Goal: Information Seeking & Learning: Learn about a topic

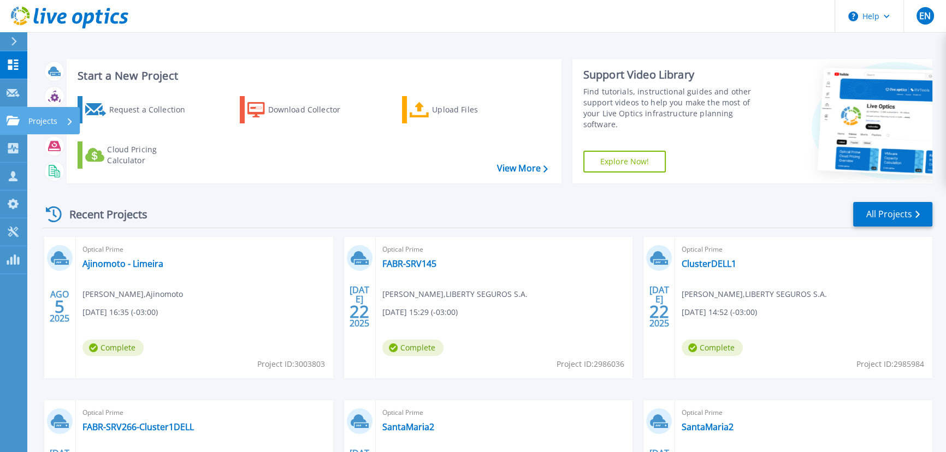
click at [17, 120] on icon at bounding box center [13, 120] width 13 height 9
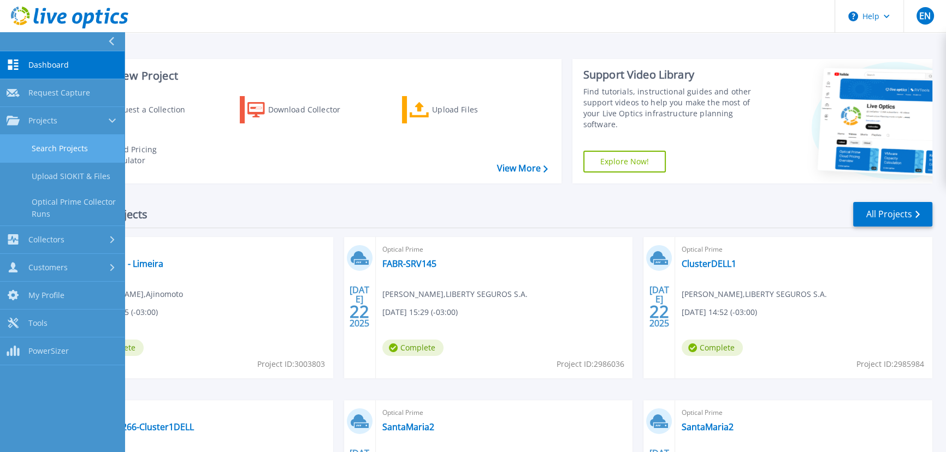
click at [82, 148] on link "Search Projects" at bounding box center [62, 149] width 125 height 28
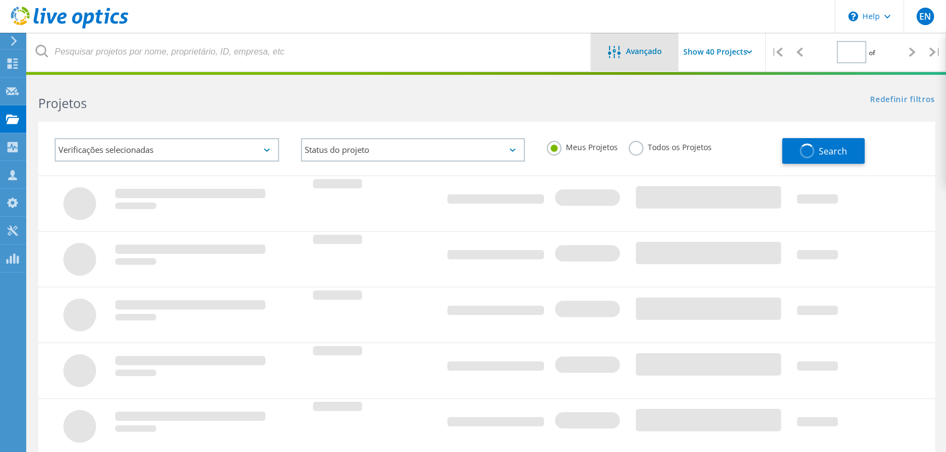
type input "1"
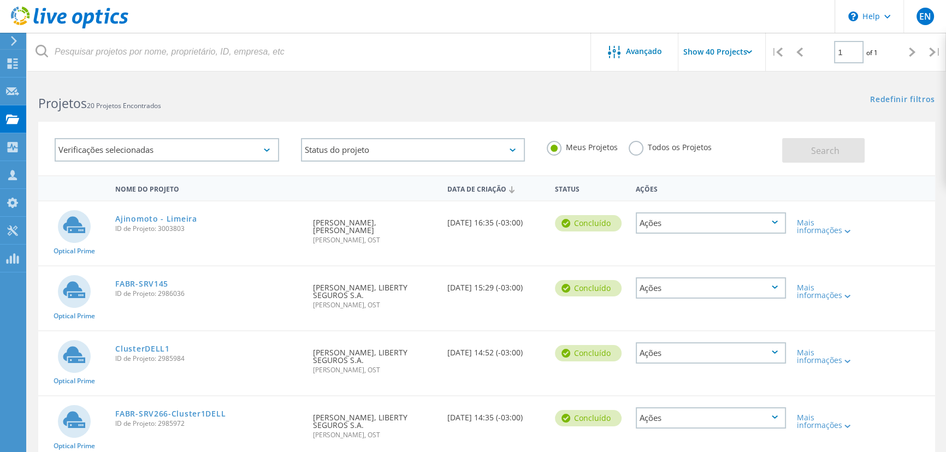
click at [716, 52] on input "Show 40 Projects" at bounding box center [732, 52] width 109 height 38
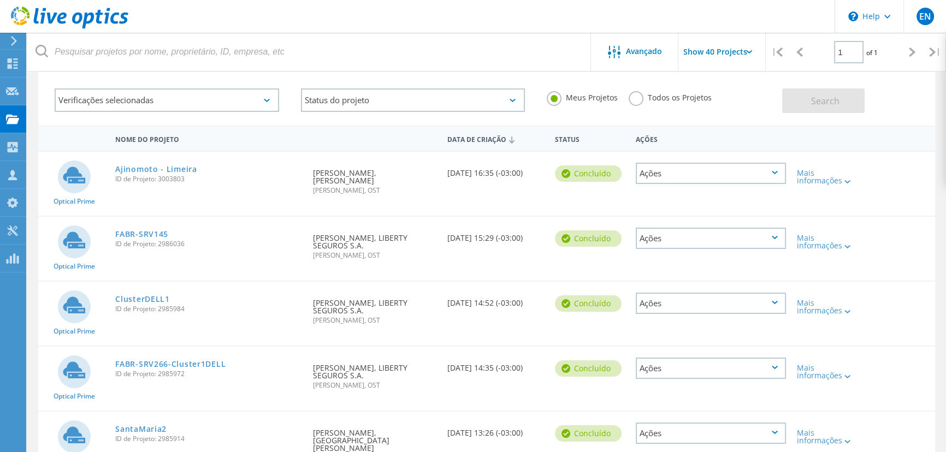
scroll to position [99, 0]
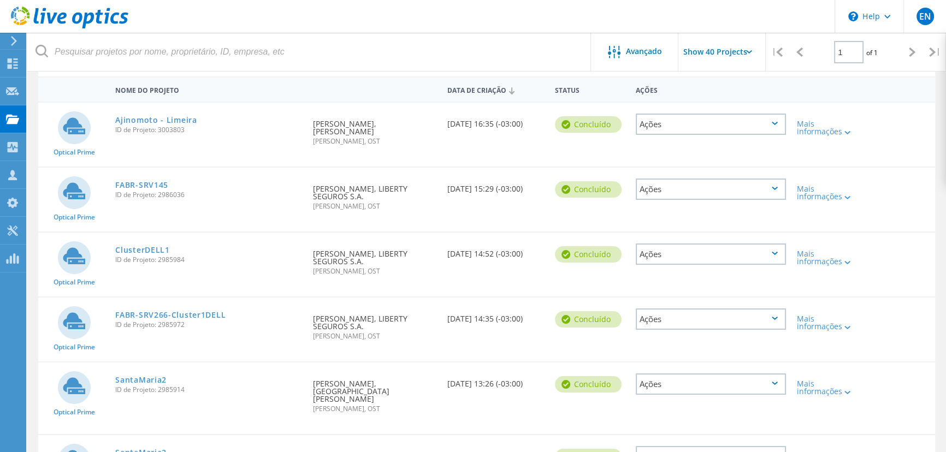
click at [15, 43] on use at bounding box center [14, 41] width 6 height 10
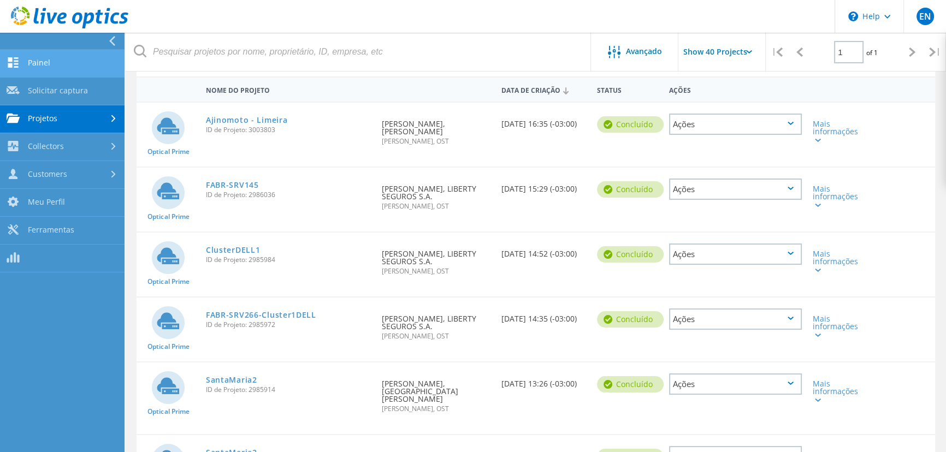
click at [50, 61] on link "Painel" at bounding box center [62, 64] width 125 height 28
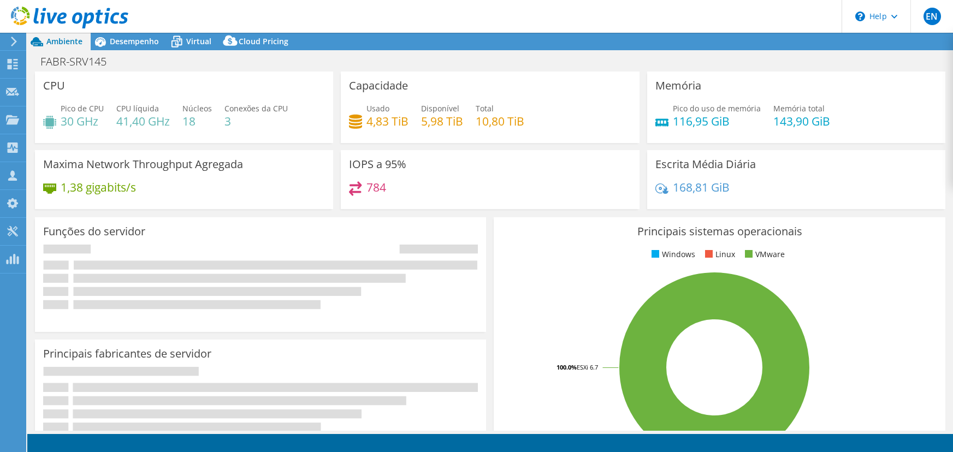
select select "USD"
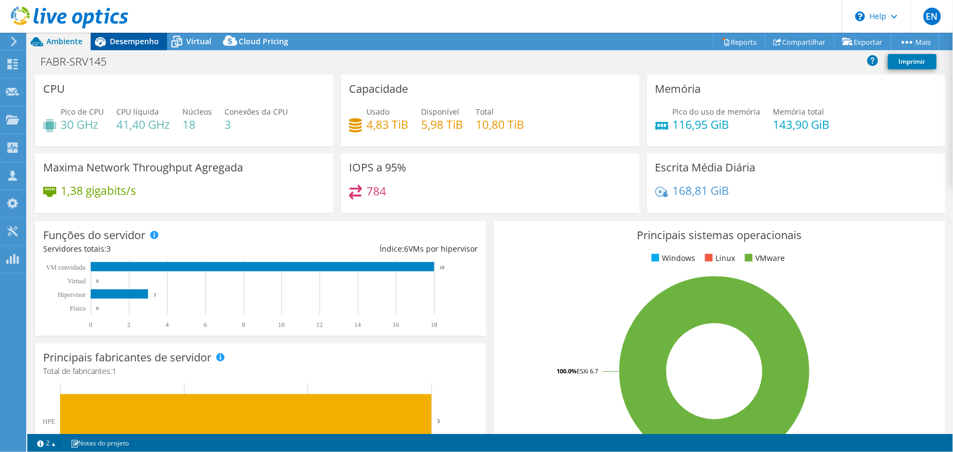
click at [128, 38] on span "Desempenho" at bounding box center [134, 41] width 49 height 10
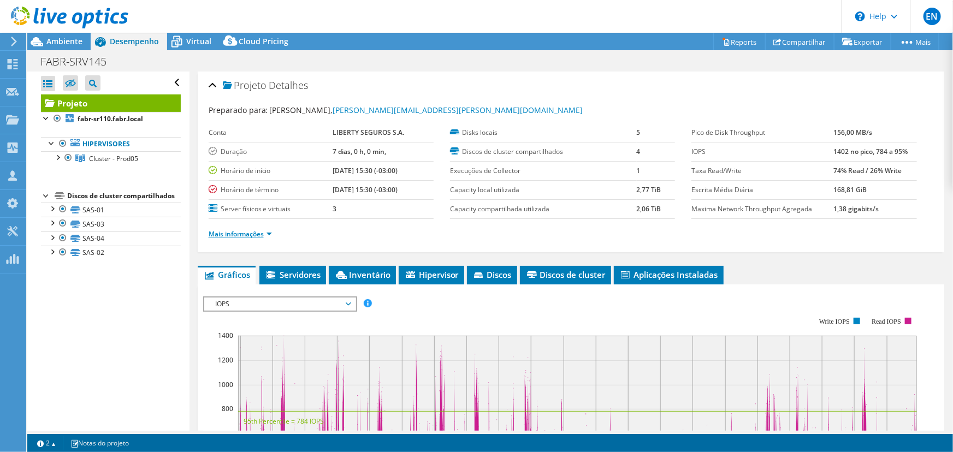
click at [235, 232] on link "Mais informações" at bounding box center [240, 233] width 63 height 9
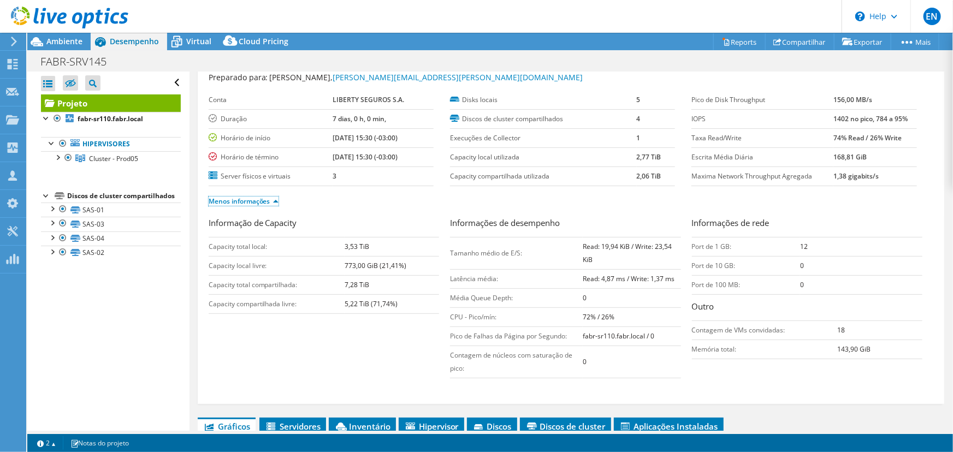
scroll to position [49, 0]
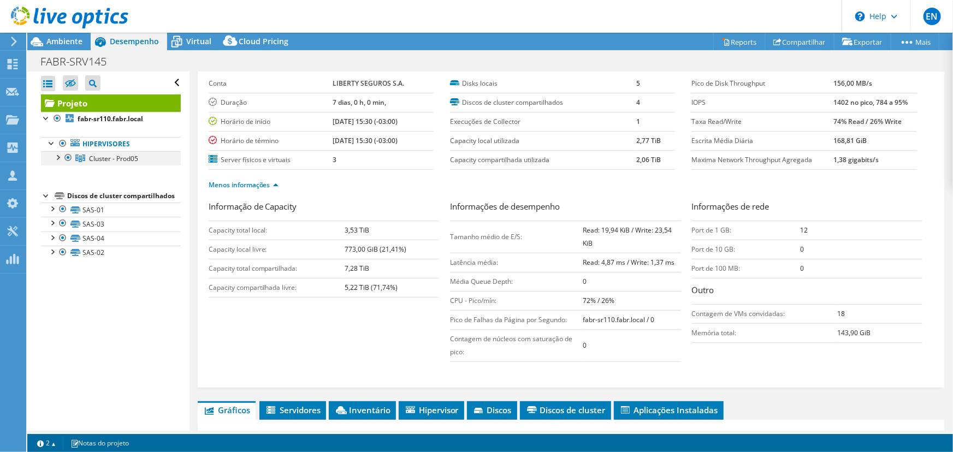
click at [60, 157] on div at bounding box center [57, 156] width 11 height 11
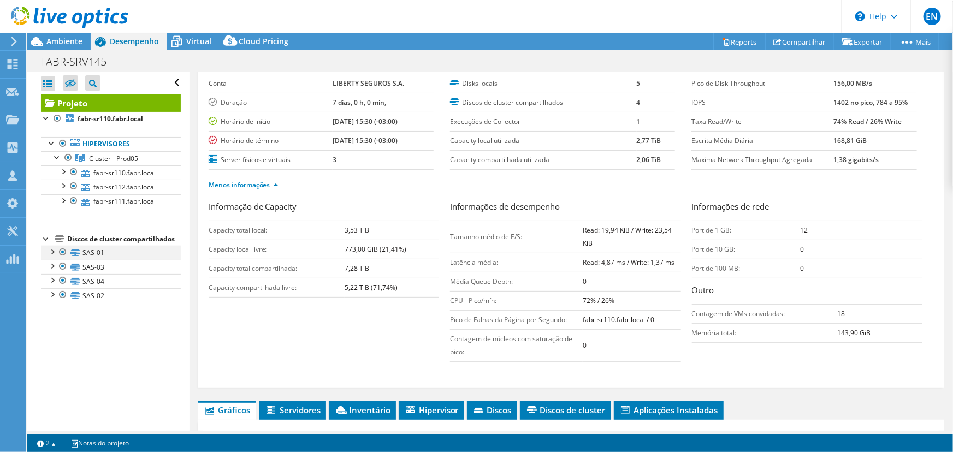
click at [52, 257] on div at bounding box center [51, 251] width 11 height 11
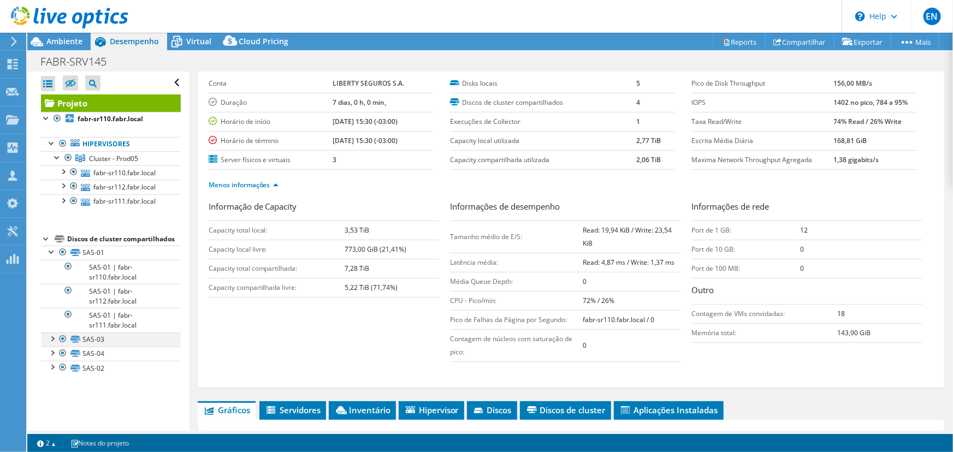
click at [54, 343] on div at bounding box center [51, 338] width 11 height 11
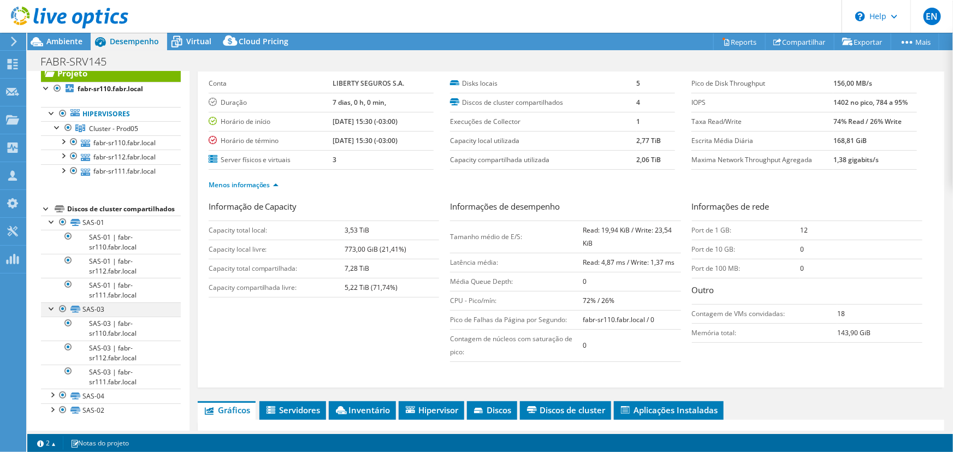
scroll to position [42, 0]
click at [50, 393] on div at bounding box center [51, 394] width 11 height 11
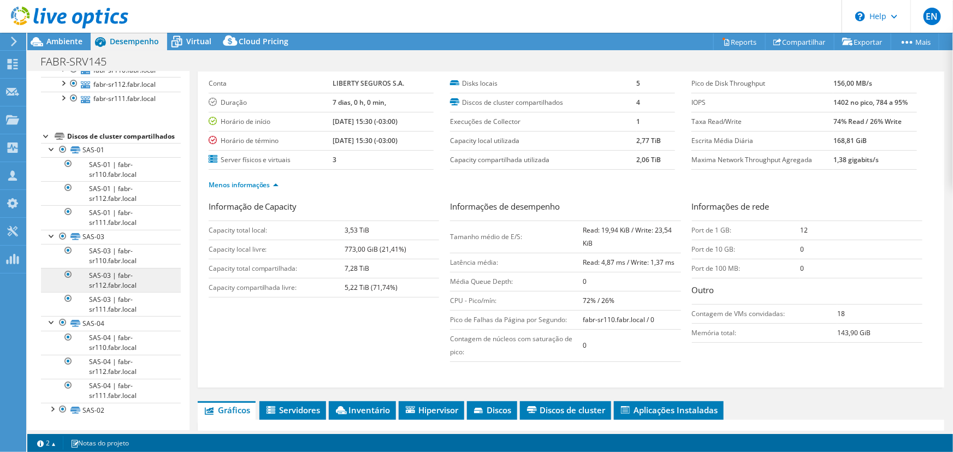
scroll to position [114, 0]
click at [53, 410] on div at bounding box center [51, 408] width 11 height 11
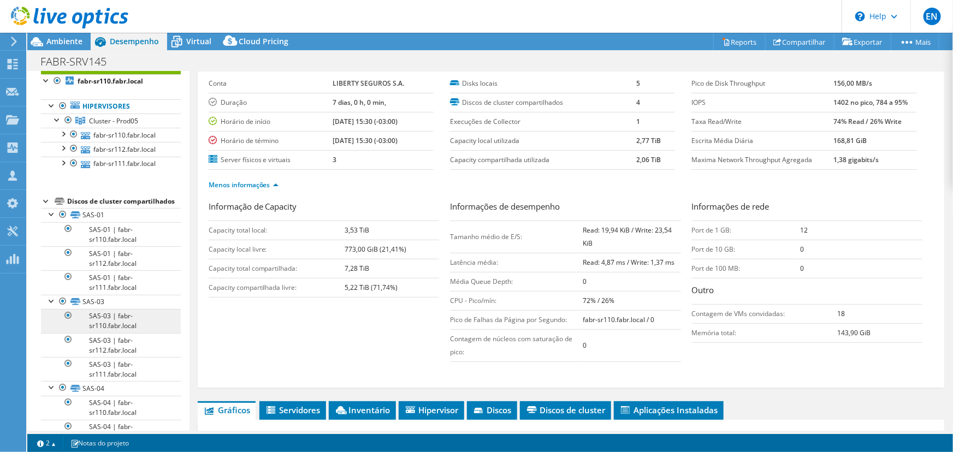
scroll to position [0, 0]
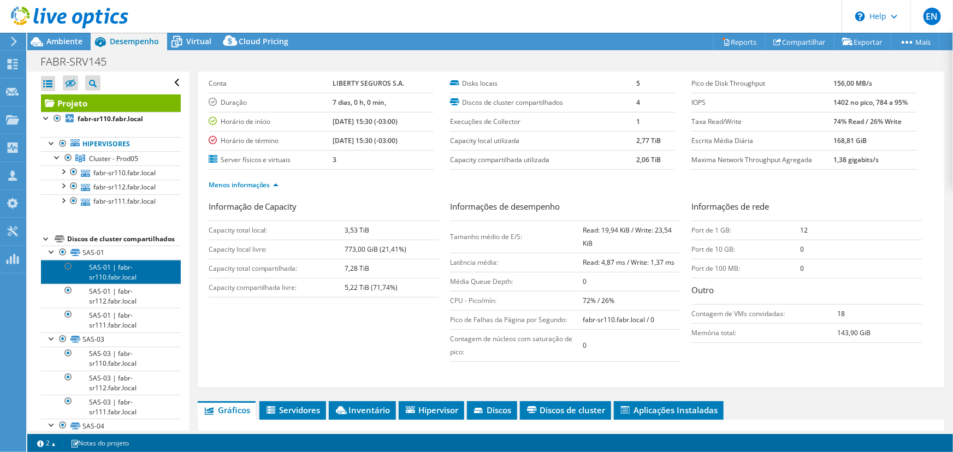
click at [105, 284] on link "SAS-01 | fabr-sr110.fabr.local" at bounding box center [111, 272] width 140 height 24
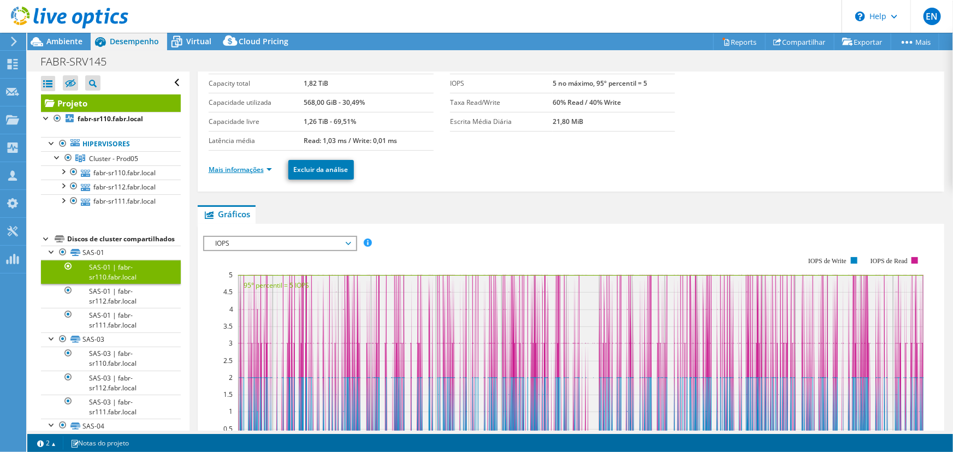
click at [222, 167] on link "Mais informações" at bounding box center [240, 169] width 63 height 9
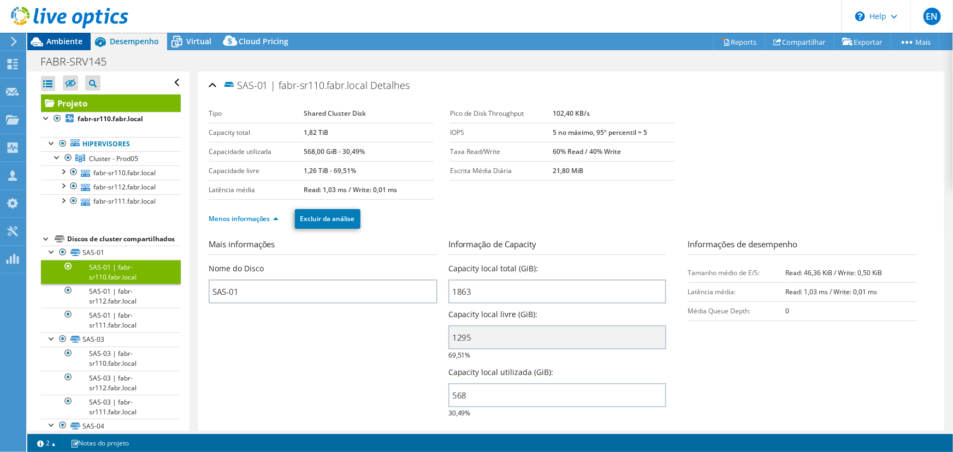
click at [59, 44] on span "Ambiente" at bounding box center [64, 41] width 36 height 10
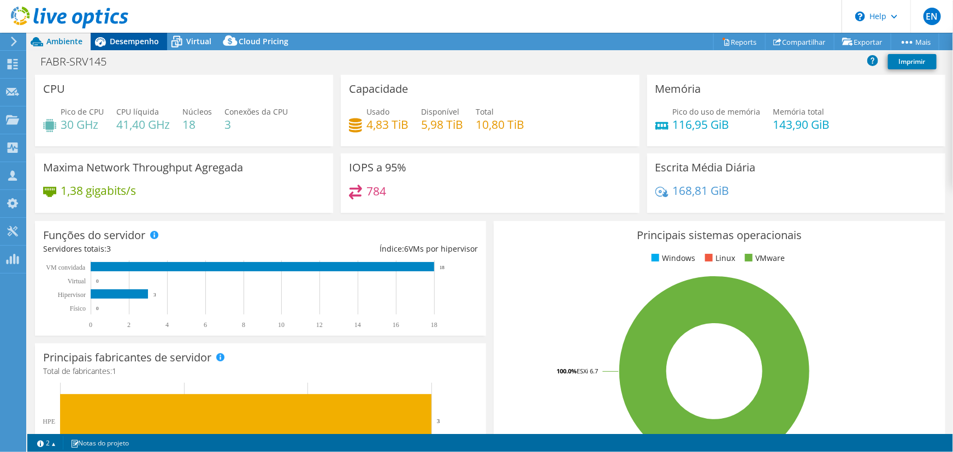
click at [128, 41] on span "Desempenho" at bounding box center [134, 41] width 49 height 10
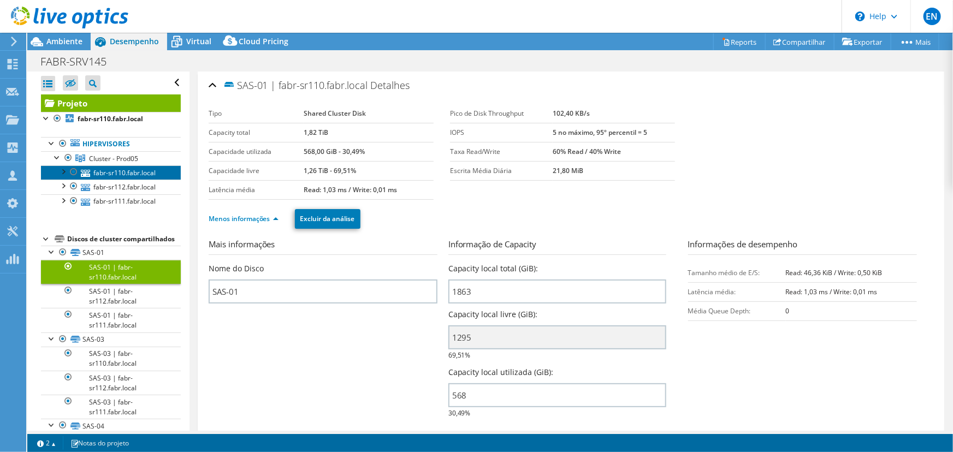
click at [111, 171] on link "fabr-sr110.fabr.local" at bounding box center [111, 172] width 140 height 14
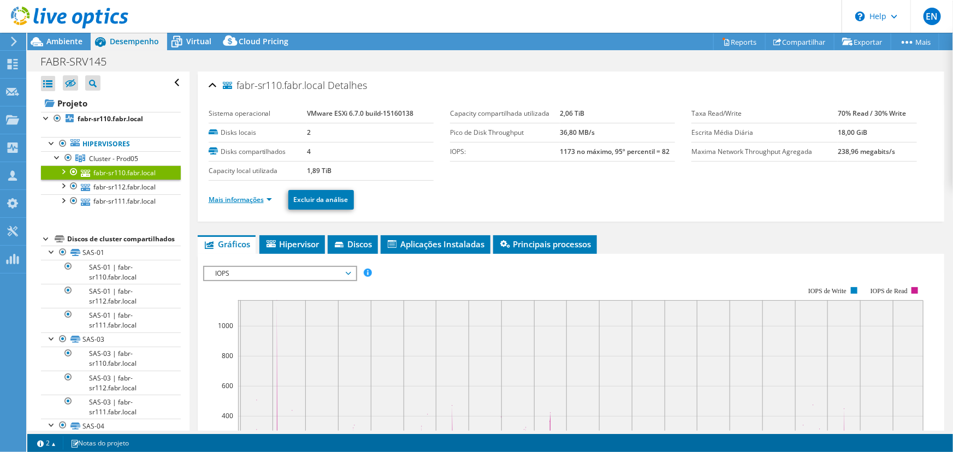
click at [234, 197] on link "Mais informações" at bounding box center [240, 199] width 63 height 9
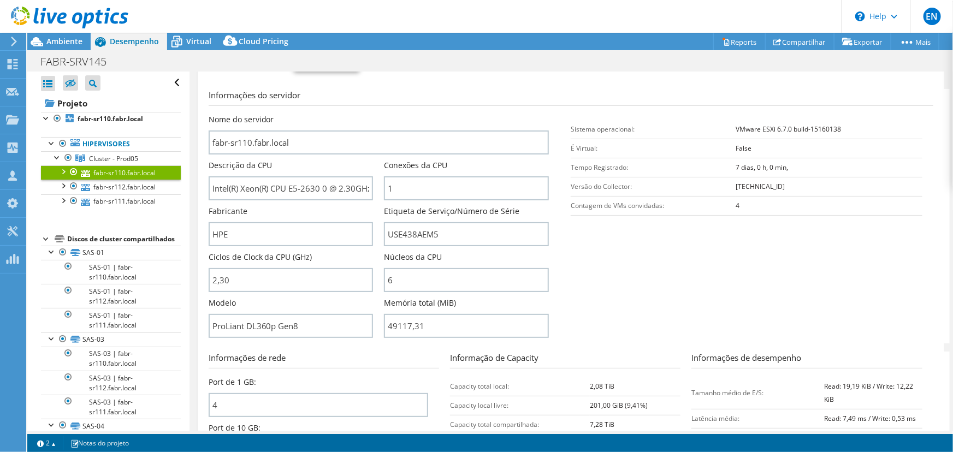
scroll to position [149, 0]
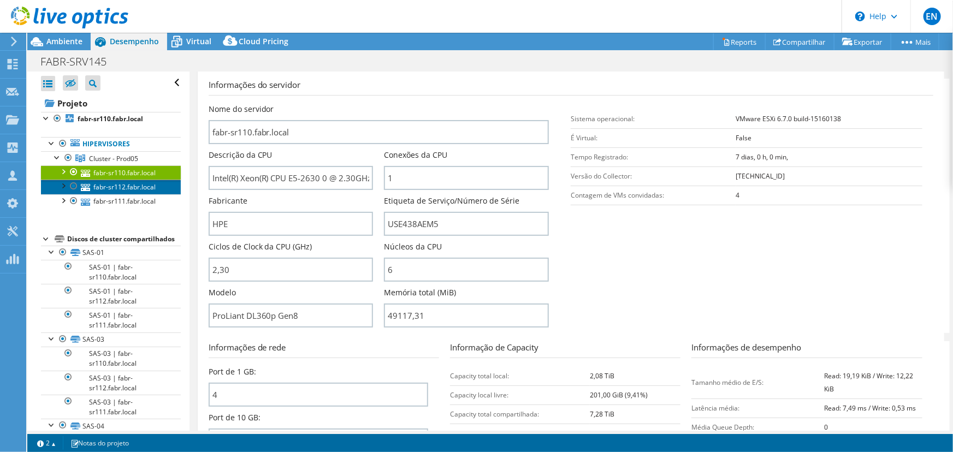
click at [120, 187] on link "fabr-sr112.fabr.local" at bounding box center [111, 187] width 140 height 14
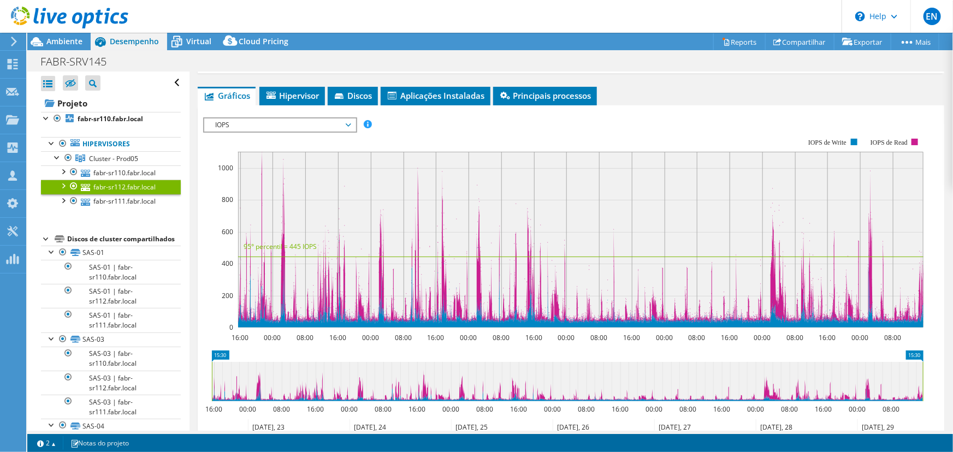
scroll to position [49, 0]
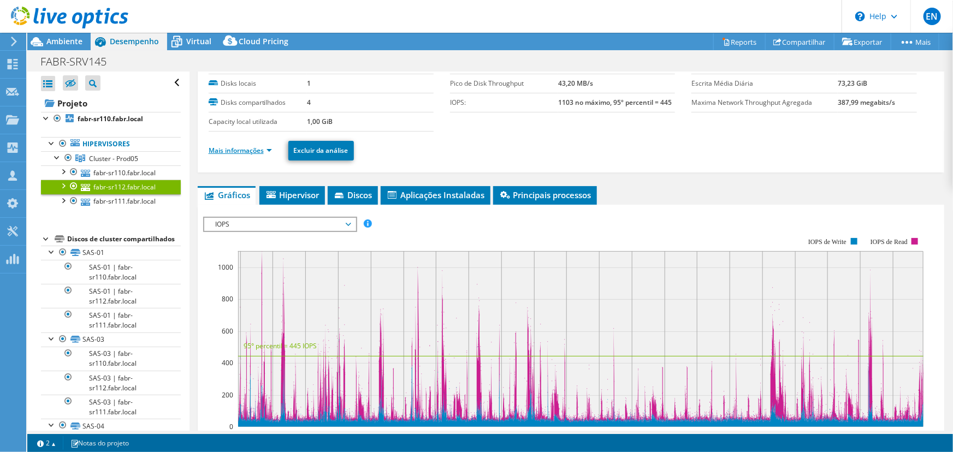
click at [226, 147] on link "Mais informações" at bounding box center [240, 150] width 63 height 9
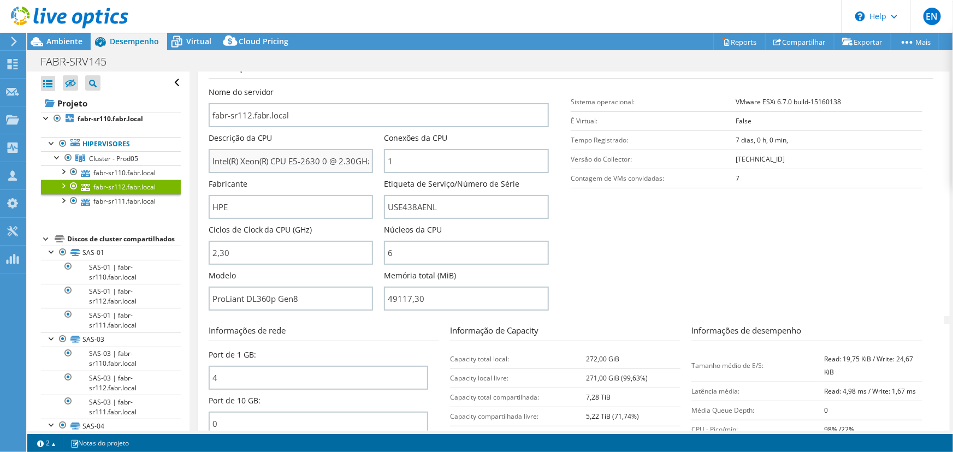
scroll to position [198, 0]
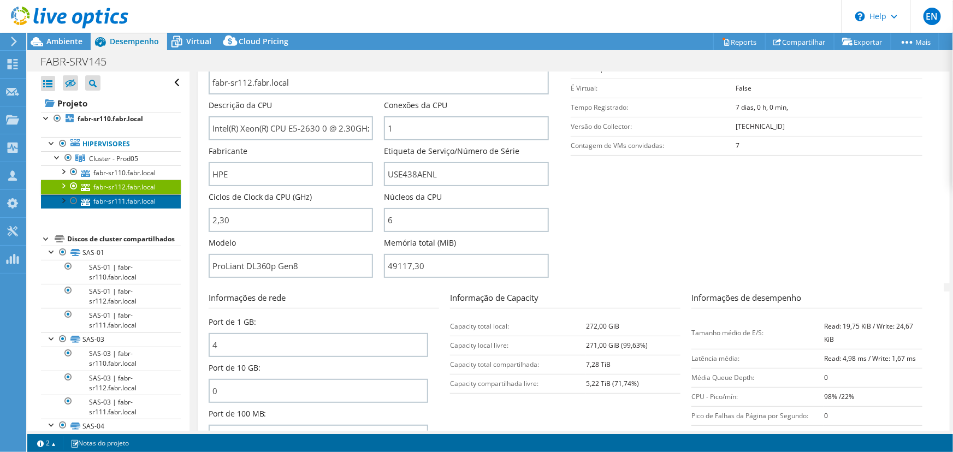
click at [107, 197] on link "fabr-sr111.fabr.local" at bounding box center [111, 201] width 140 height 14
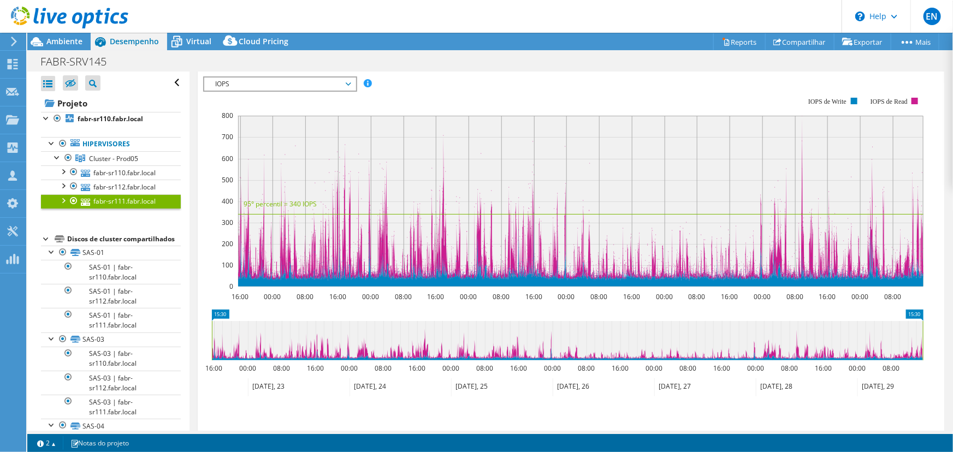
scroll to position [90, 0]
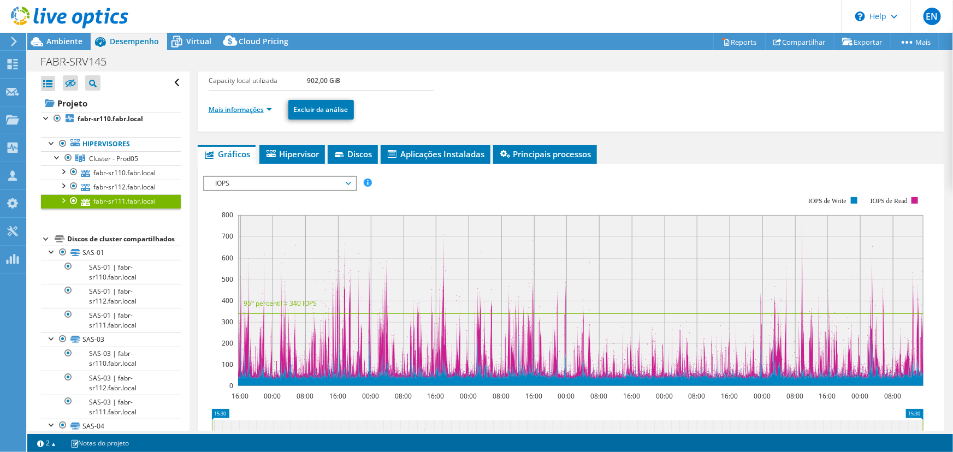
click at [229, 111] on link "Mais informações" at bounding box center [240, 109] width 63 height 9
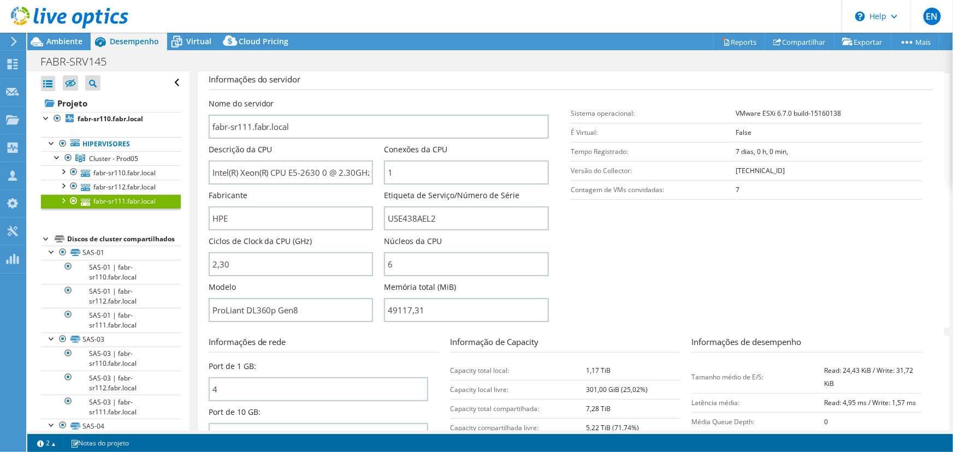
scroll to position [140, 0]
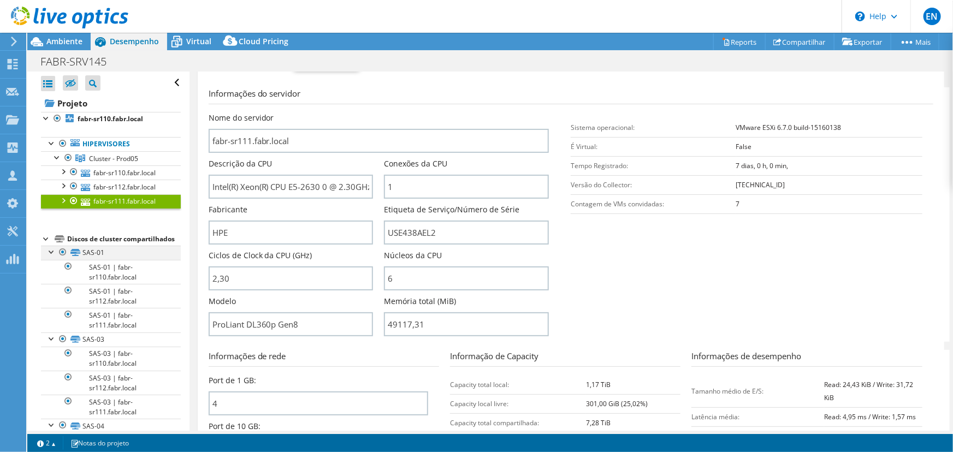
click at [49, 257] on div at bounding box center [51, 251] width 11 height 11
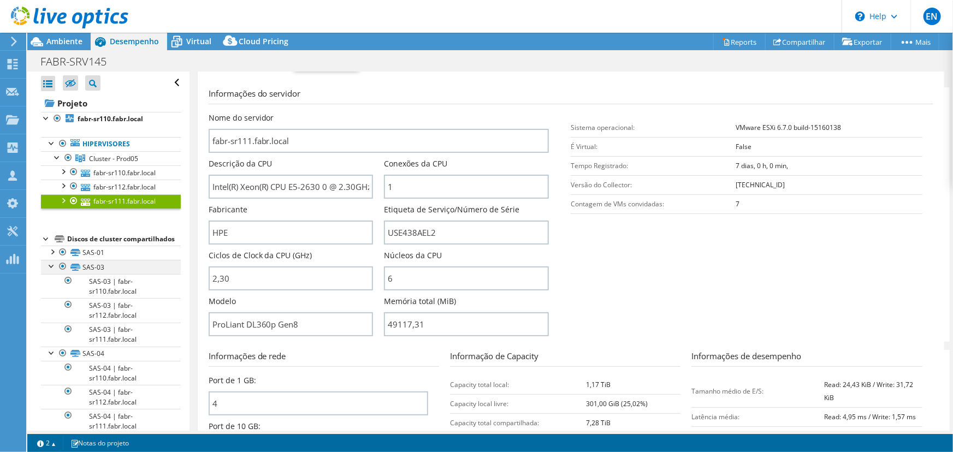
click at [52, 271] on div at bounding box center [51, 265] width 11 height 11
click at [49, 285] on div at bounding box center [51, 279] width 11 height 11
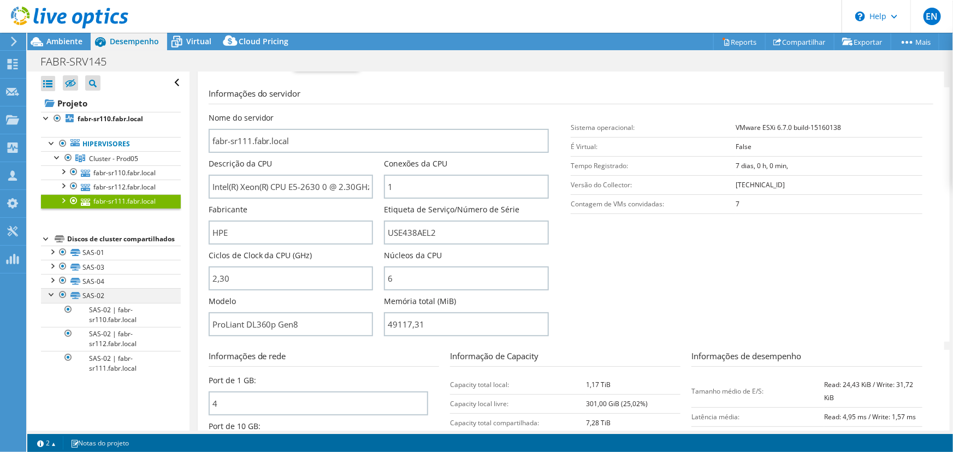
click at [50, 299] on div at bounding box center [51, 293] width 11 height 11
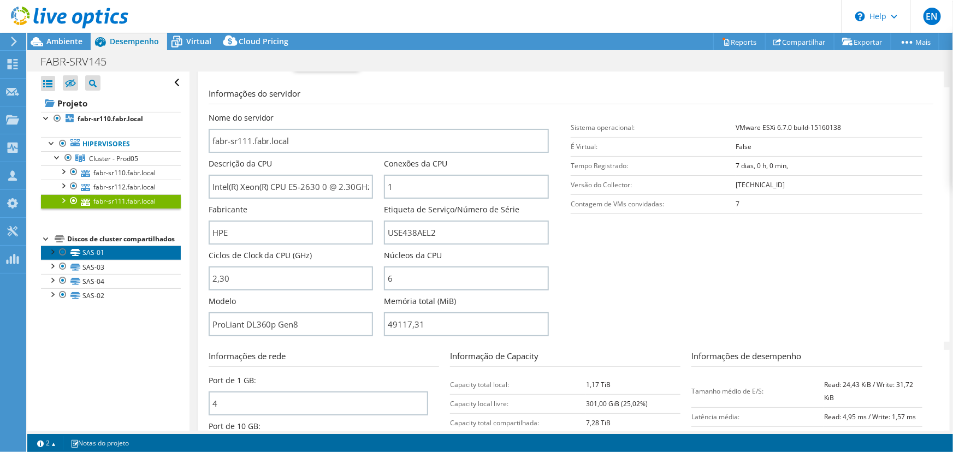
click at [85, 260] on link "SAS-01" at bounding box center [111, 253] width 140 height 14
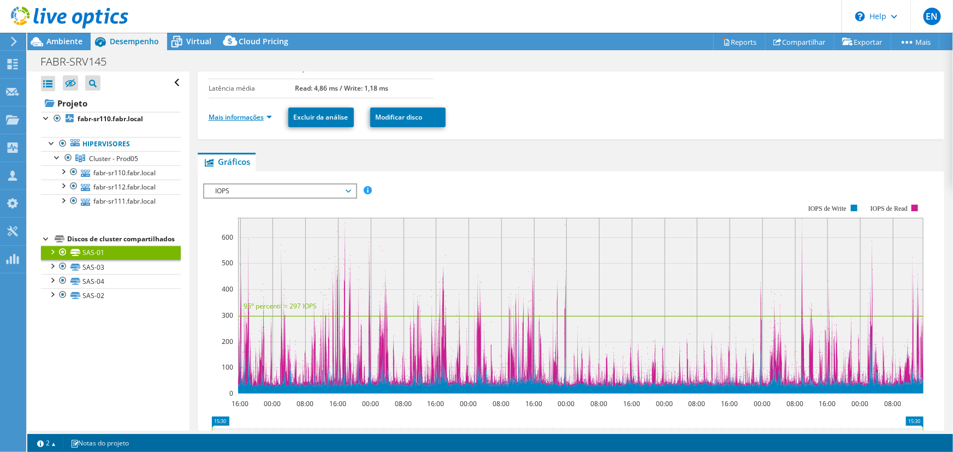
click at [221, 112] on link "Mais informações" at bounding box center [240, 116] width 63 height 9
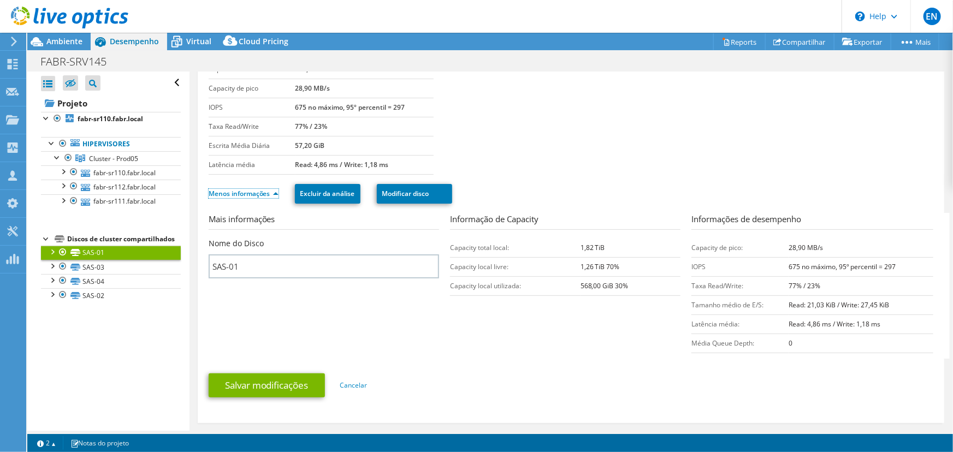
scroll to position [49, 0]
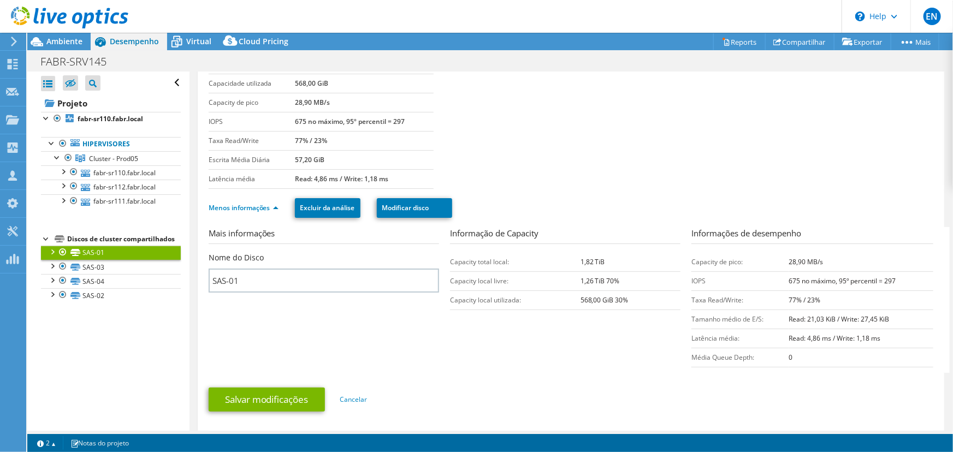
click at [54, 257] on div at bounding box center [51, 251] width 11 height 11
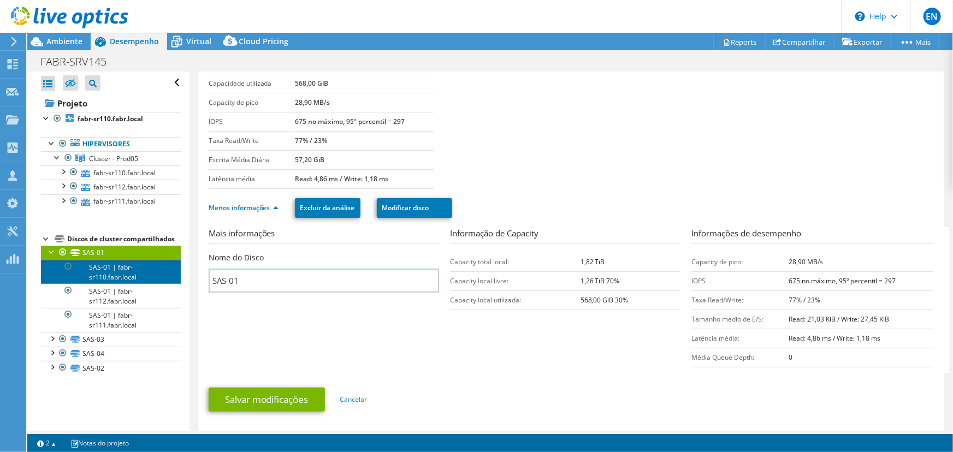
click at [121, 283] on link "SAS-01 | fabr-sr110.fabr.local" at bounding box center [111, 272] width 140 height 24
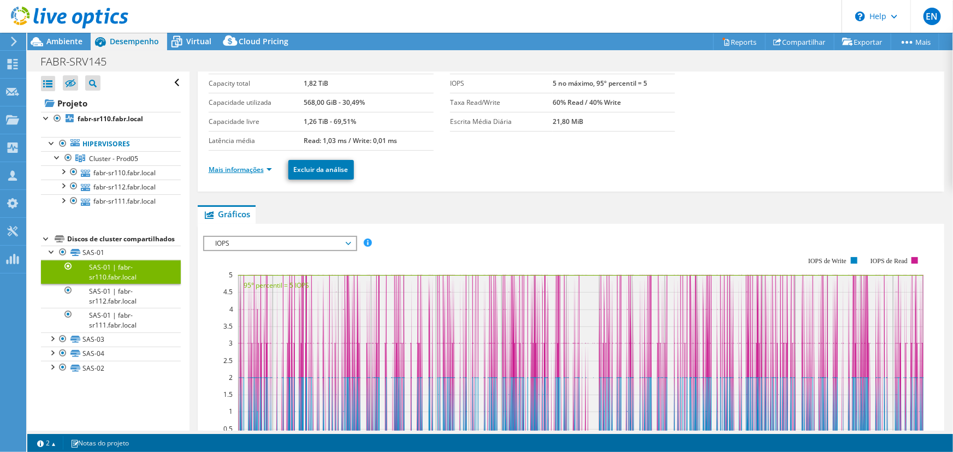
click at [229, 168] on link "Mais informações" at bounding box center [240, 169] width 63 height 9
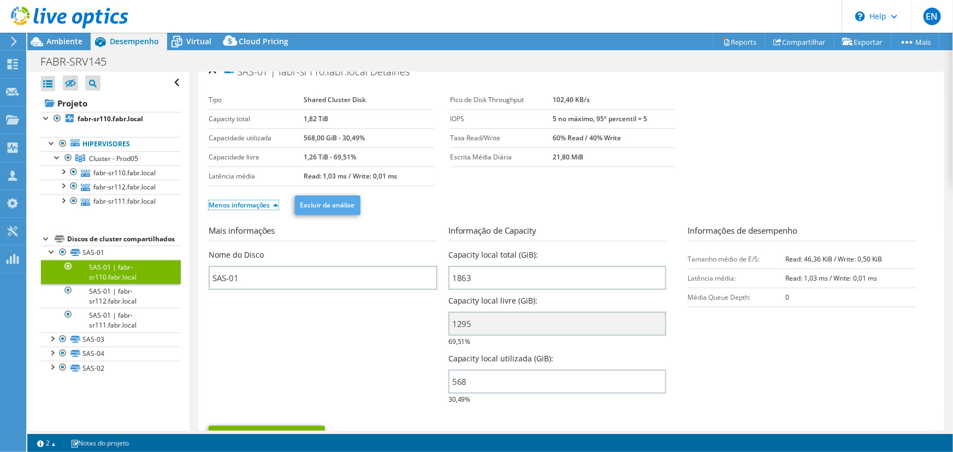
scroll to position [0, 0]
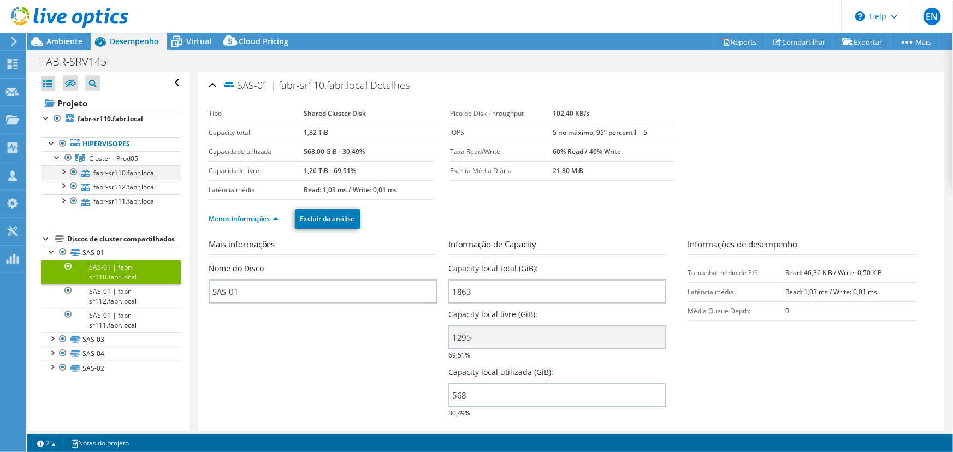
click at [65, 169] on div at bounding box center [62, 170] width 11 height 11
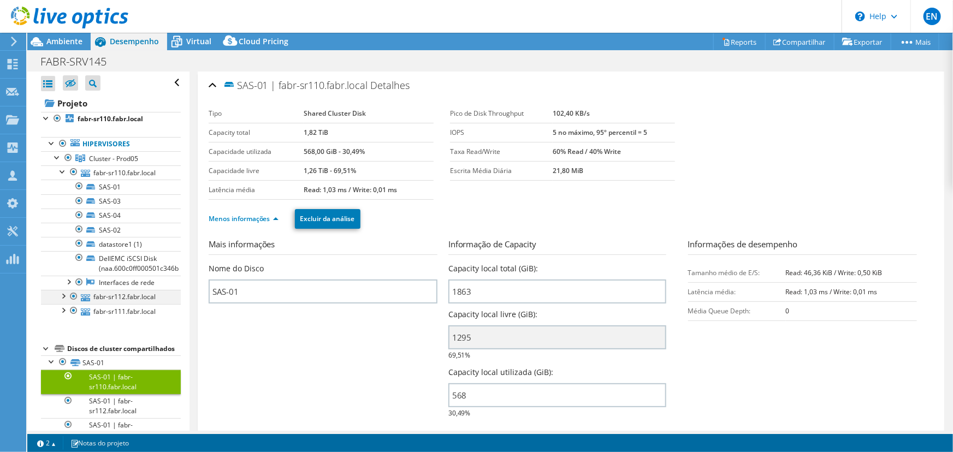
click at [64, 296] on div at bounding box center [62, 295] width 11 height 11
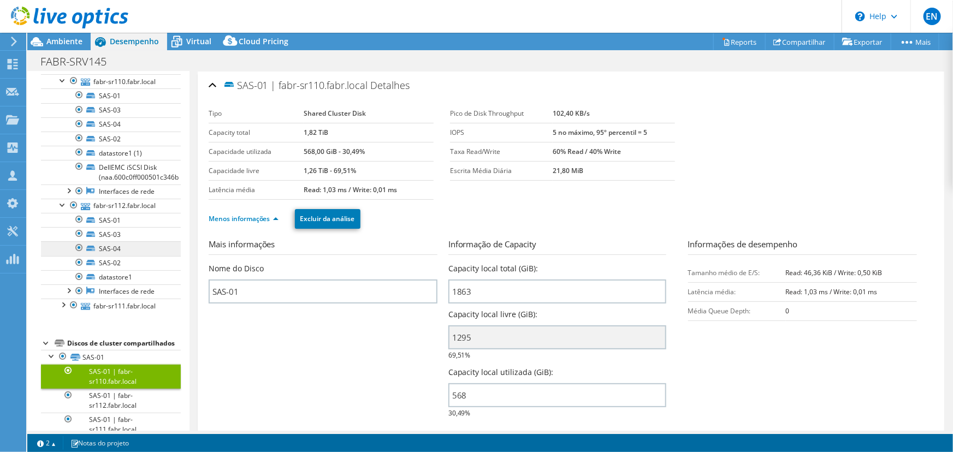
scroll to position [99, 0]
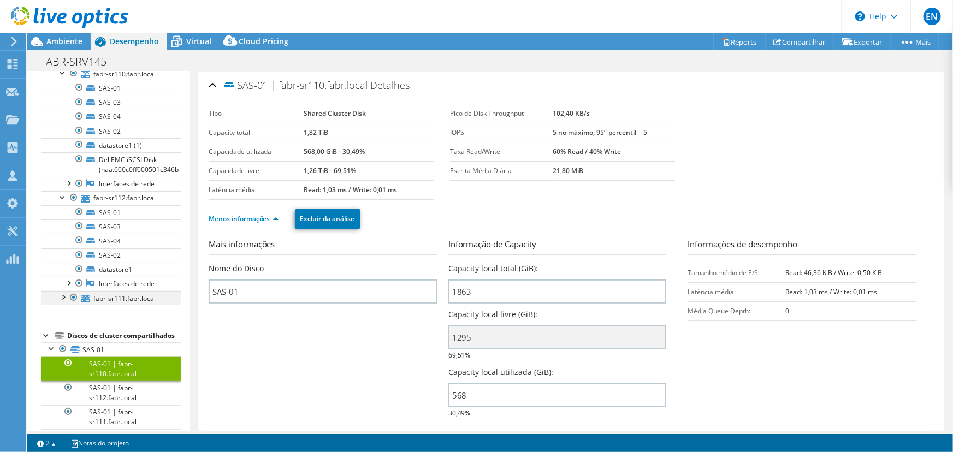
click at [66, 295] on div at bounding box center [62, 296] width 11 height 11
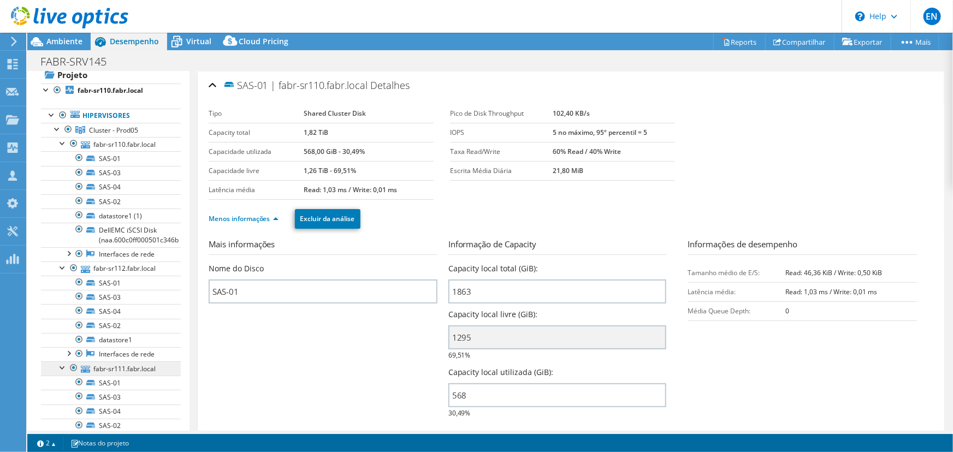
scroll to position [0, 0]
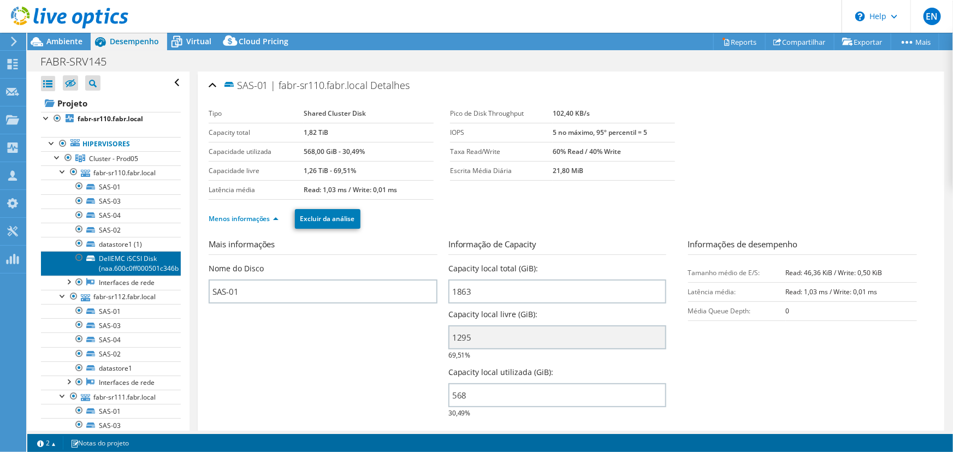
click at [122, 258] on link "DellEMC iSCSI Disk (naa.600c0ff000501c346b" at bounding box center [111, 263] width 140 height 24
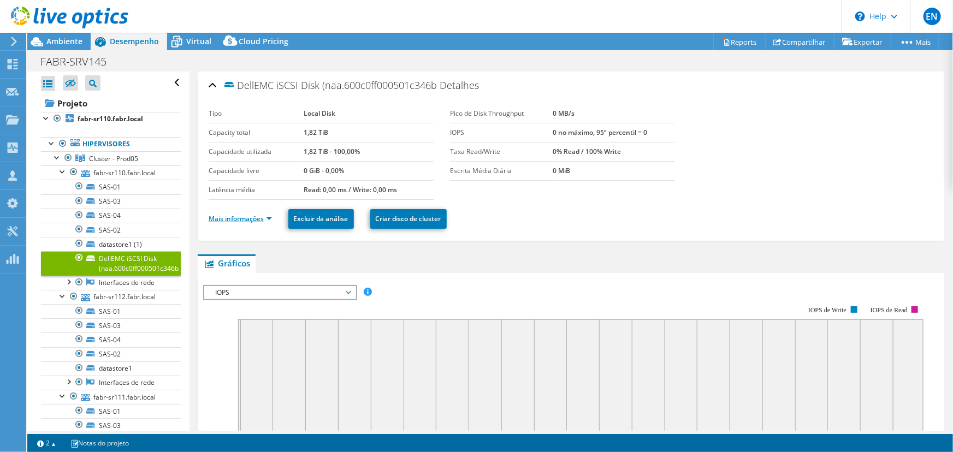
click at [215, 215] on link "Mais informações" at bounding box center [240, 218] width 63 height 9
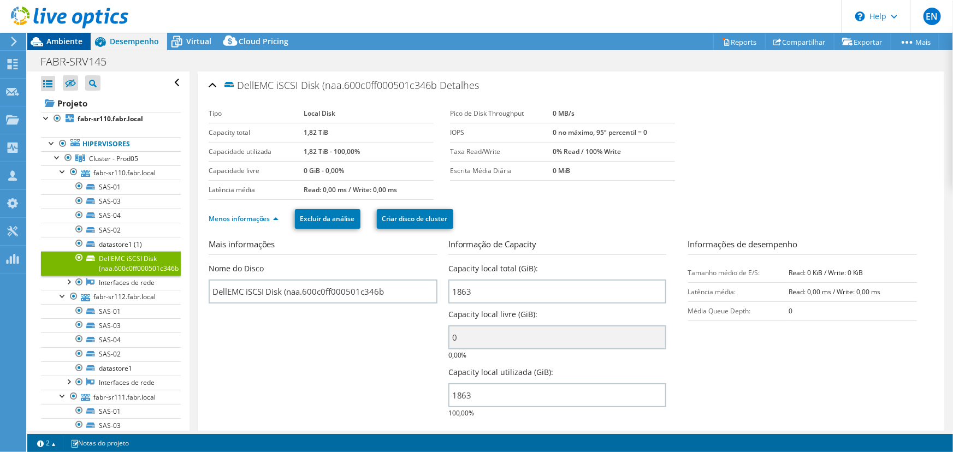
click at [49, 39] on span "Ambiente" at bounding box center [64, 41] width 36 height 10
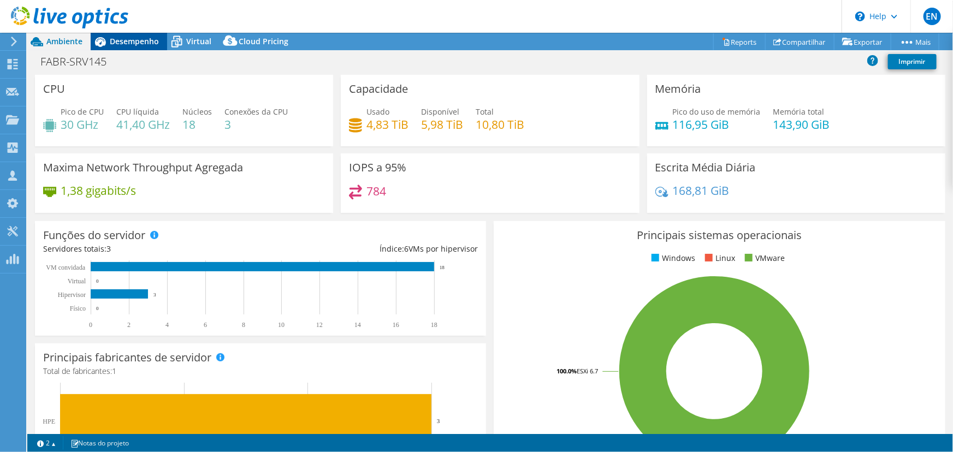
click at [136, 42] on span "Desempenho" at bounding box center [134, 41] width 49 height 10
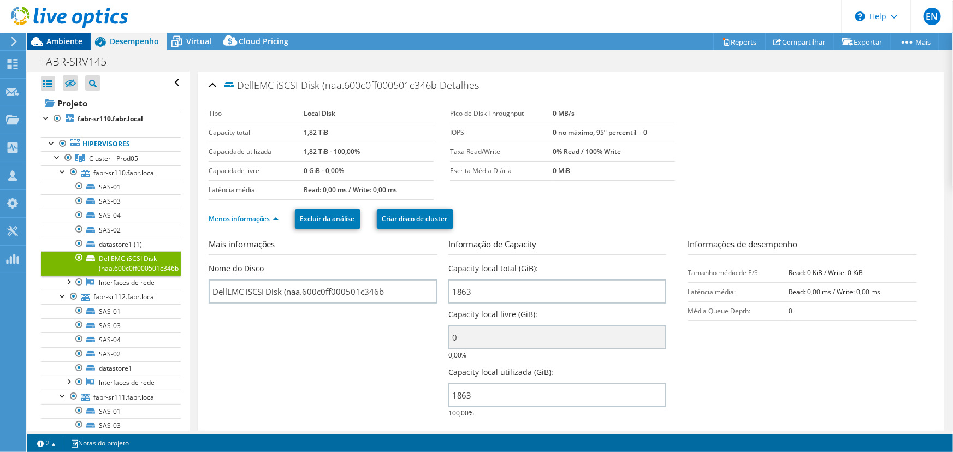
click at [69, 42] on span "Ambiente" at bounding box center [64, 41] width 36 height 10
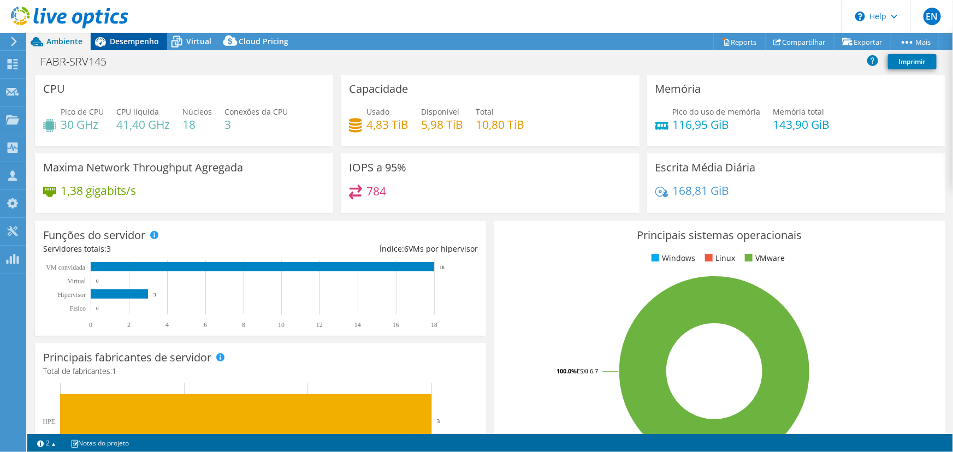
click at [111, 45] on span "Desempenho" at bounding box center [134, 41] width 49 height 10
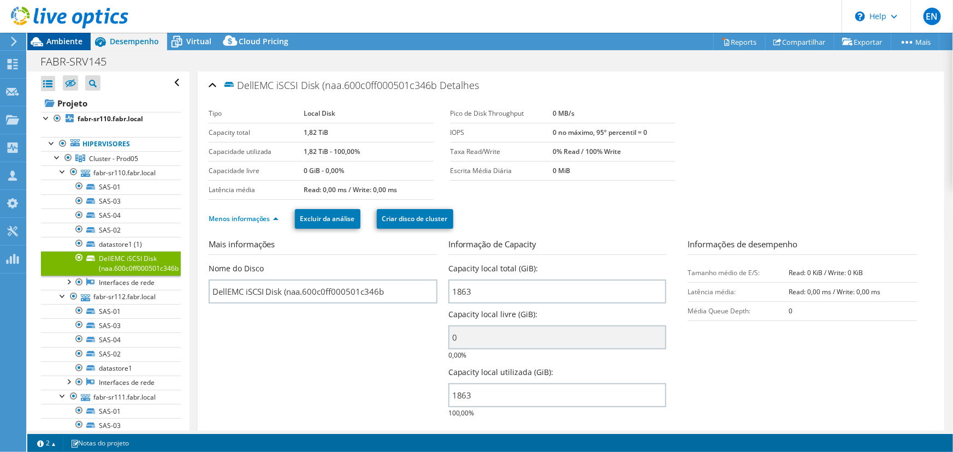
click at [59, 40] on span "Ambiente" at bounding box center [64, 41] width 36 height 10
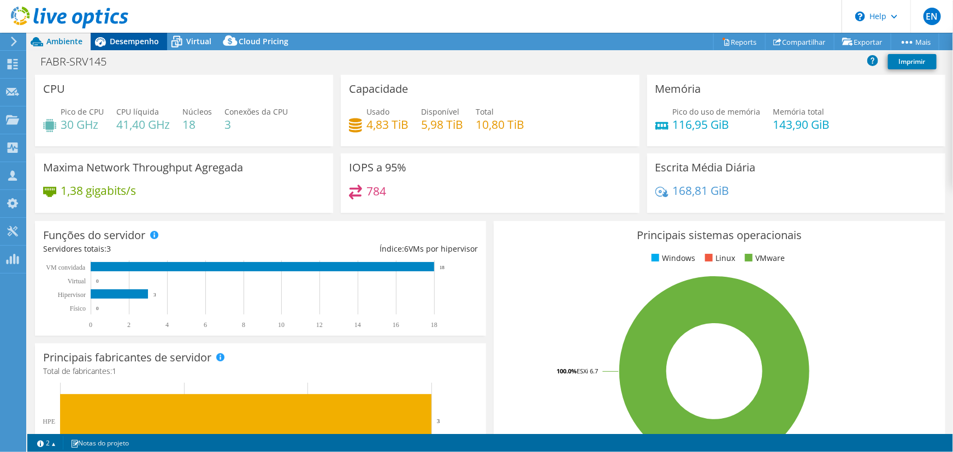
click at [132, 42] on span "Desempenho" at bounding box center [134, 41] width 49 height 10
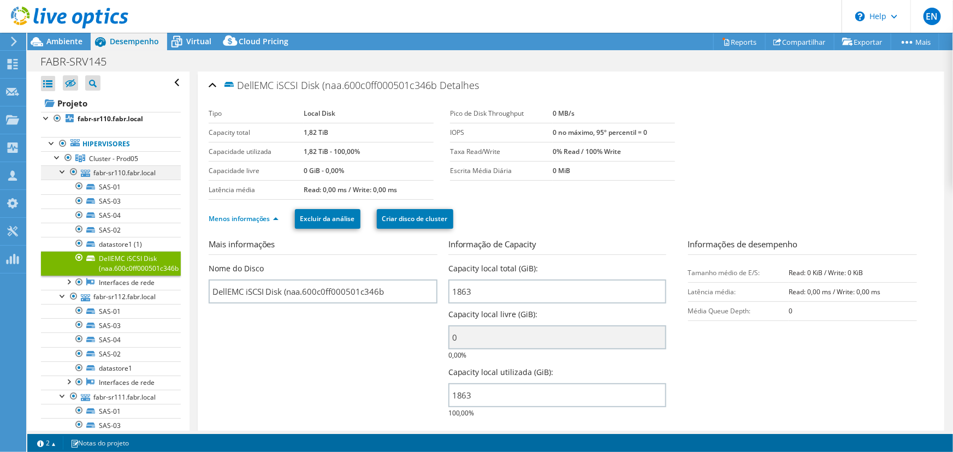
click at [63, 170] on div at bounding box center [62, 170] width 11 height 11
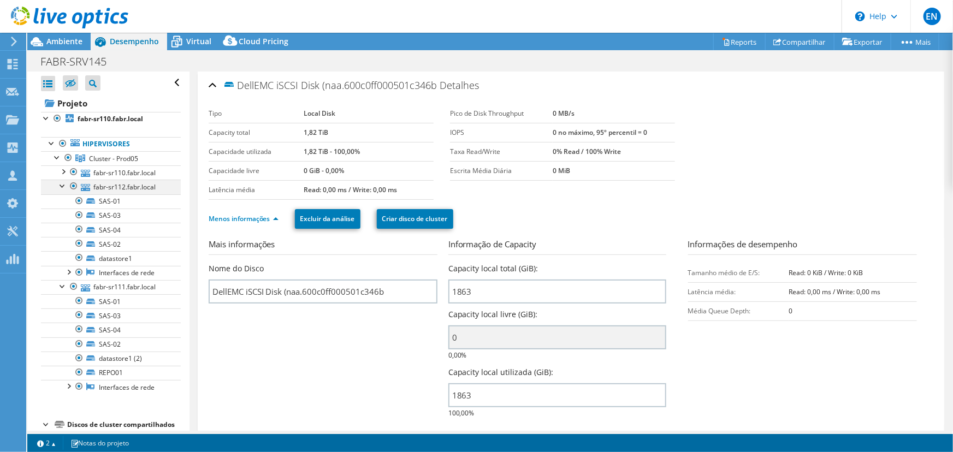
click at [63, 186] on div at bounding box center [62, 185] width 11 height 11
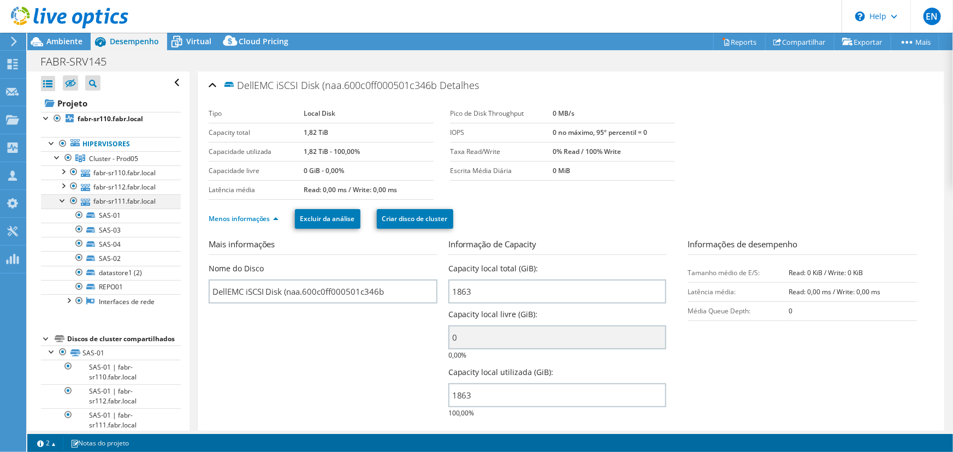
click at [63, 199] on div at bounding box center [62, 199] width 11 height 11
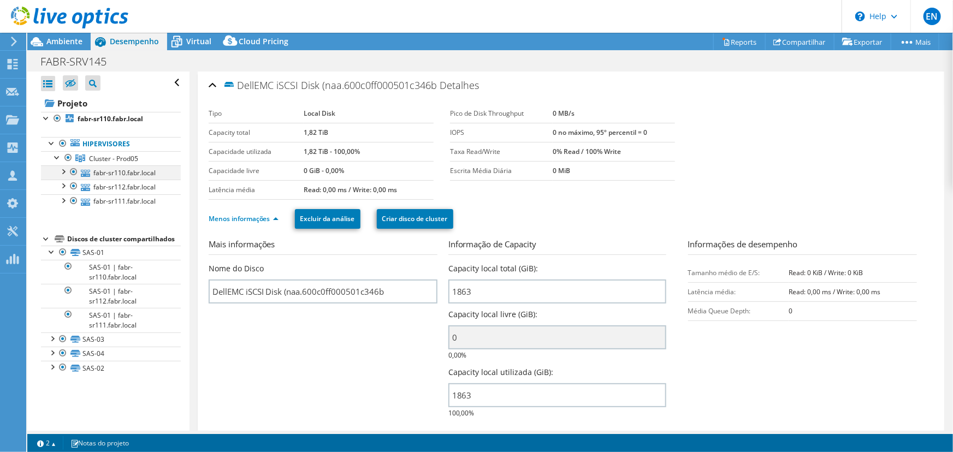
click at [65, 171] on div at bounding box center [62, 170] width 11 height 11
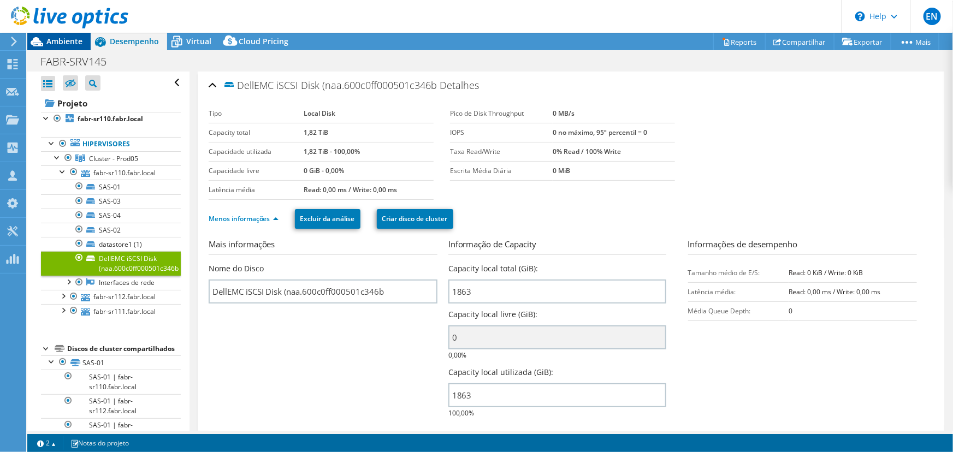
click at [68, 38] on span "Ambiente" at bounding box center [64, 41] width 36 height 10
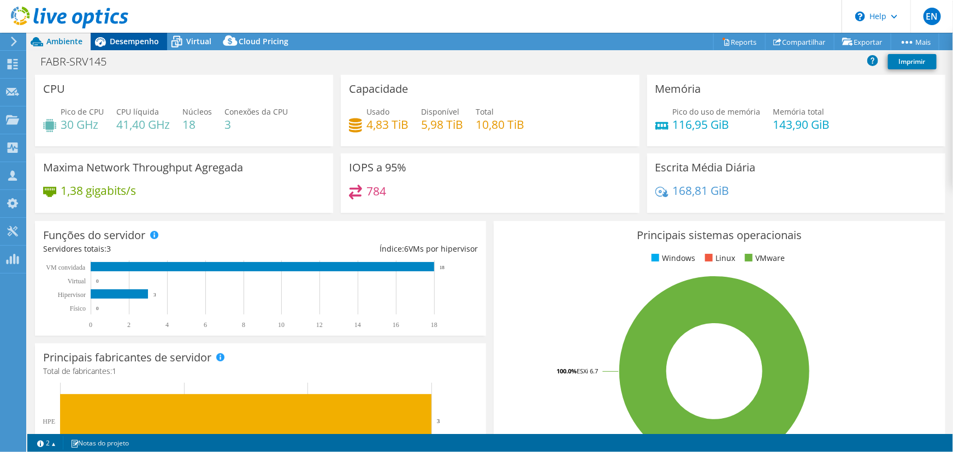
click at [133, 44] on span "Desempenho" at bounding box center [134, 41] width 49 height 10
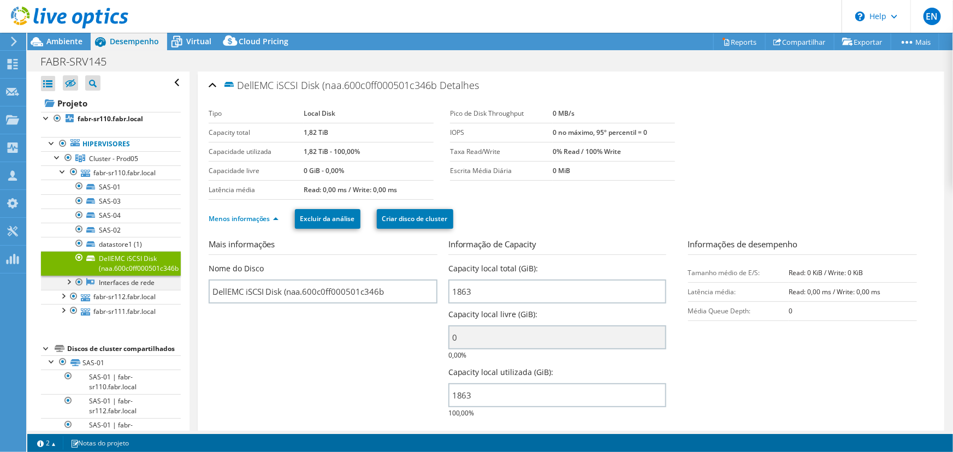
click at [69, 282] on div at bounding box center [68, 281] width 11 height 11
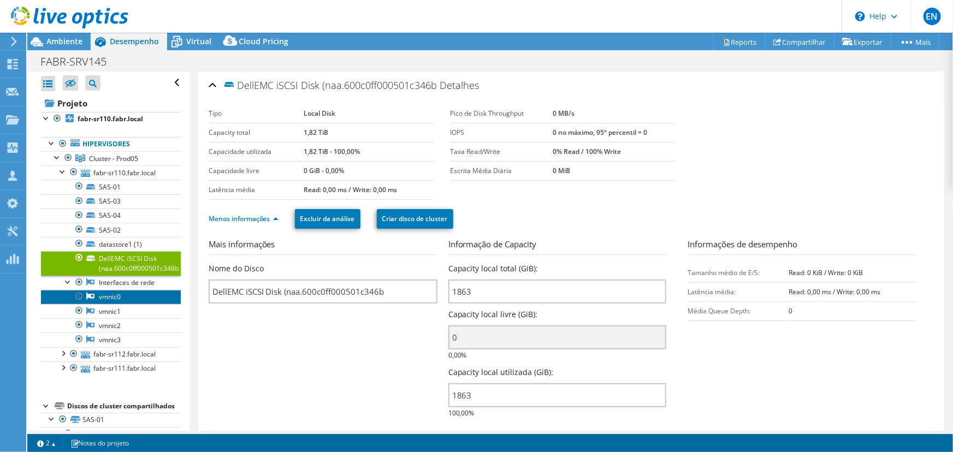
click at [108, 295] on link "vmnic0" at bounding box center [111, 297] width 140 height 14
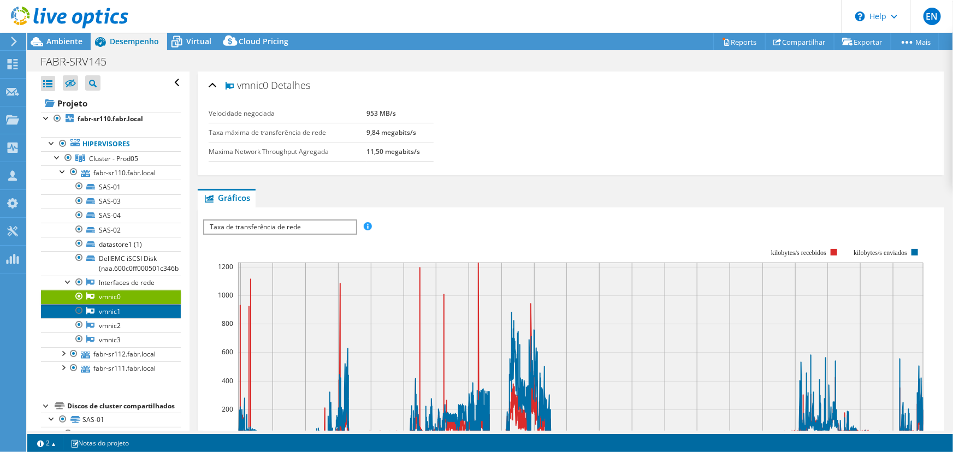
click at [109, 311] on link "vmnic1" at bounding box center [111, 311] width 140 height 14
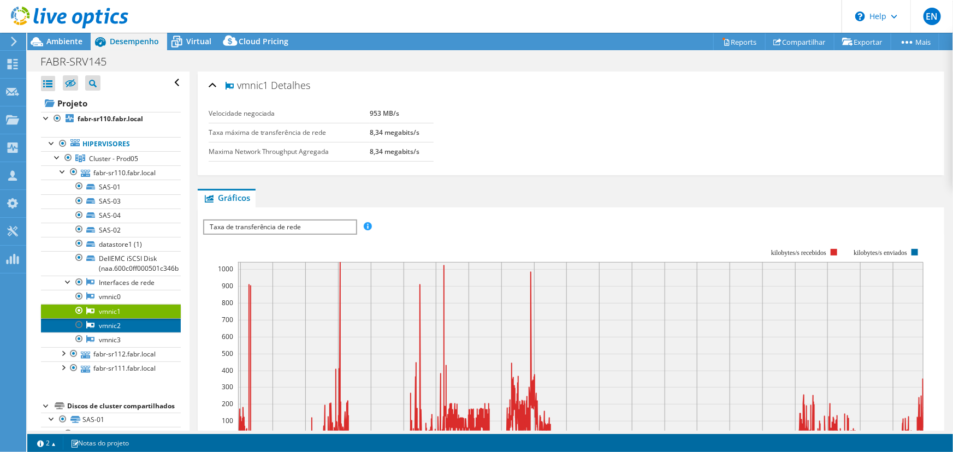
click at [105, 323] on link "vmnic2" at bounding box center [111, 325] width 140 height 14
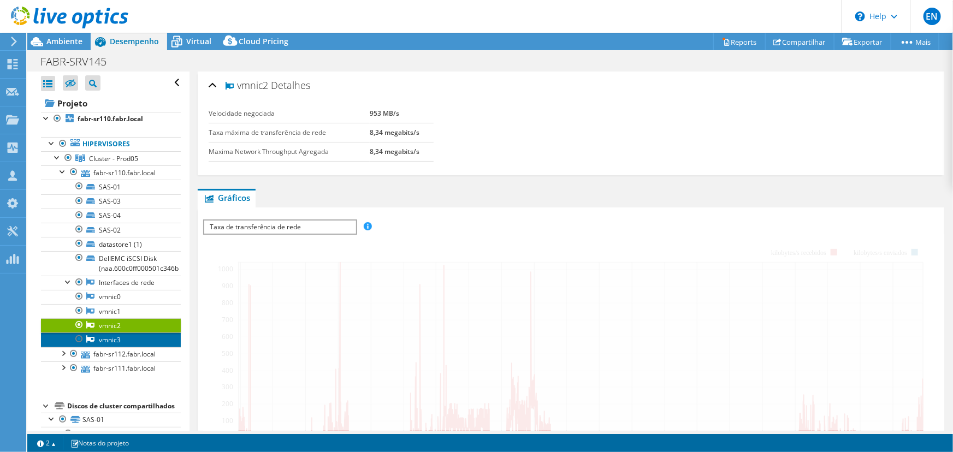
click at [108, 337] on link "vmnic3" at bounding box center [111, 340] width 140 height 14
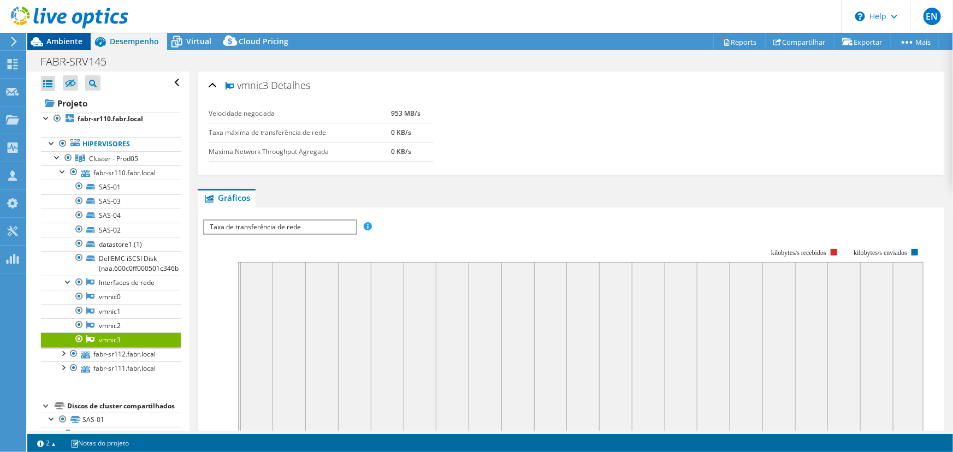
click at [54, 40] on span "Ambiente" at bounding box center [64, 41] width 36 height 10
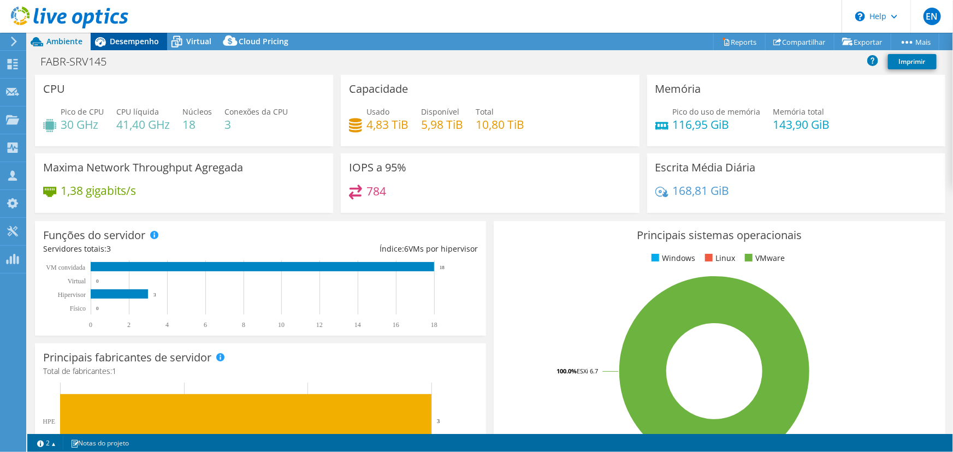
click at [124, 43] on span "Desempenho" at bounding box center [134, 41] width 49 height 10
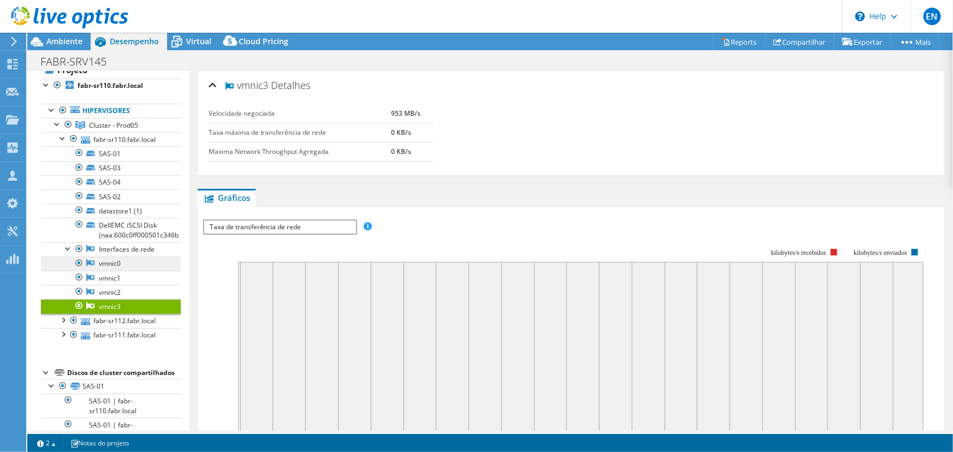
scroll to position [49, 0]
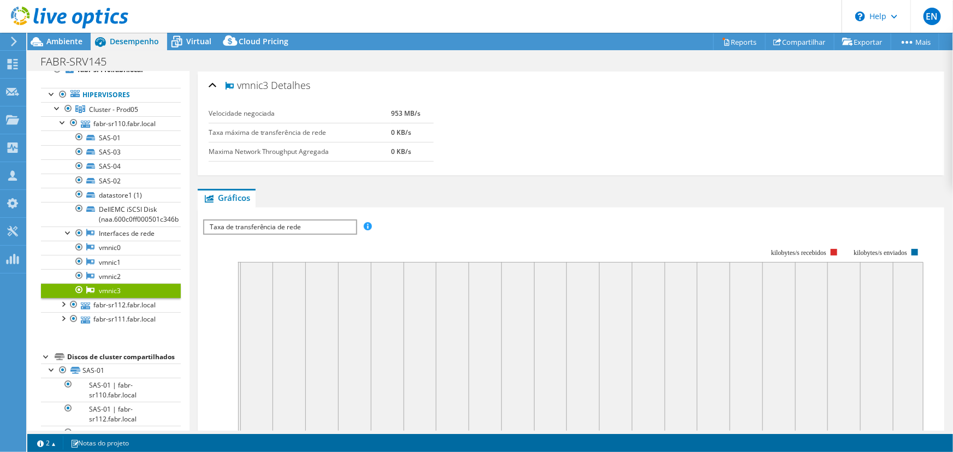
click at [50, 35] on div at bounding box center [64, 18] width 128 height 37
click at [54, 43] on span "Ambiente" at bounding box center [64, 41] width 36 height 10
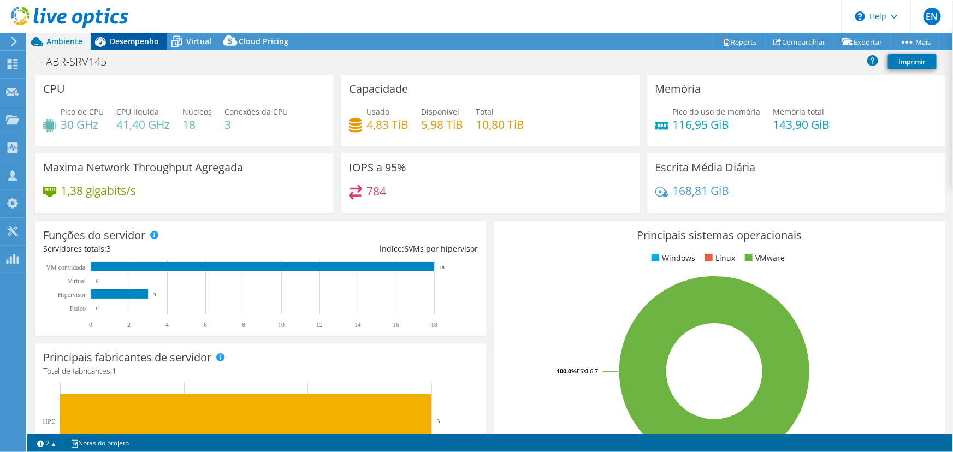
click at [123, 37] on span "Desempenho" at bounding box center [134, 41] width 49 height 10
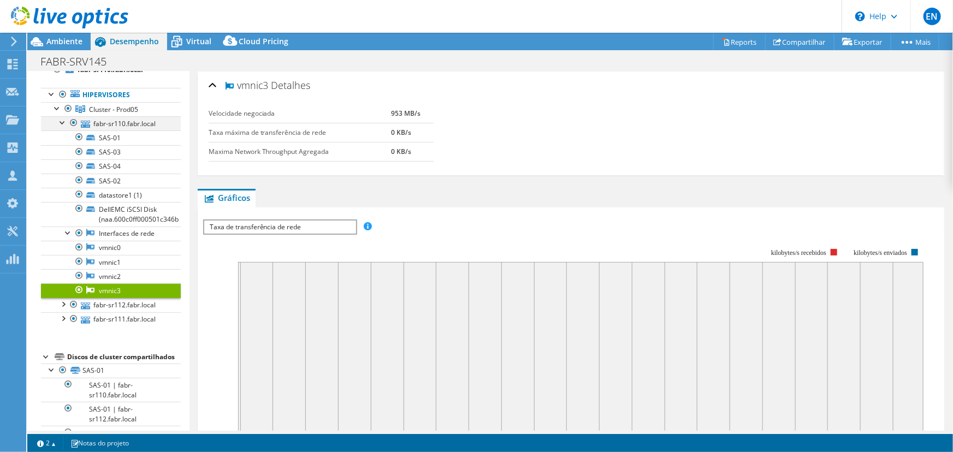
click at [61, 120] on div at bounding box center [62, 121] width 11 height 11
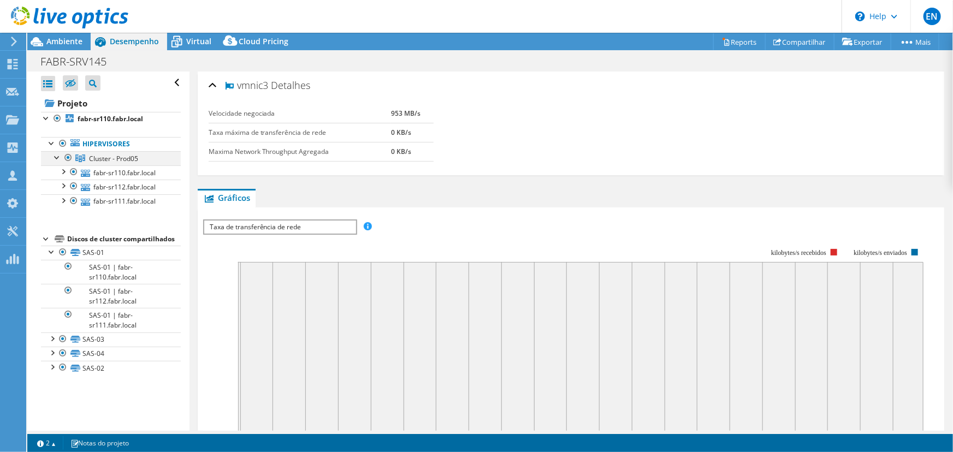
scroll to position [0, 0]
click at [98, 171] on link "fabr-sr110.fabr.local" at bounding box center [111, 172] width 140 height 14
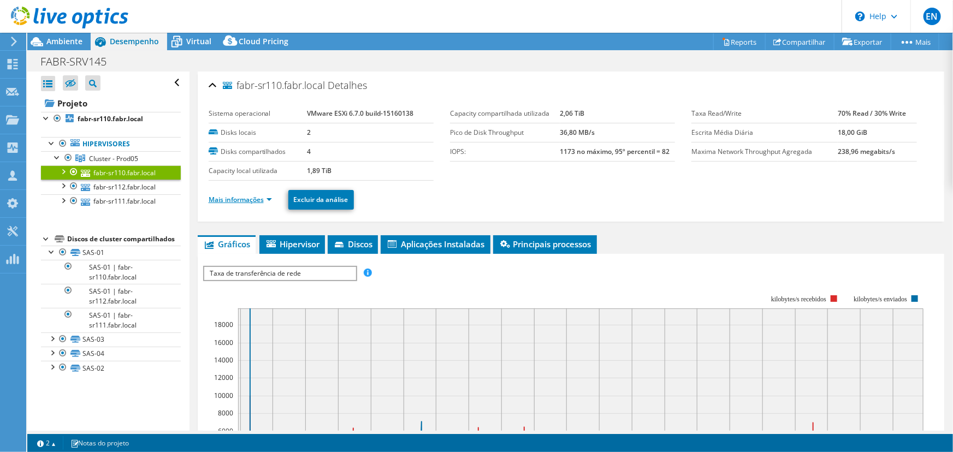
click at [236, 201] on link "Mais informações" at bounding box center [240, 199] width 63 height 9
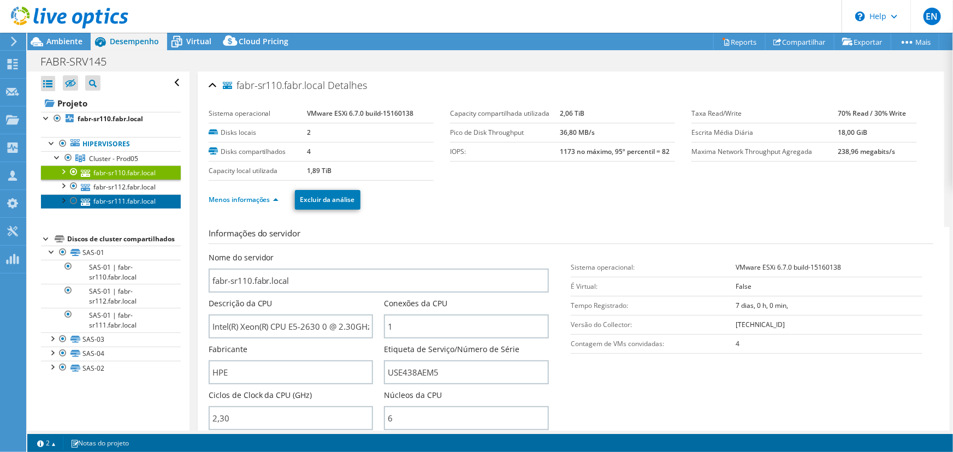
click at [126, 198] on link "fabr-sr111.fabr.local" at bounding box center [111, 201] width 140 height 14
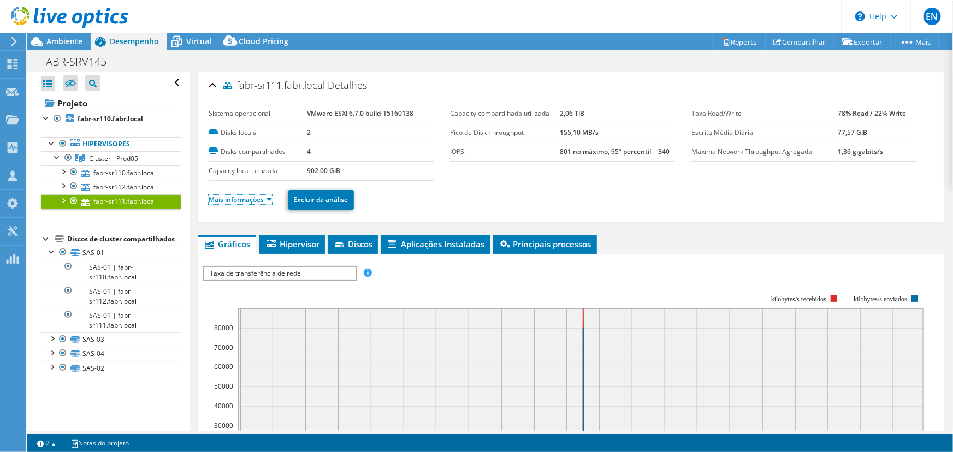
click at [228, 199] on link "Mais informações" at bounding box center [240, 199] width 63 height 9
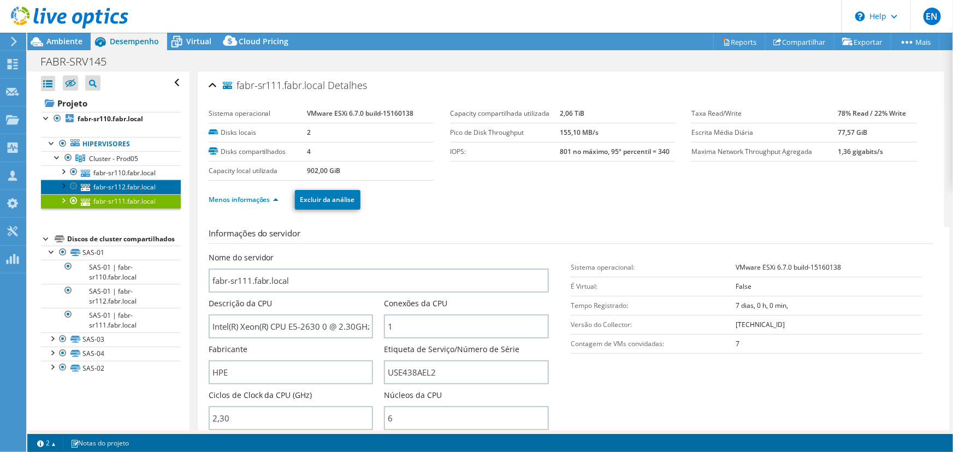
click at [127, 183] on link "fabr-sr112.fabr.local" at bounding box center [111, 187] width 140 height 14
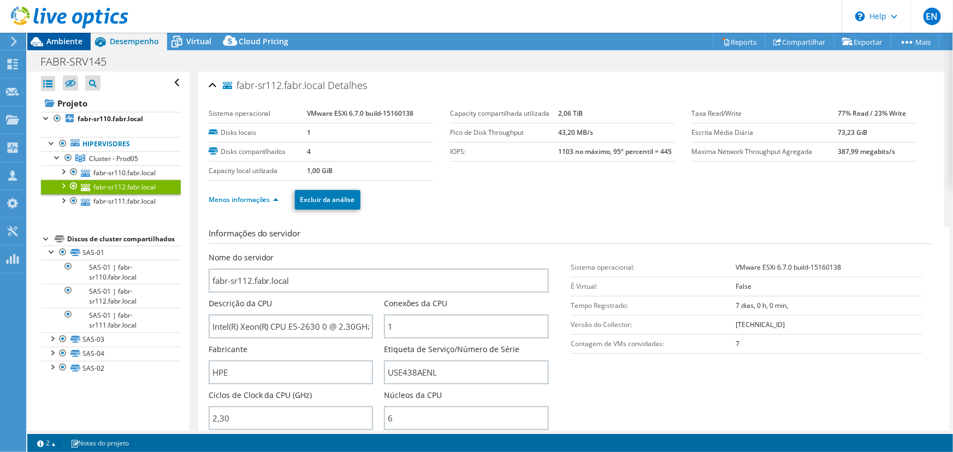
click at [60, 41] on span "Ambiente" at bounding box center [64, 41] width 36 height 10
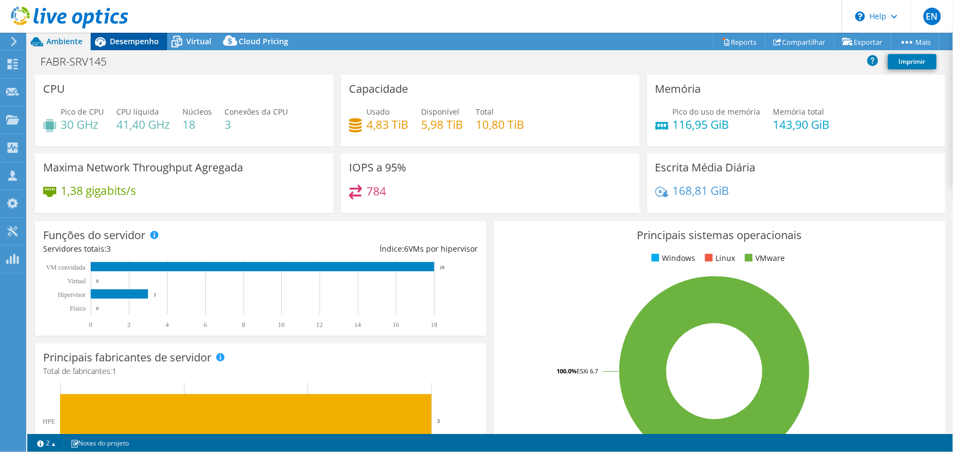
click at [126, 44] on span "Desempenho" at bounding box center [134, 41] width 49 height 10
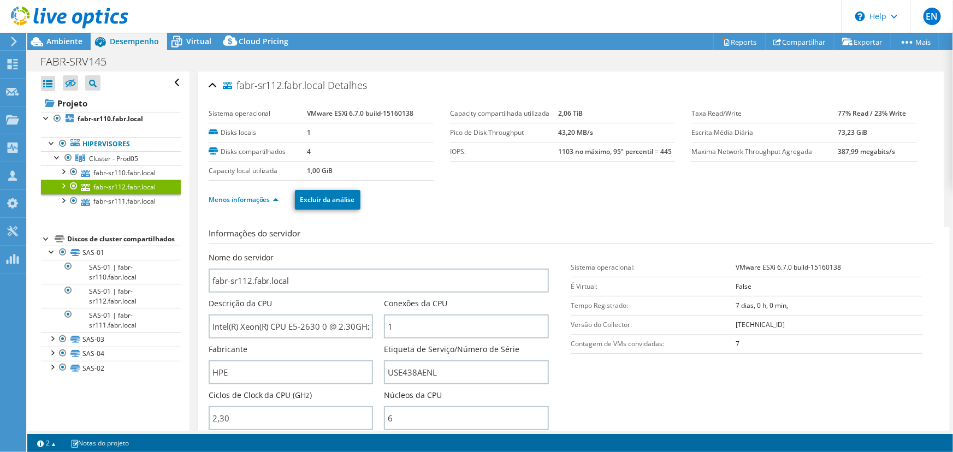
scroll to position [99, 0]
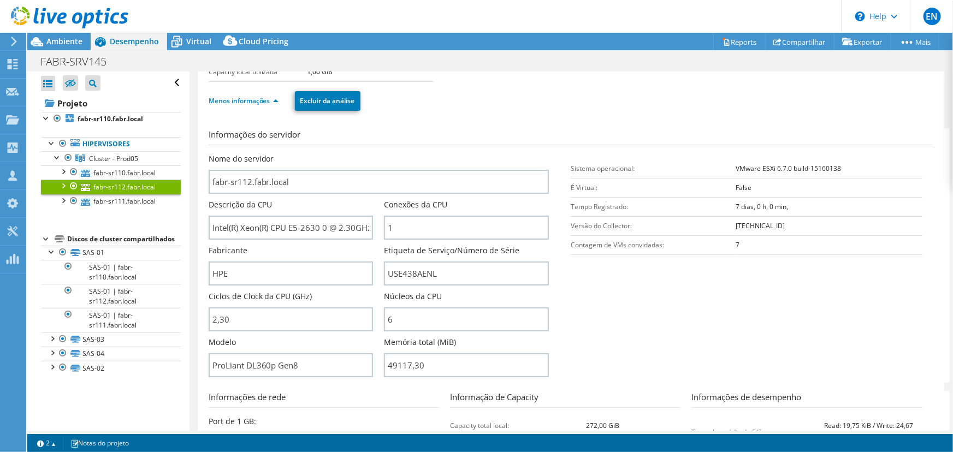
click at [774, 164] on b "VMware ESXi 6.7.0 build-15160138" at bounding box center [788, 168] width 105 height 9
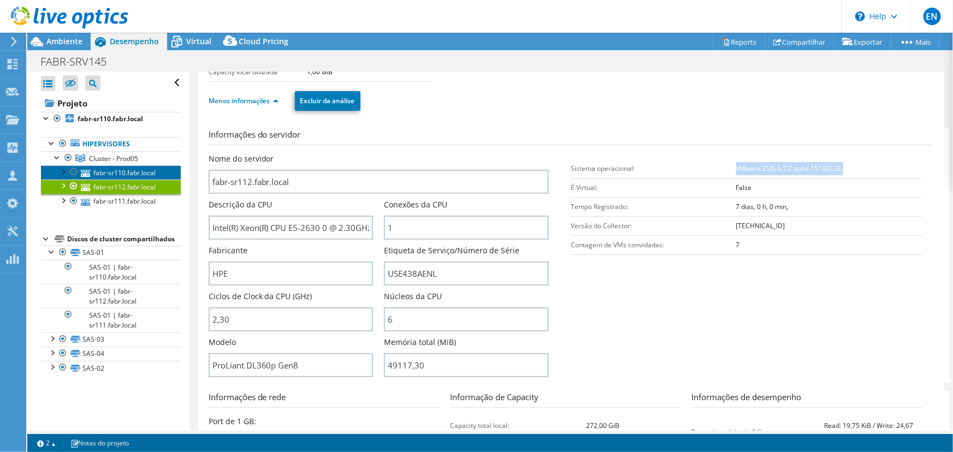
click at [109, 170] on link "fabr-sr110.fabr.local" at bounding box center [111, 172] width 140 height 14
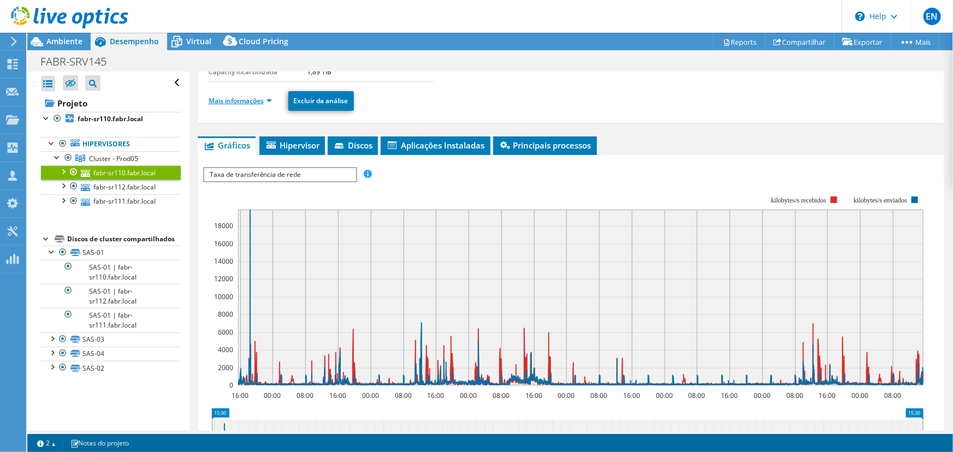
click at [236, 97] on link "Mais informações" at bounding box center [240, 100] width 63 height 9
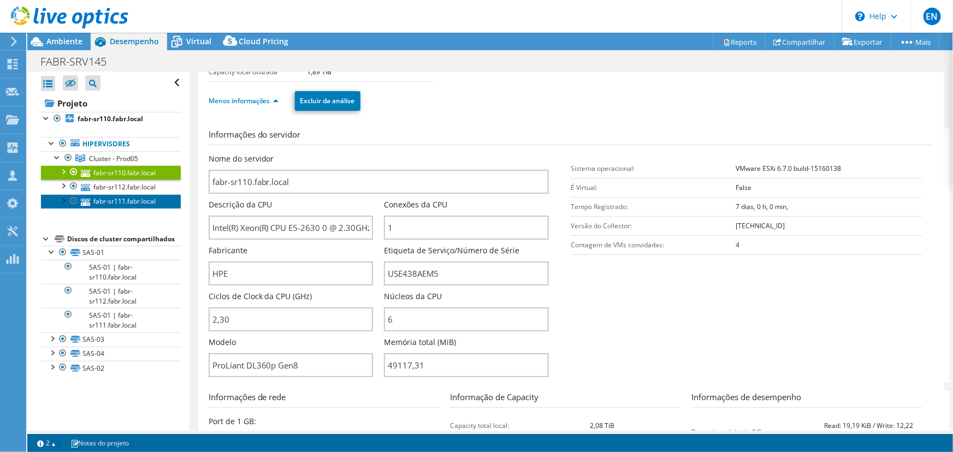
click at [119, 198] on link "fabr-sr111.fabr.local" at bounding box center [111, 201] width 140 height 14
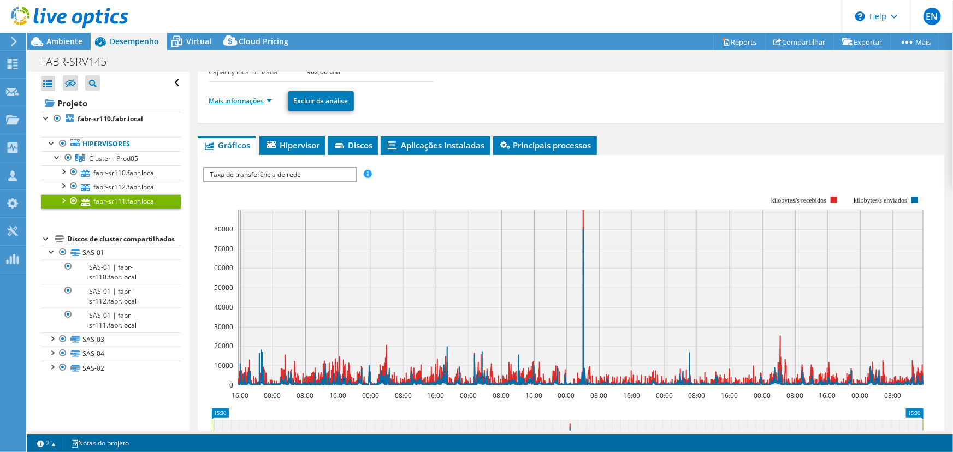
click at [228, 102] on link "Mais informações" at bounding box center [240, 100] width 63 height 9
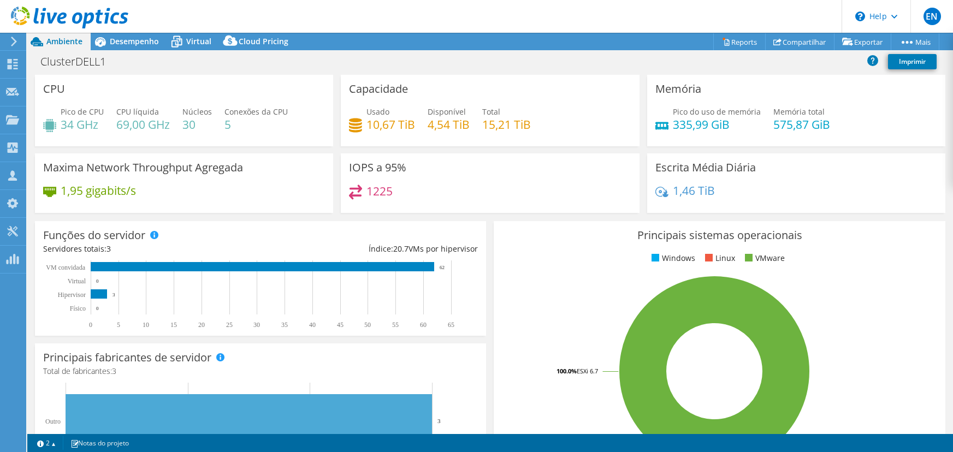
select select "USD"
click at [126, 36] on div at bounding box center [64, 18] width 128 height 37
click at [124, 39] on span "Desempenho" at bounding box center [134, 41] width 49 height 10
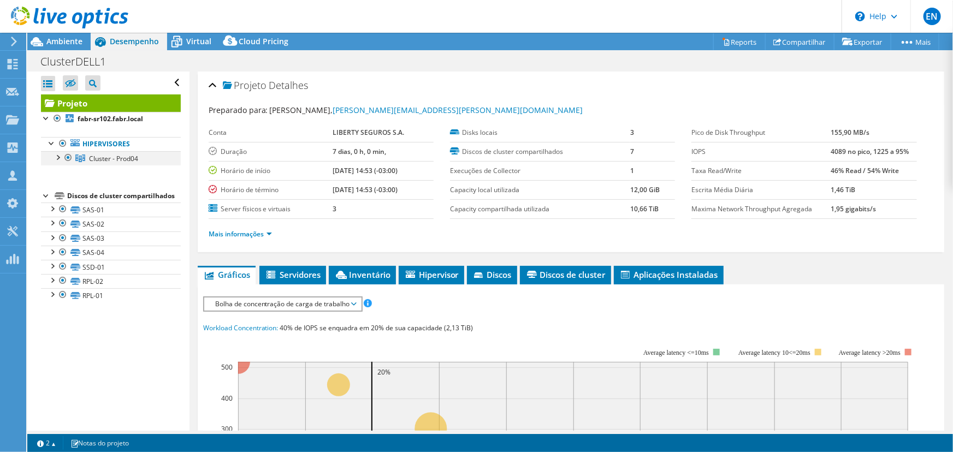
click at [57, 157] on div at bounding box center [57, 156] width 11 height 11
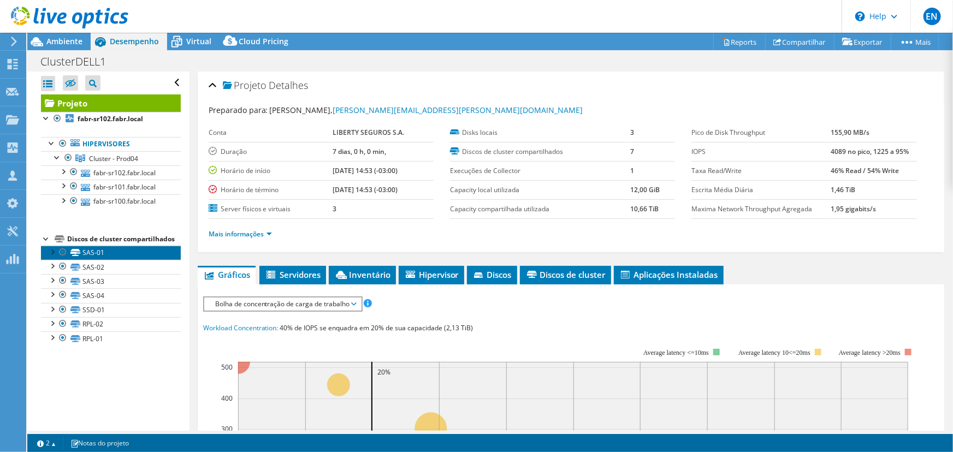
click at [91, 260] on link "SAS-01" at bounding box center [111, 253] width 140 height 14
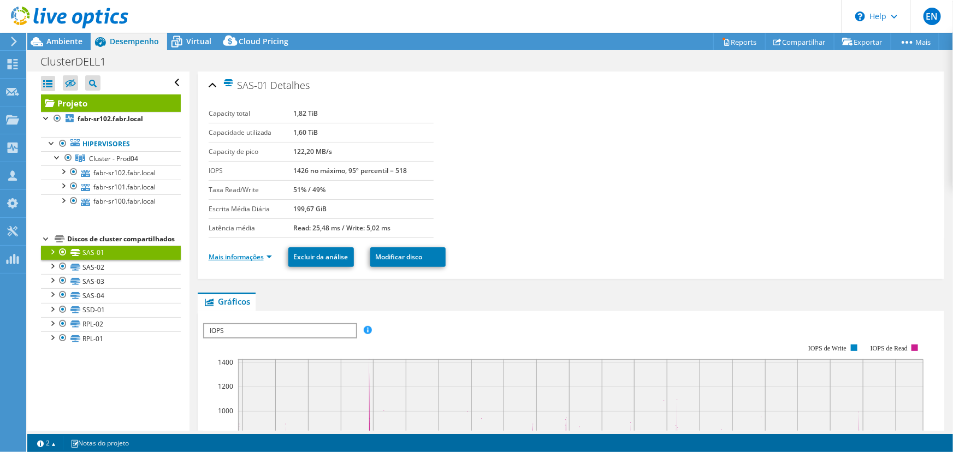
click at [234, 255] on link "Mais informações" at bounding box center [240, 256] width 63 height 9
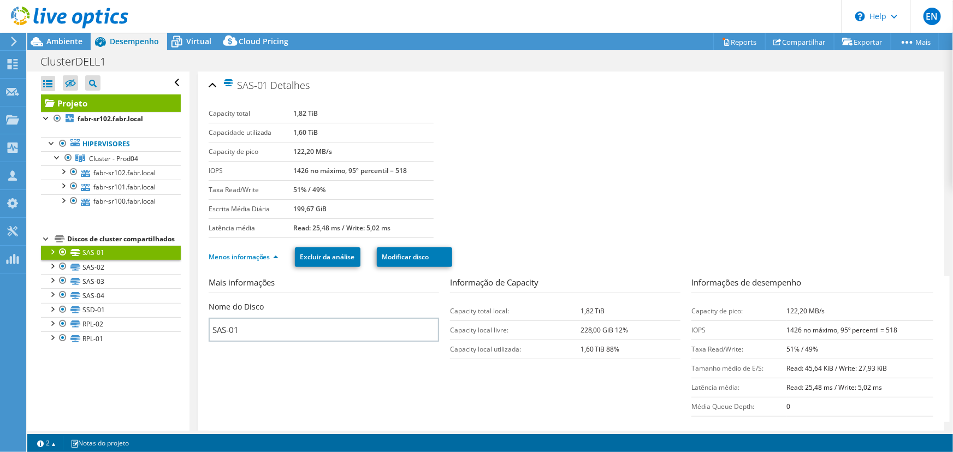
click at [51, 257] on div at bounding box center [51, 251] width 11 height 11
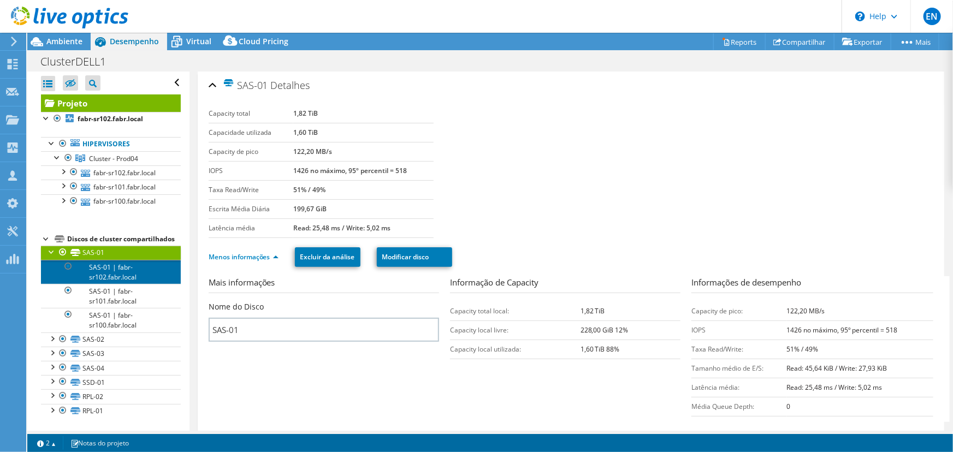
click at [112, 279] on link "SAS-01 | fabr-sr102.fabr.local" at bounding box center [111, 272] width 140 height 24
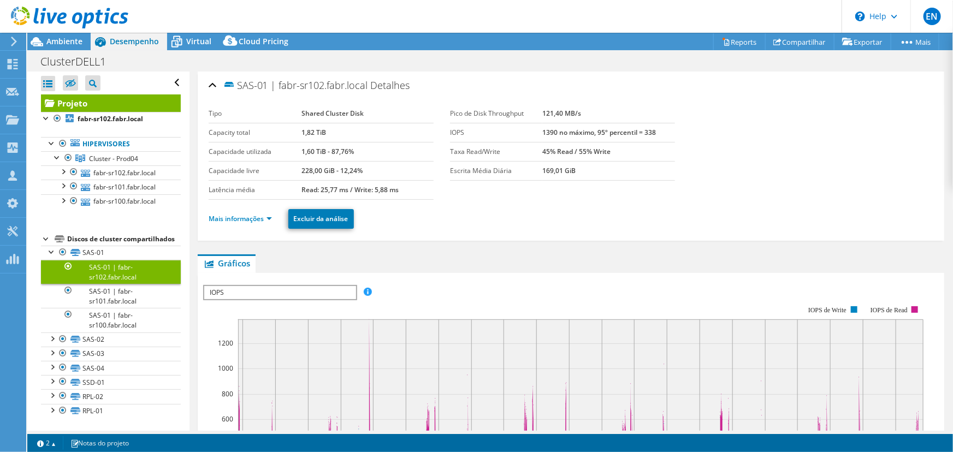
click at [59, 34] on div at bounding box center [64, 18] width 128 height 37
click at [54, 38] on span "Ambiente" at bounding box center [64, 41] width 36 height 10
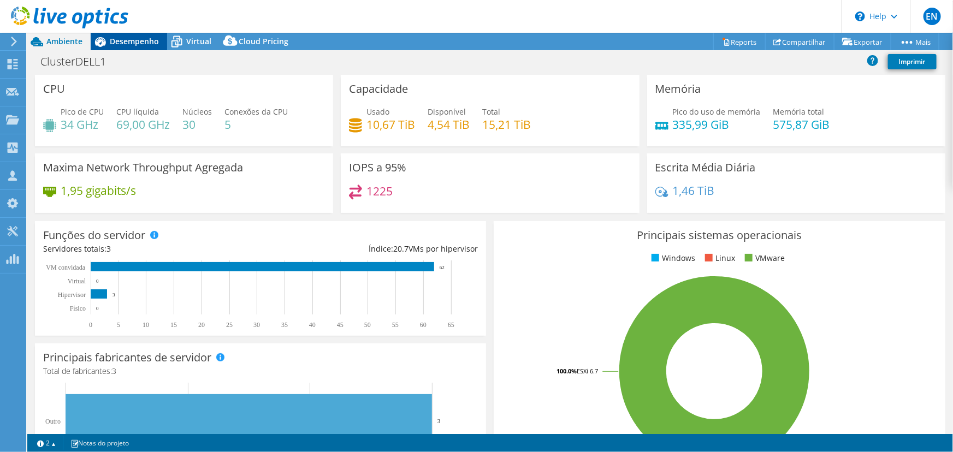
click at [131, 34] on div "Desempenho" at bounding box center [129, 41] width 76 height 17
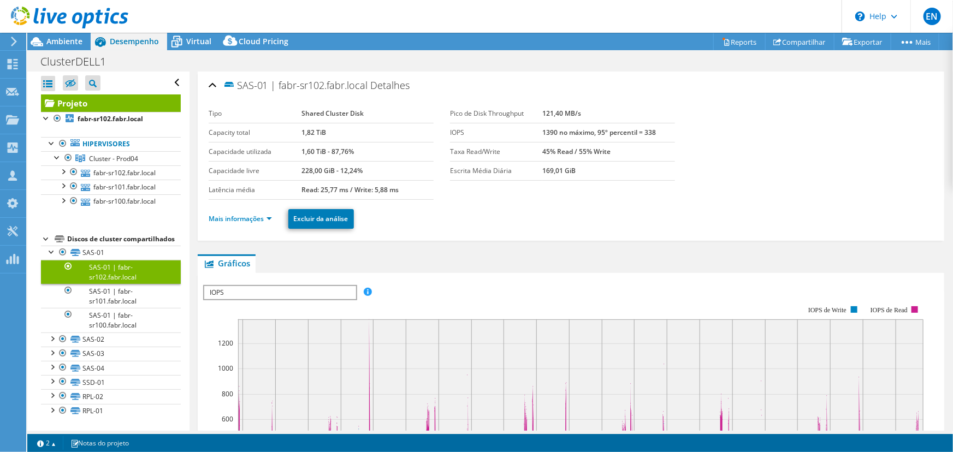
scroll to position [12, 0]
click at [50, 251] on div at bounding box center [51, 250] width 11 height 11
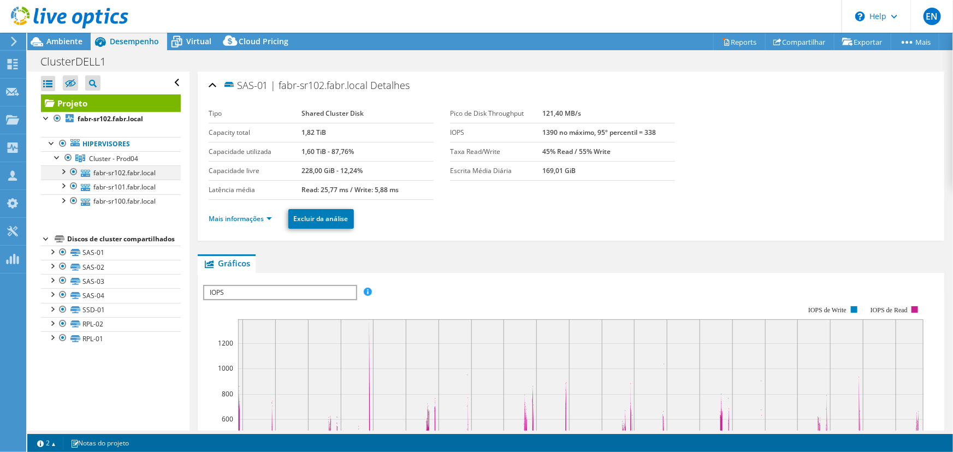
click at [63, 169] on div at bounding box center [62, 170] width 11 height 11
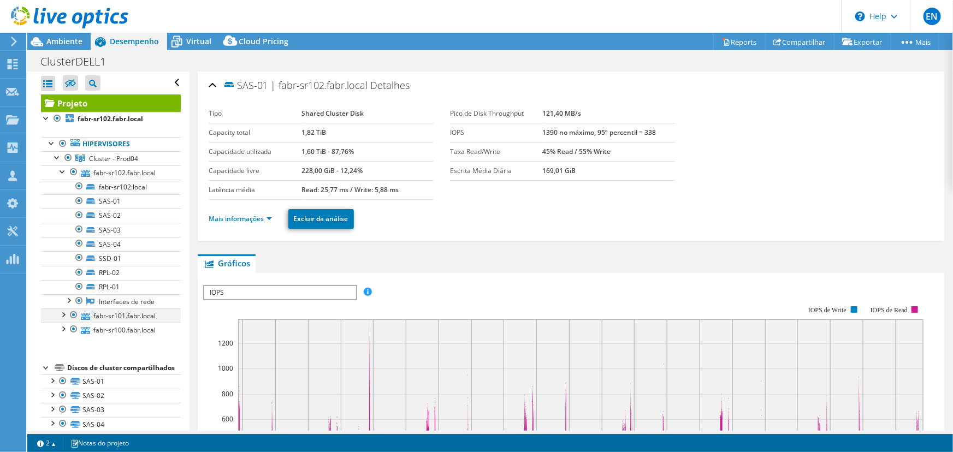
click at [65, 312] on div at bounding box center [62, 314] width 11 height 11
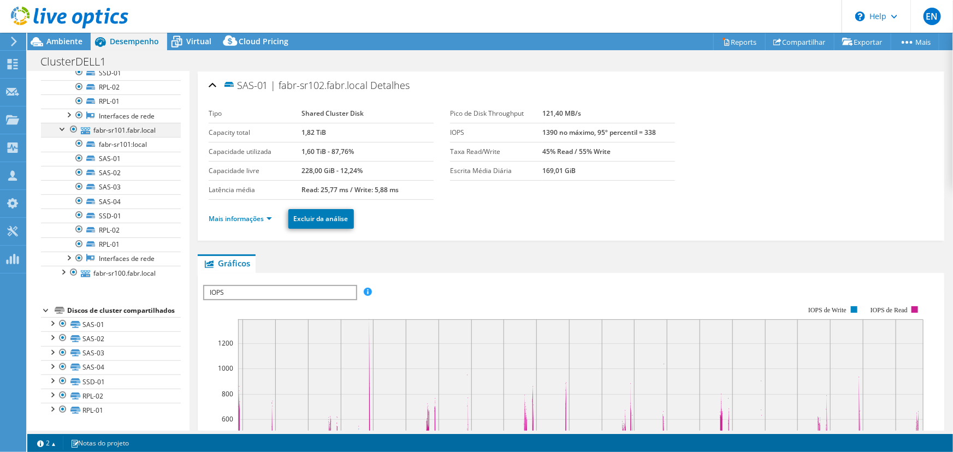
scroll to position [197, 0]
click at [62, 266] on div at bounding box center [62, 271] width 11 height 11
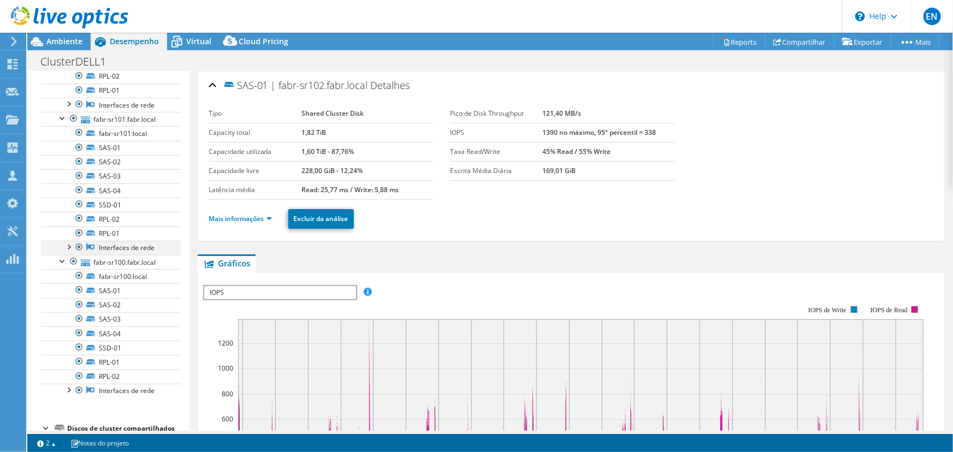
click at [70, 242] on div at bounding box center [68, 246] width 11 height 11
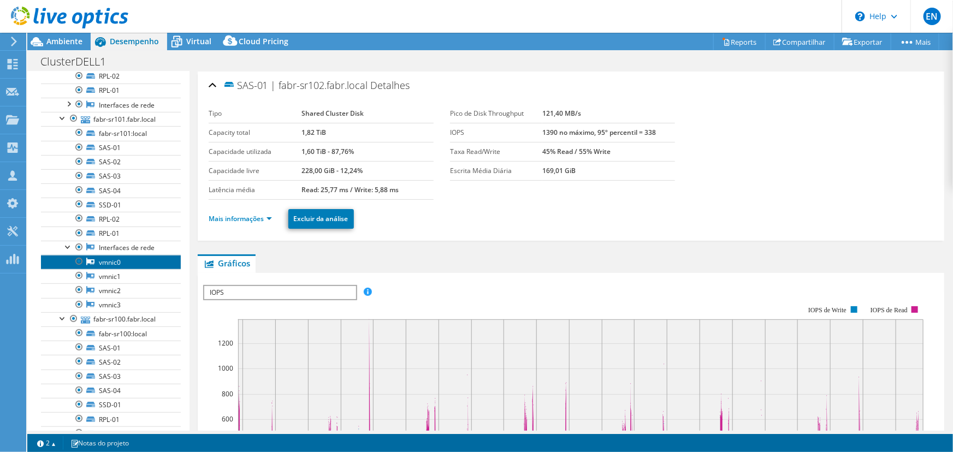
click at [120, 262] on link "vmnic0" at bounding box center [111, 262] width 140 height 14
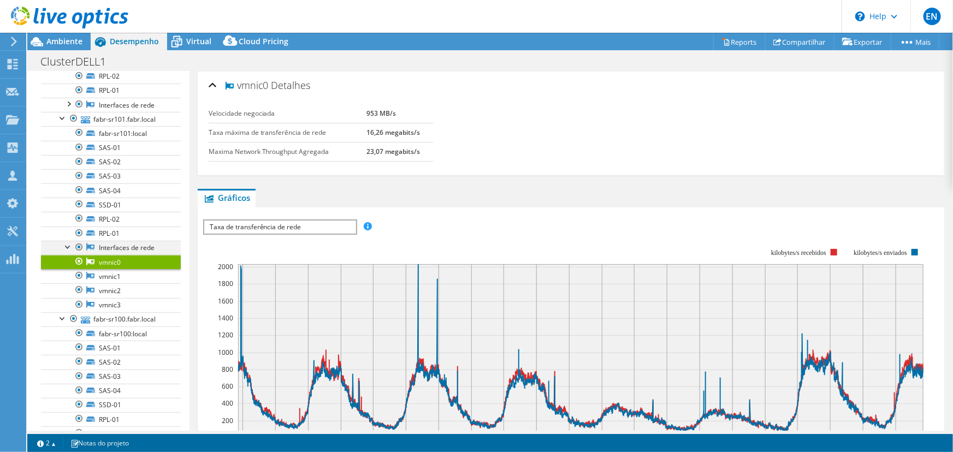
click at [68, 246] on div at bounding box center [68, 246] width 11 height 11
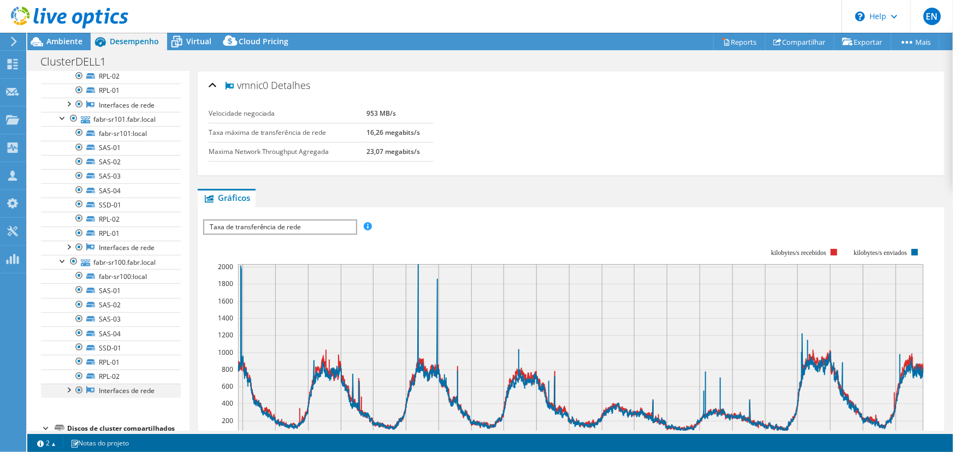
click at [69, 388] on div at bounding box center [68, 389] width 11 height 11
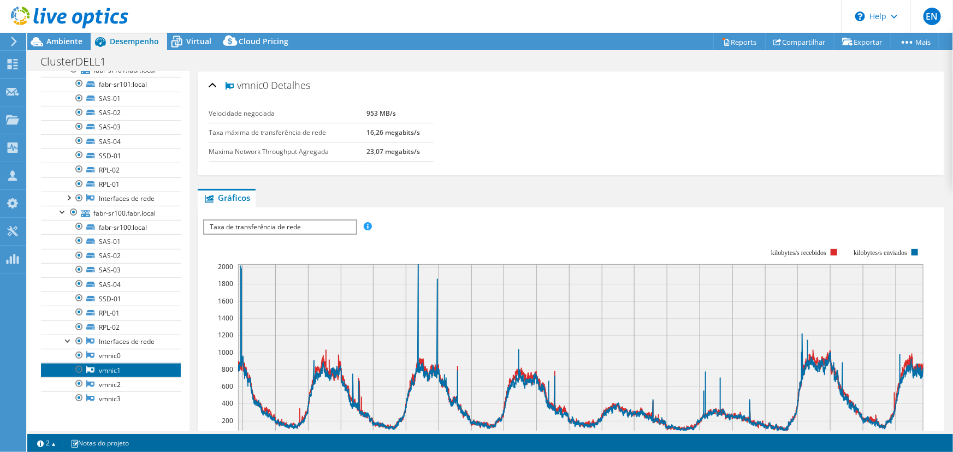
click at [116, 367] on link "vmnic1" at bounding box center [111, 370] width 140 height 14
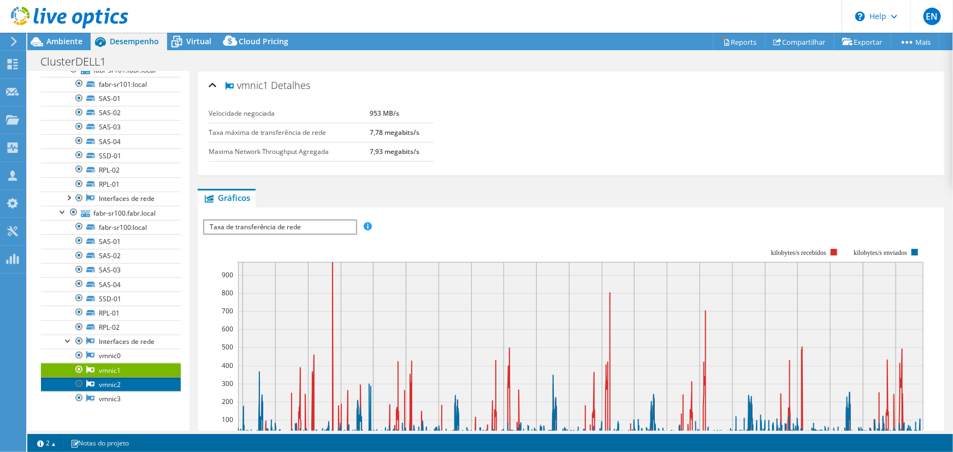
click at [111, 378] on link "vmnic2" at bounding box center [111, 384] width 140 height 14
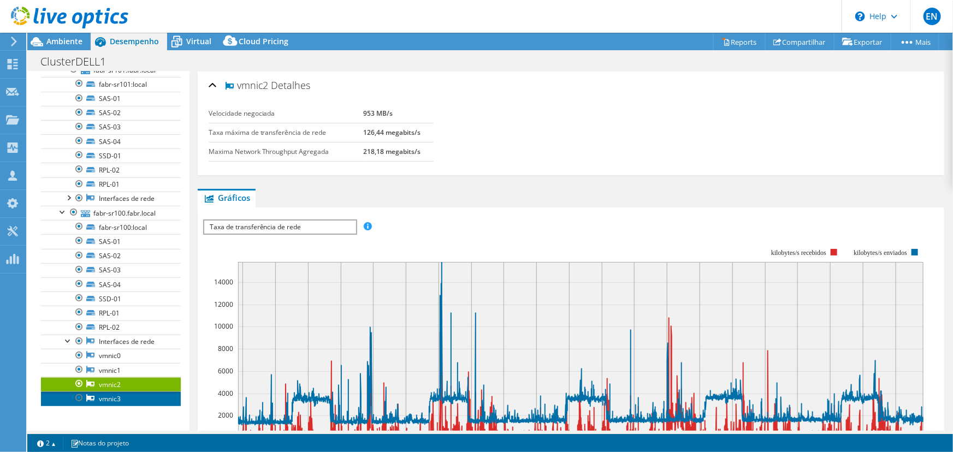
click at [111, 398] on link "vmnic3" at bounding box center [111, 399] width 140 height 14
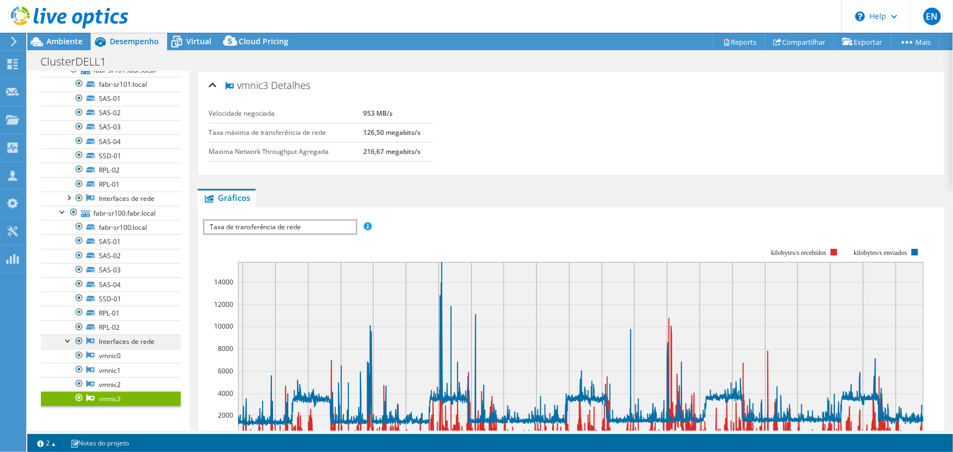
click at [68, 337] on div at bounding box center [68, 340] width 11 height 11
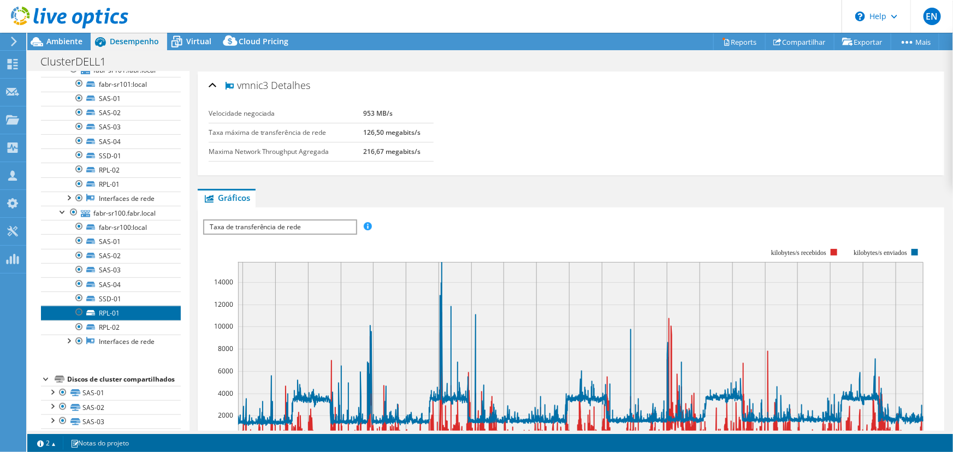
click at [99, 311] on link "RPL-01" at bounding box center [111, 313] width 140 height 14
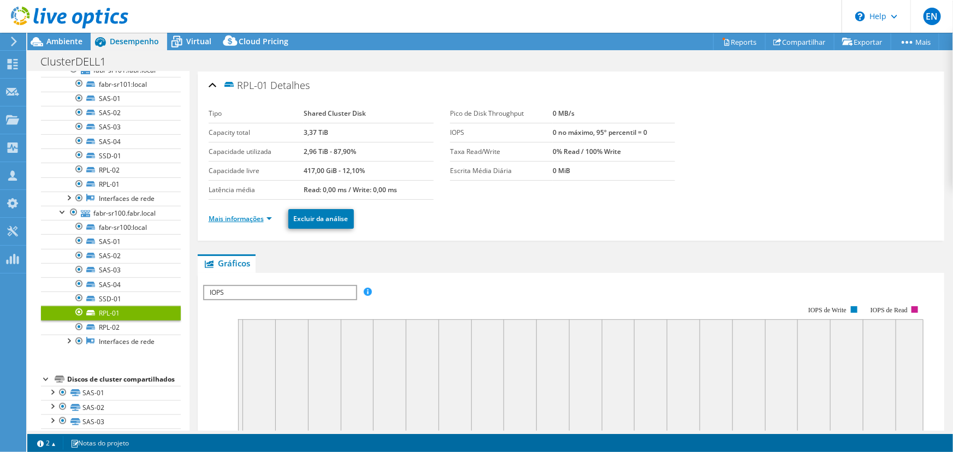
click at [237, 217] on link "Mais informações" at bounding box center [240, 218] width 63 height 9
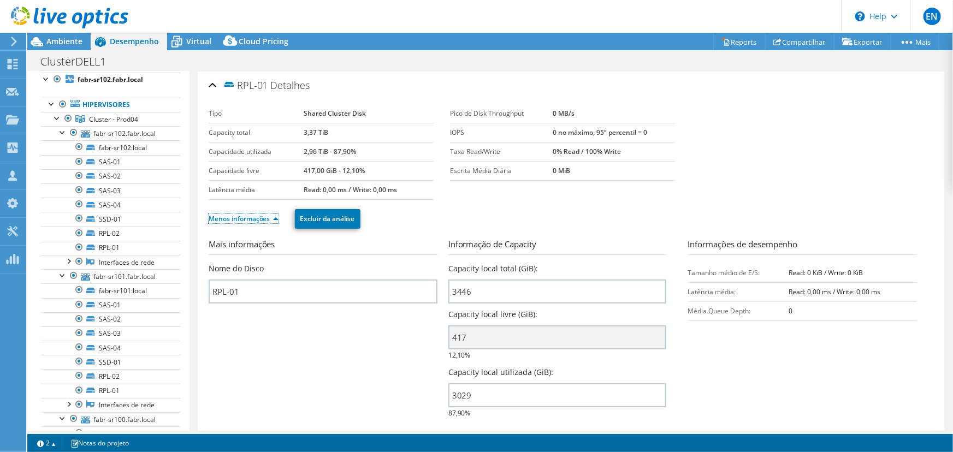
scroll to position [0, 0]
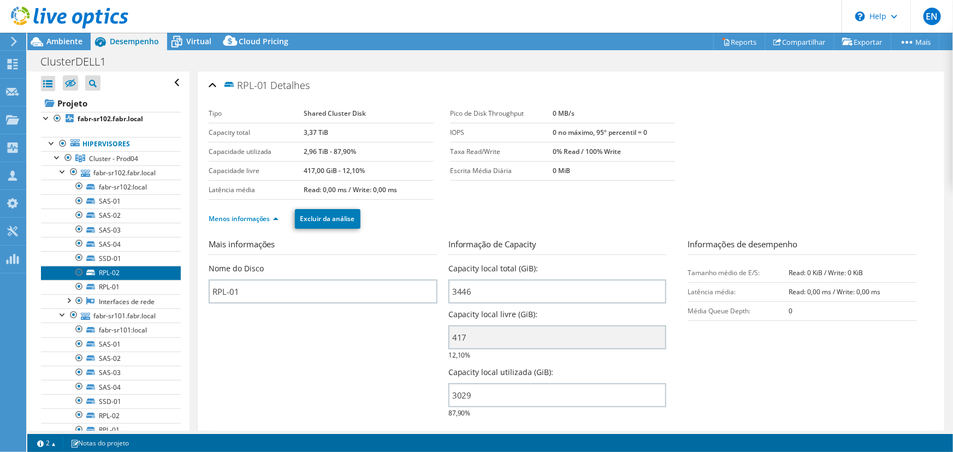
click at [105, 270] on link "RPL-02" at bounding box center [111, 273] width 140 height 14
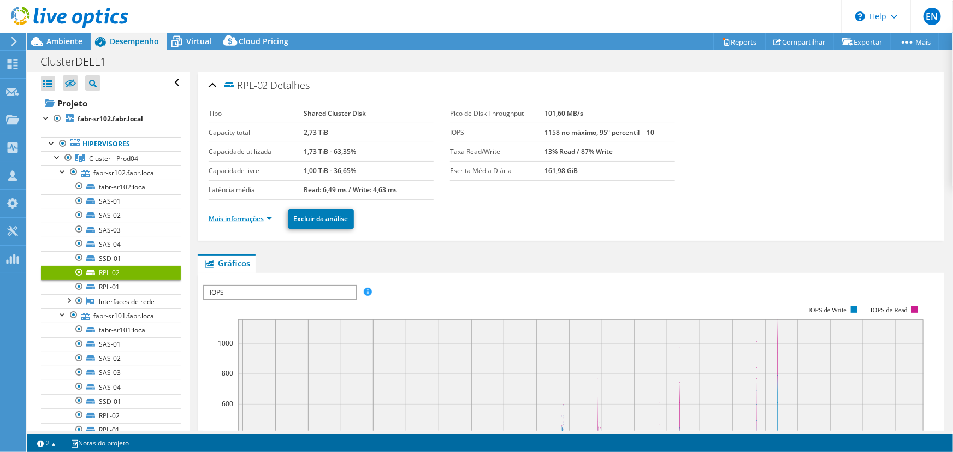
click at [238, 214] on link "Mais informações" at bounding box center [240, 218] width 63 height 9
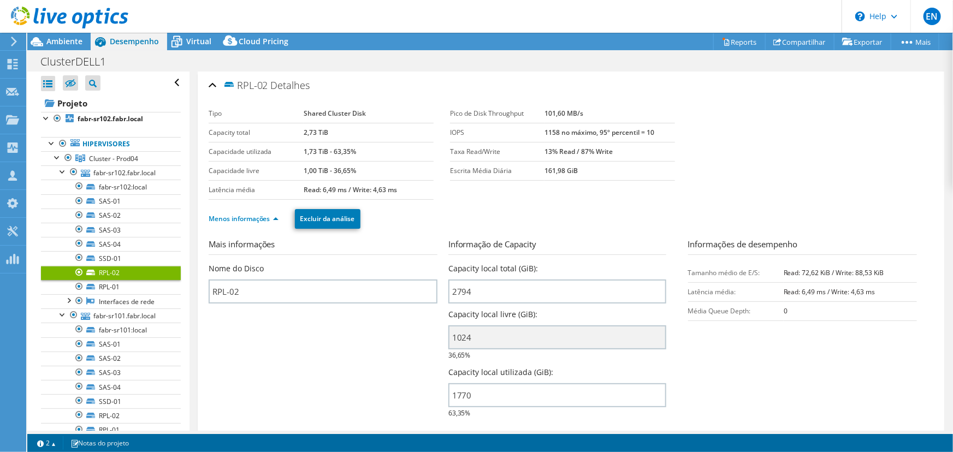
click at [64, 35] on div at bounding box center [64, 18] width 128 height 37
click at [61, 41] on span "Ambiente" at bounding box center [64, 41] width 36 height 10
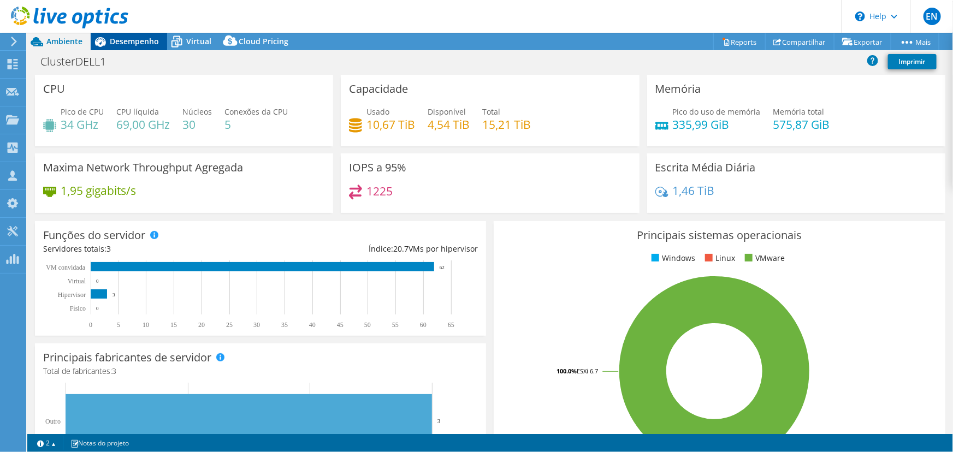
click at [138, 40] on span "Desempenho" at bounding box center [134, 41] width 49 height 10
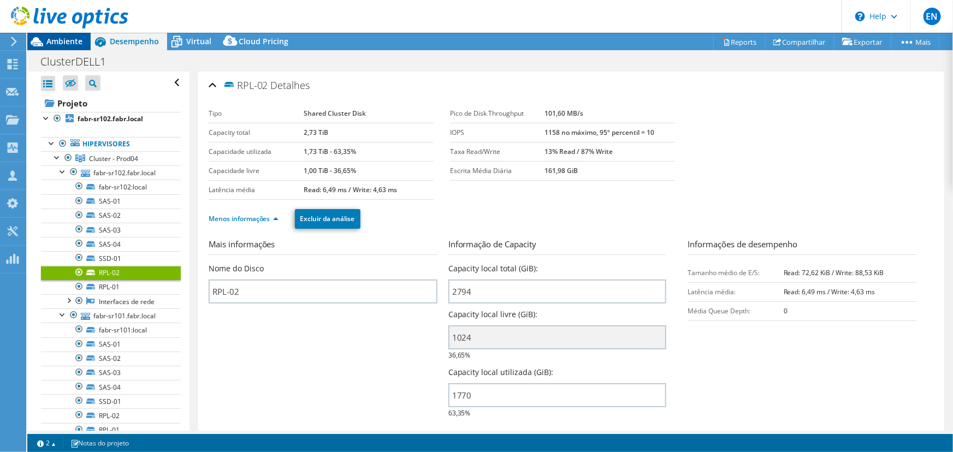
click at [57, 40] on span "Ambiente" at bounding box center [64, 41] width 36 height 10
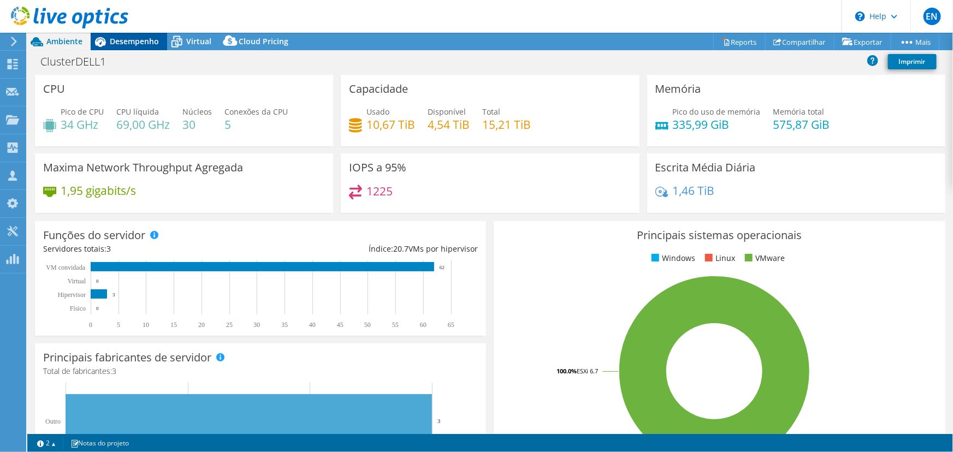
click at [124, 37] on div "EN Parceiro de Canal Estevão Neder estevao.neder@ost.com.br OST My Profile Log …" at bounding box center [476, 226] width 953 height 452
click at [120, 40] on span "Desempenho" at bounding box center [134, 41] width 49 height 10
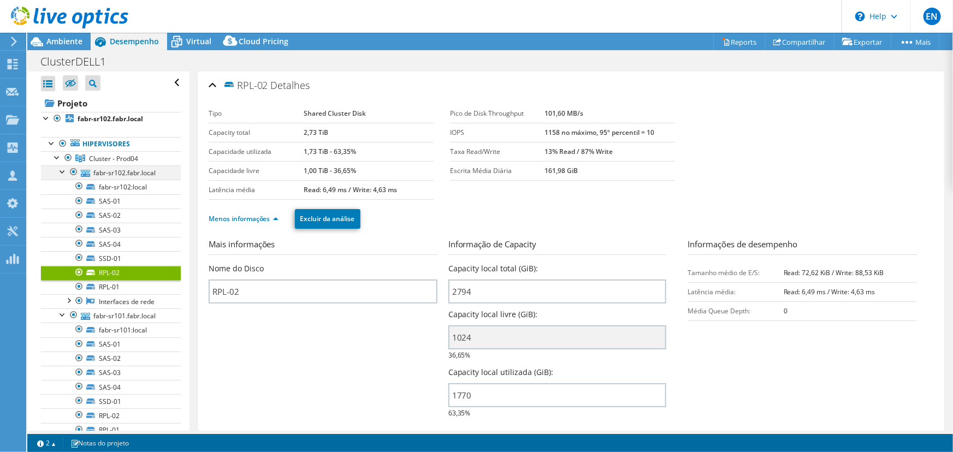
click at [62, 174] on div at bounding box center [62, 170] width 11 height 11
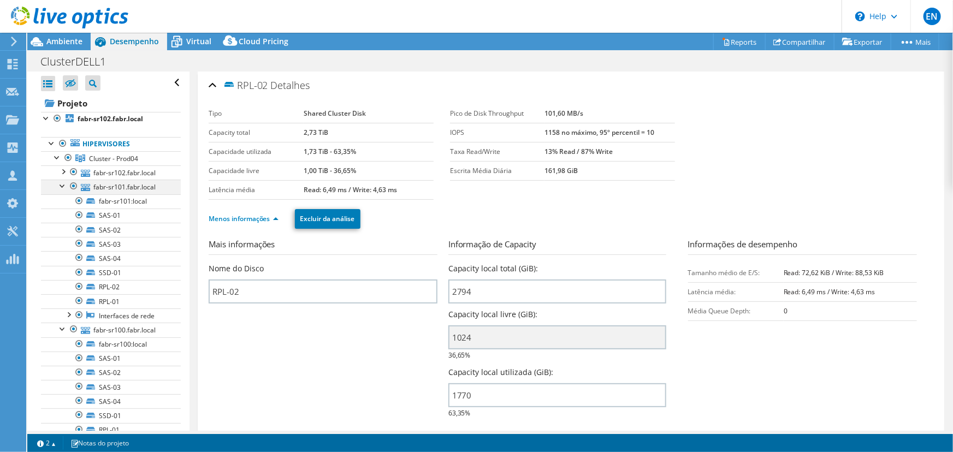
click at [61, 189] on div at bounding box center [62, 185] width 11 height 11
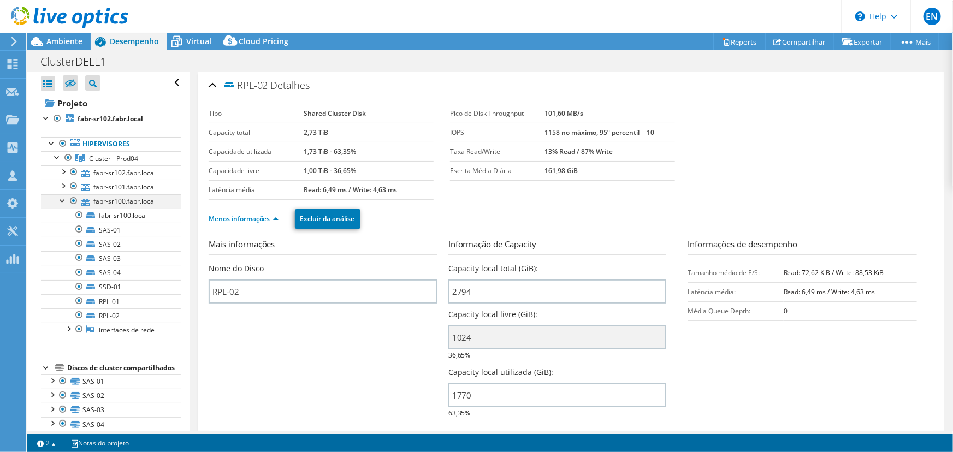
click at [62, 202] on div at bounding box center [62, 199] width 11 height 11
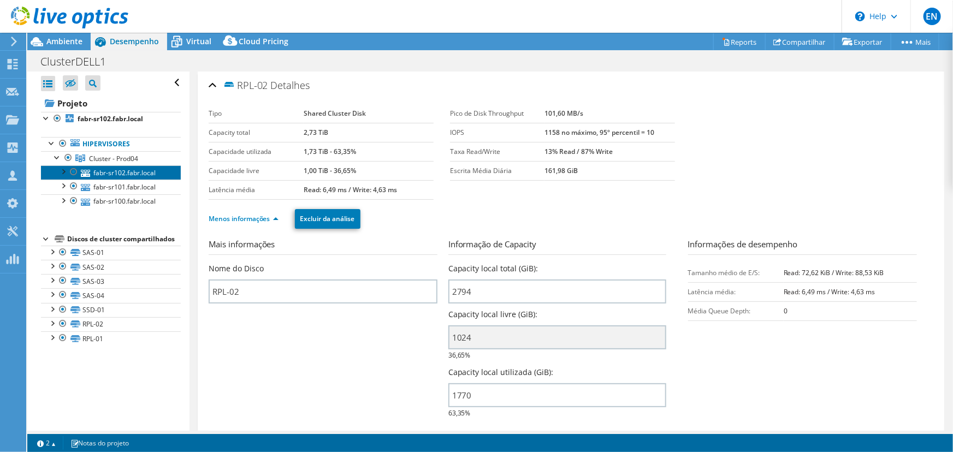
click at [116, 174] on link "fabr-sr102.fabr.local" at bounding box center [111, 172] width 140 height 14
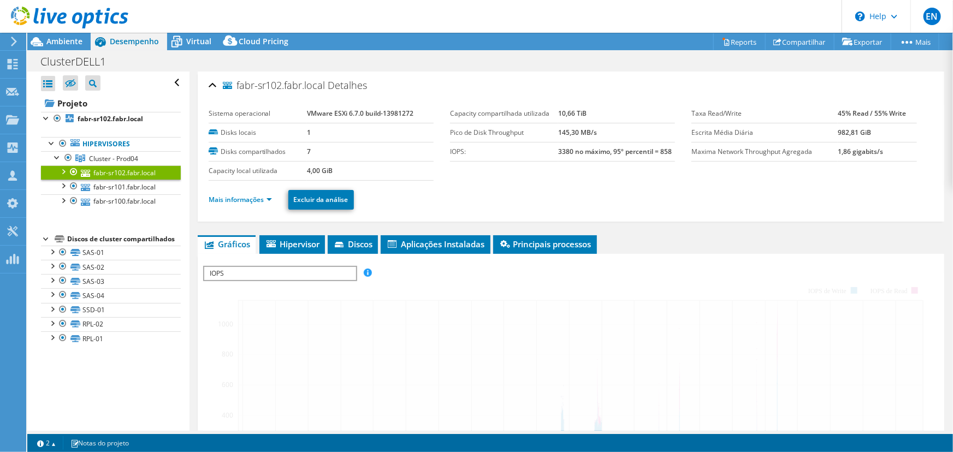
click at [62, 169] on div at bounding box center [62, 170] width 11 height 11
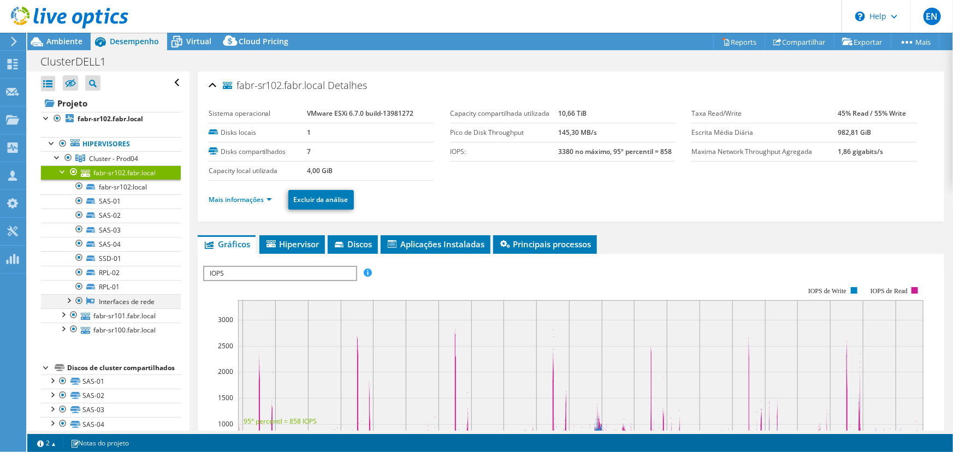
click at [67, 300] on div at bounding box center [68, 299] width 11 height 11
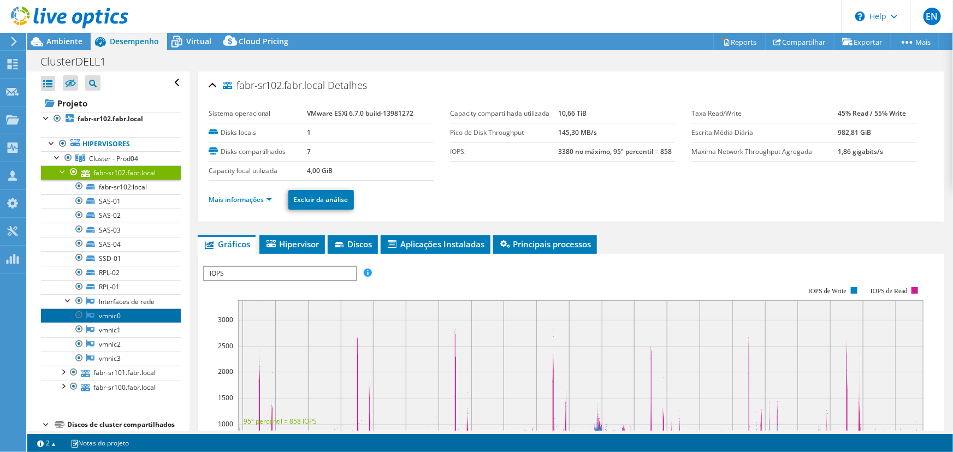
click at [108, 316] on link "vmnic0" at bounding box center [111, 316] width 140 height 14
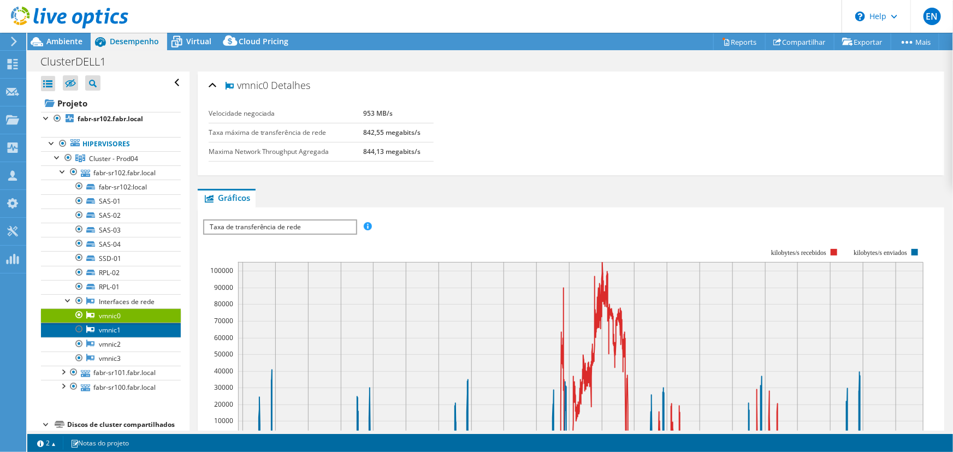
click at [112, 326] on link "vmnic1" at bounding box center [111, 330] width 140 height 14
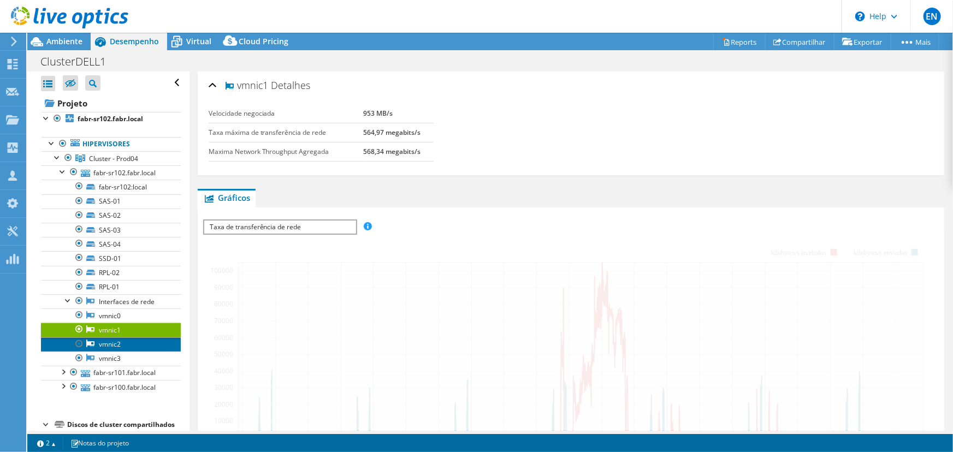
click at [109, 341] on link "vmnic2" at bounding box center [111, 344] width 140 height 14
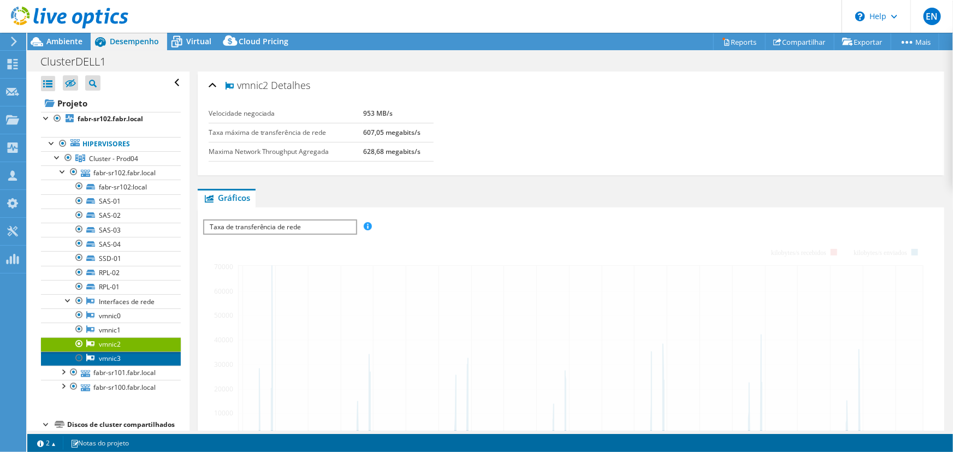
click at [109, 355] on link "vmnic3" at bounding box center [111, 359] width 140 height 14
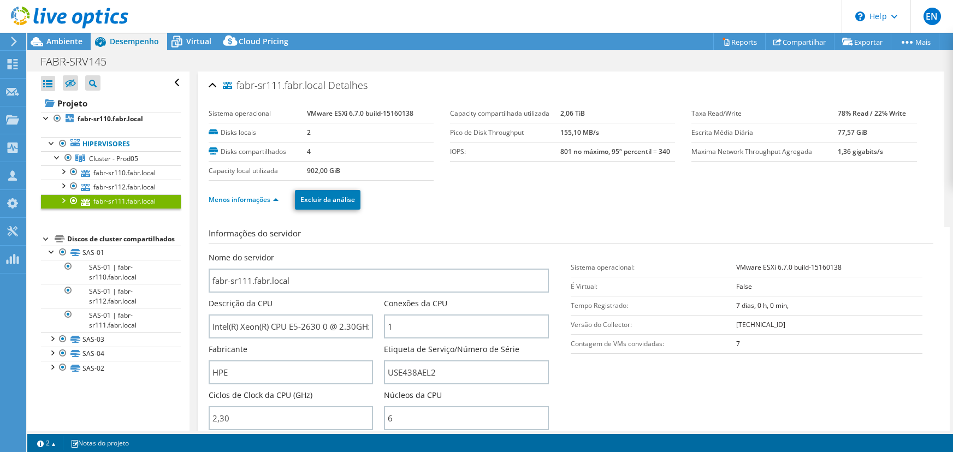
select select "USD"
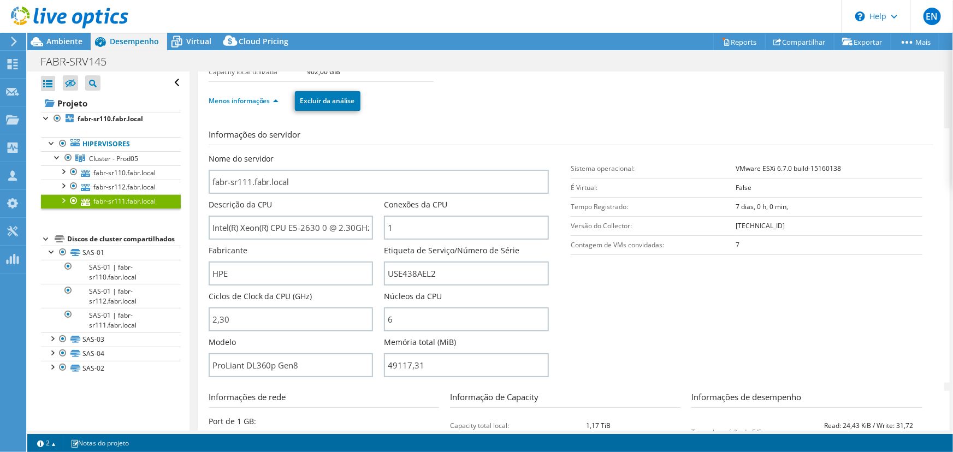
click at [762, 169] on b "VMware ESXi 6.7.0 build-15160138" at bounding box center [788, 168] width 105 height 9
click at [49, 257] on div at bounding box center [51, 251] width 11 height 11
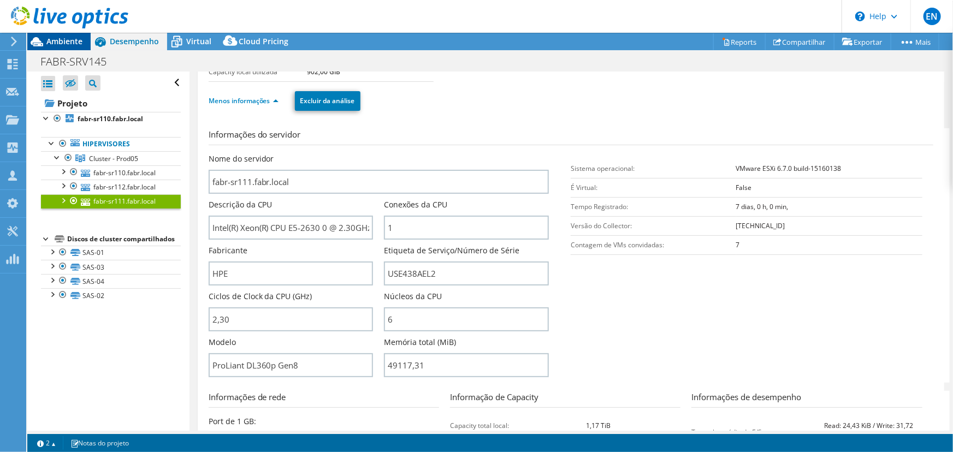
click at [68, 38] on span "Ambiente" at bounding box center [64, 41] width 36 height 10
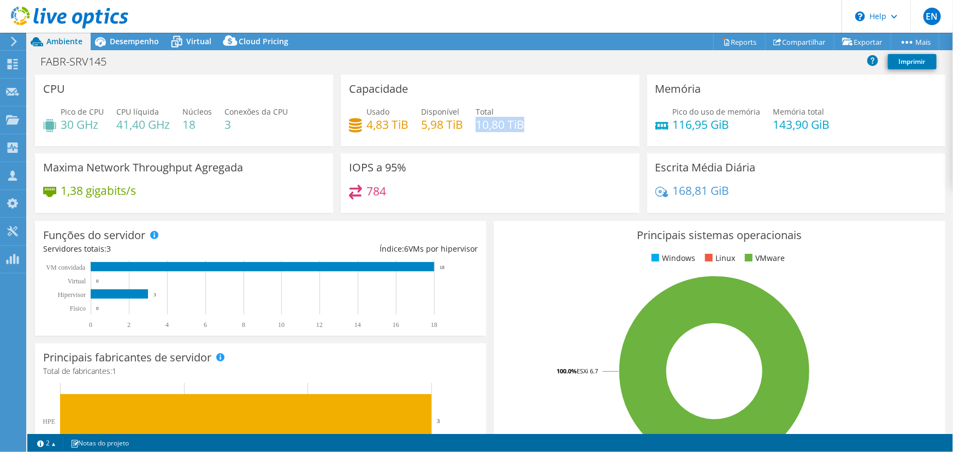
drag, startPoint x: 476, startPoint y: 125, endPoint x: 522, endPoint y: 125, distance: 45.9
click at [522, 125] on h4 "10,80 TiB" at bounding box center [500, 124] width 49 height 12
drag, startPoint x: 404, startPoint y: 123, endPoint x: 365, endPoint y: 130, distance: 39.9
click at [366, 130] on h4 "4,83 TiB" at bounding box center [387, 124] width 42 height 12
drag, startPoint x: 419, startPoint y: 125, endPoint x: 460, endPoint y: 127, distance: 41.0
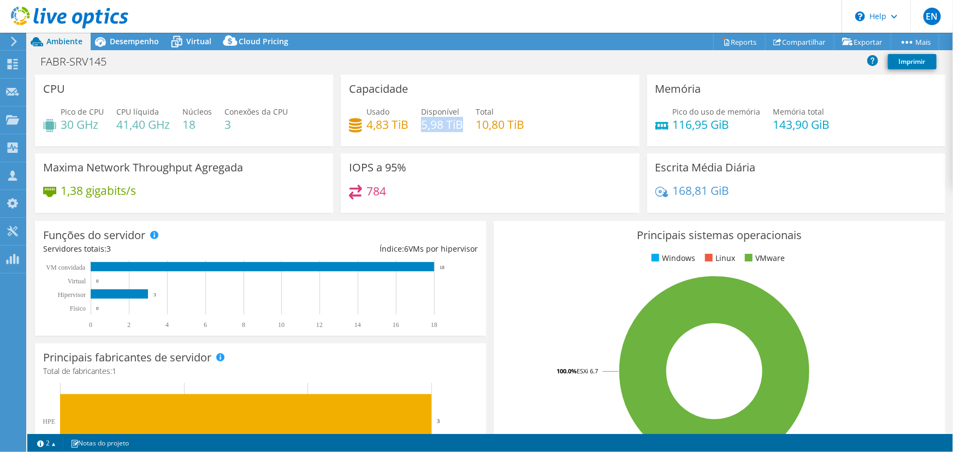
click at [460, 127] on h4 "5,98 TiB" at bounding box center [442, 124] width 42 height 12
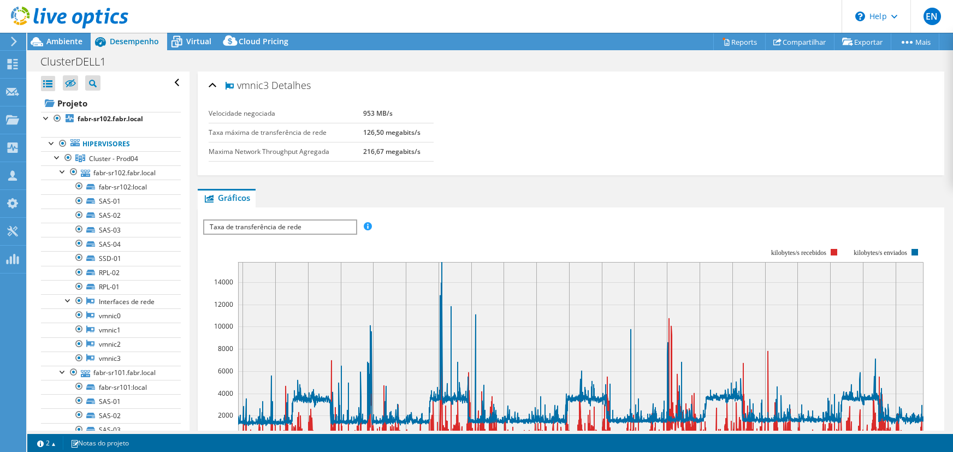
select select "USD"
drag, startPoint x: 0, startPoint y: 0, endPoint x: 125, endPoint y: 169, distance: 210.1
click at [125, 169] on link "fabr-sr102.fabr.local" at bounding box center [111, 172] width 140 height 14
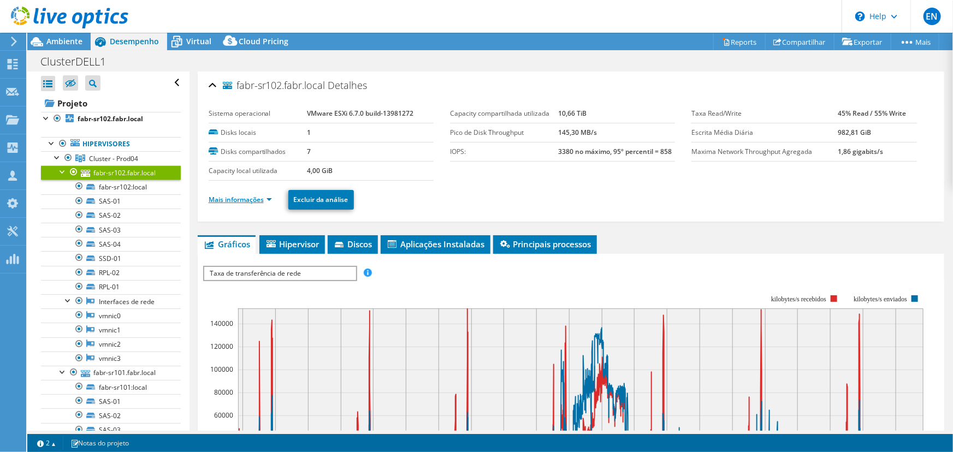
click at [232, 201] on link "Mais informações" at bounding box center [240, 199] width 63 height 9
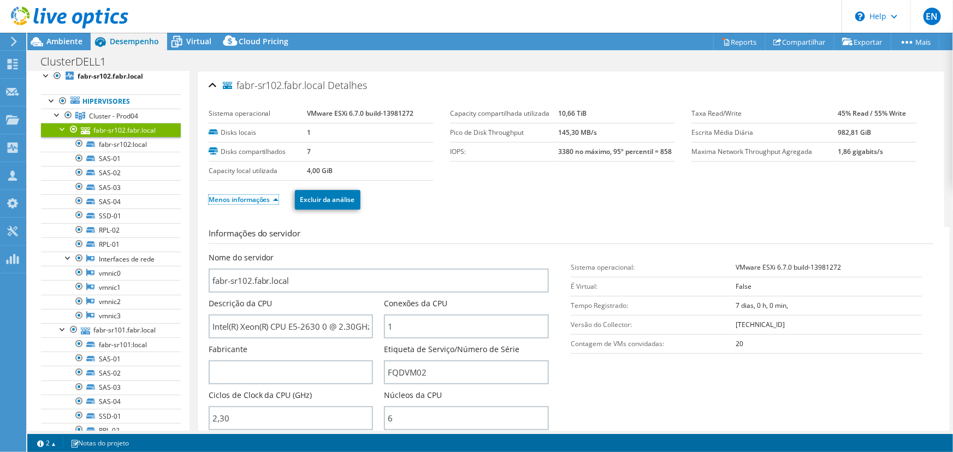
scroll to position [99, 0]
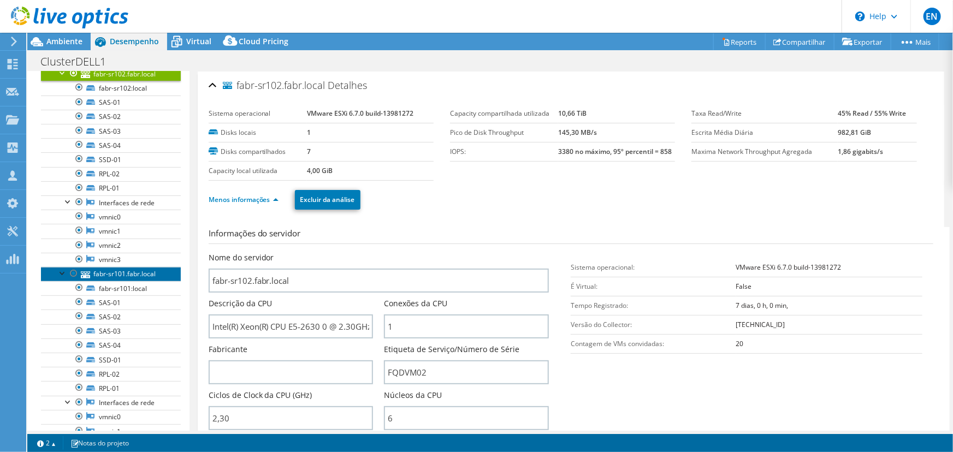
click at [120, 275] on link "fabr-sr101.fabr.local" at bounding box center [111, 274] width 140 height 14
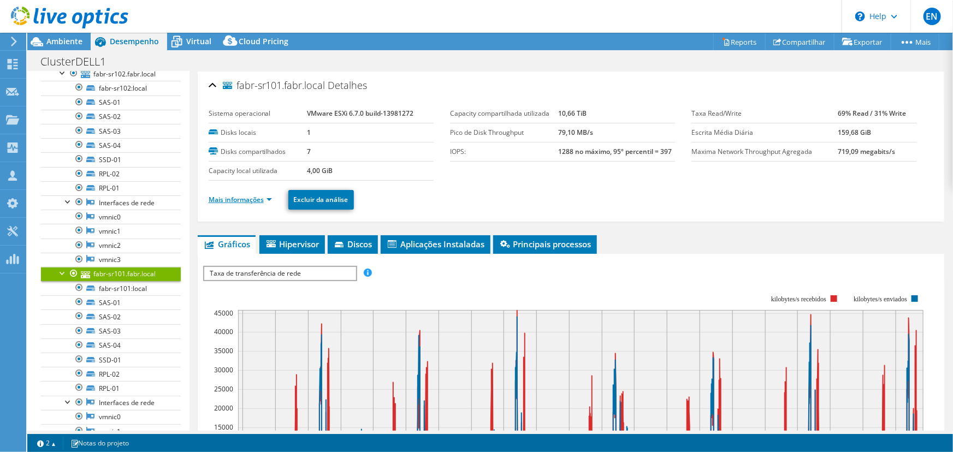
click at [227, 199] on link "Mais informações" at bounding box center [240, 199] width 63 height 9
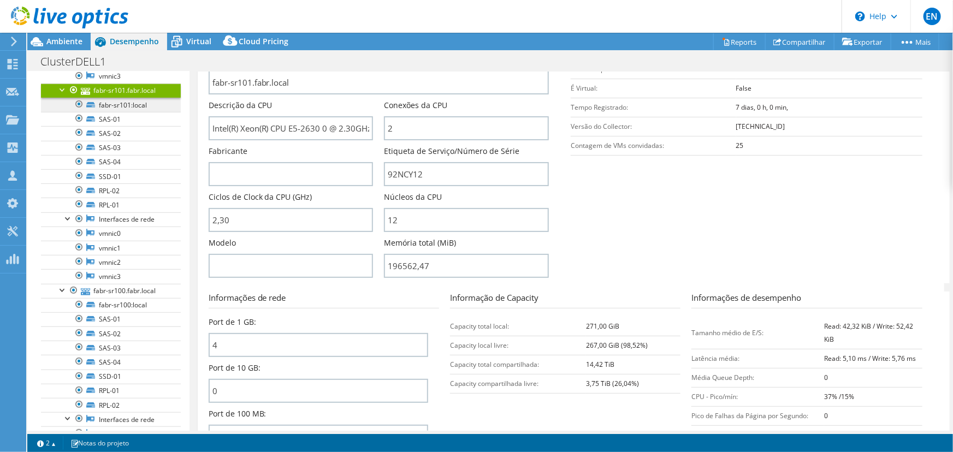
scroll to position [298, 0]
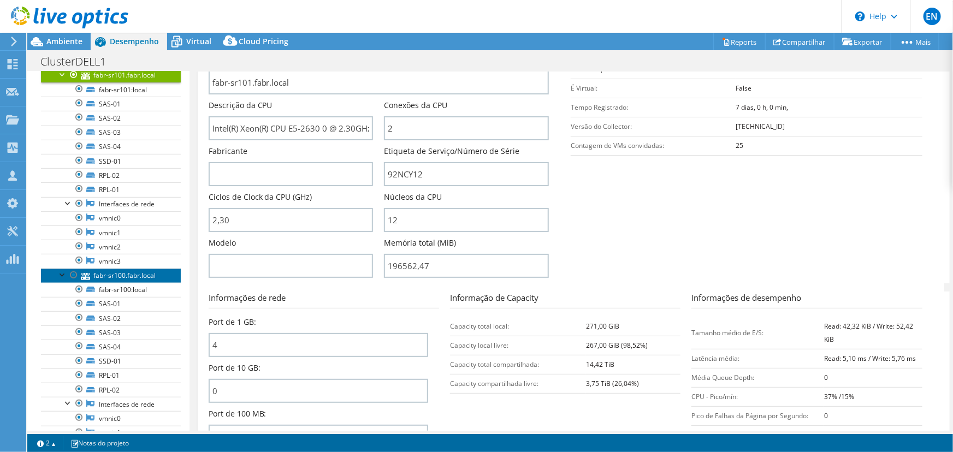
click at [115, 274] on link "fabr-sr100.fabr.local" at bounding box center [111, 276] width 140 height 14
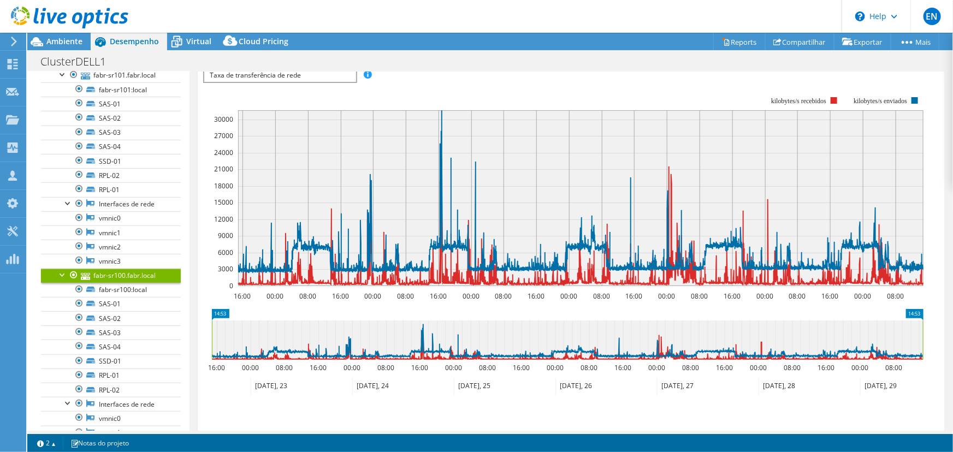
scroll to position [49, 0]
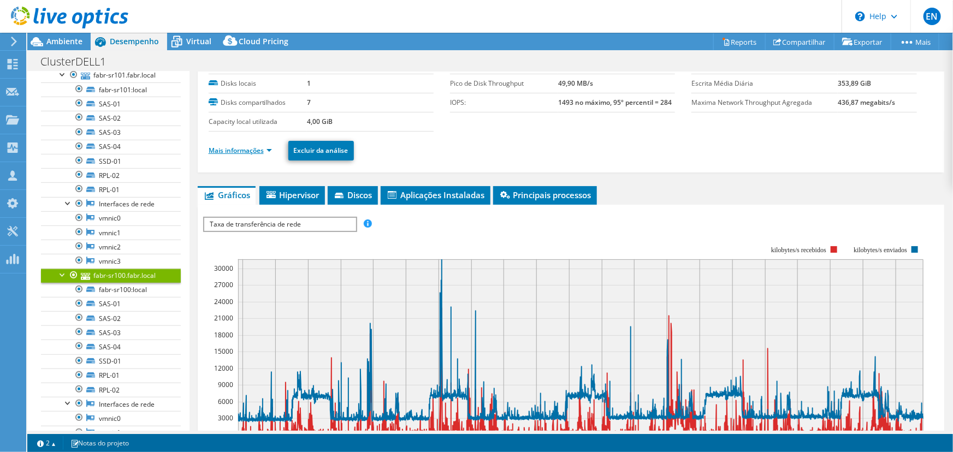
click at [241, 146] on link "Mais informações" at bounding box center [240, 150] width 63 height 9
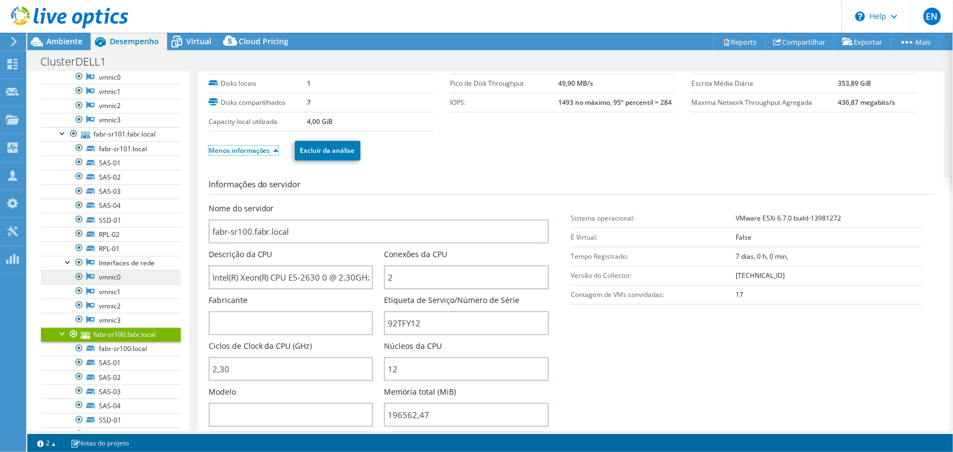
scroll to position [149, 0]
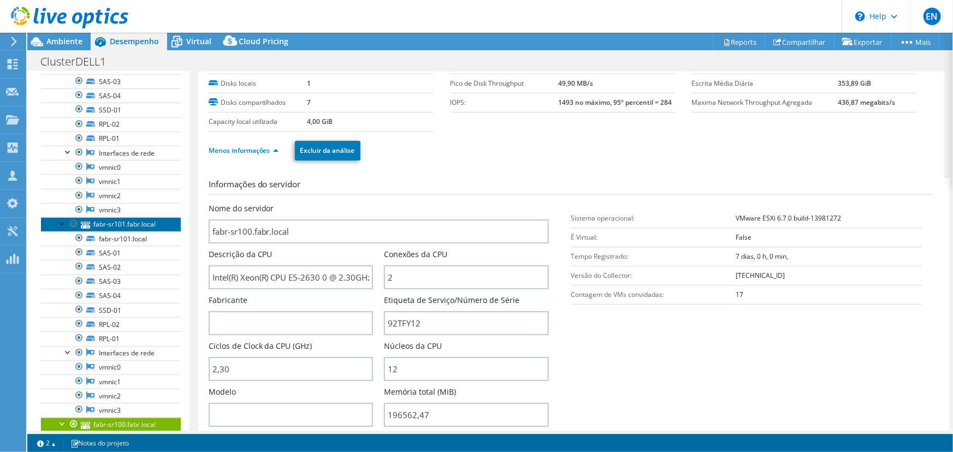
click at [117, 224] on link "fabr-sr101.fabr.local" at bounding box center [111, 224] width 140 height 14
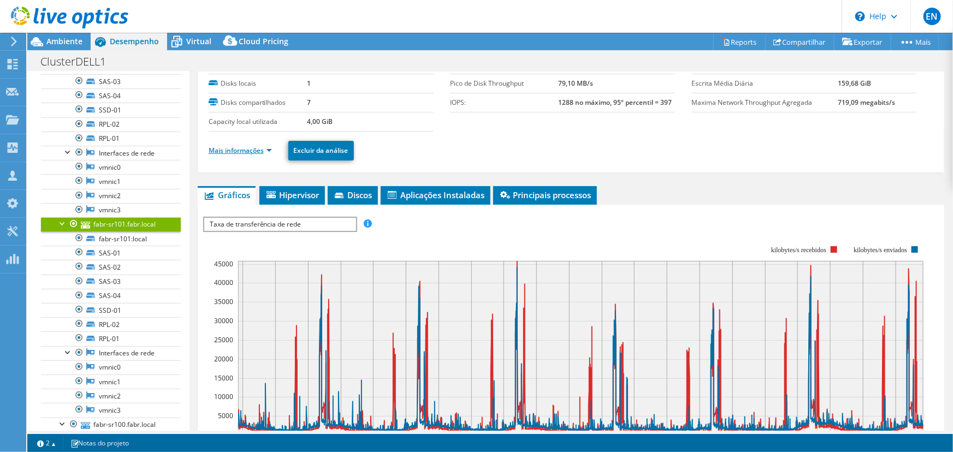
click at [220, 147] on link "Mais informações" at bounding box center [240, 150] width 63 height 9
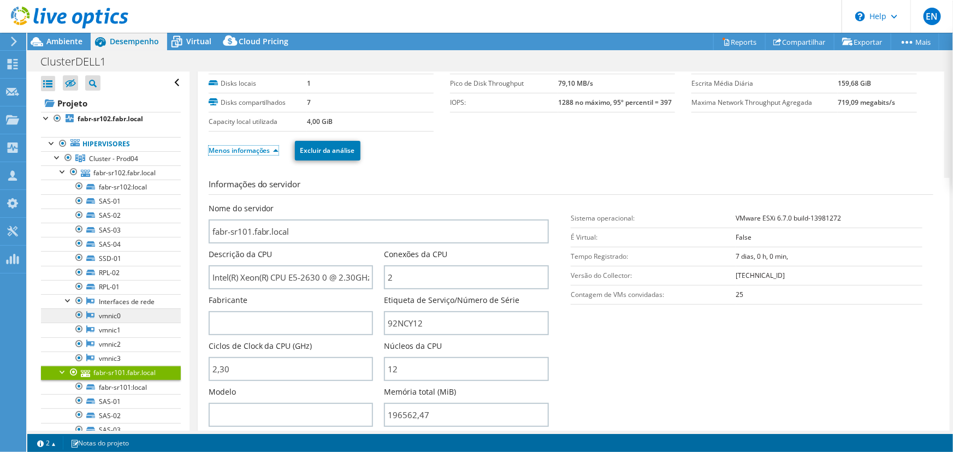
scroll to position [0, 0]
click at [62, 44] on span "Ambiente" at bounding box center [64, 41] width 36 height 10
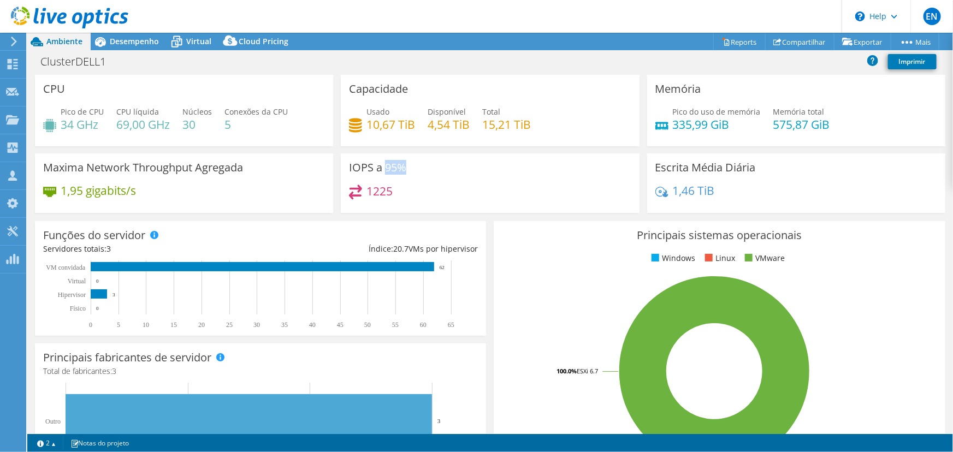
drag, startPoint x: 385, startPoint y: 166, endPoint x: 404, endPoint y: 166, distance: 19.1
click at [404, 166] on div "IOPS a 95% 1225" at bounding box center [490, 183] width 298 height 60
click at [137, 42] on span "Desempenho" at bounding box center [134, 41] width 49 height 10
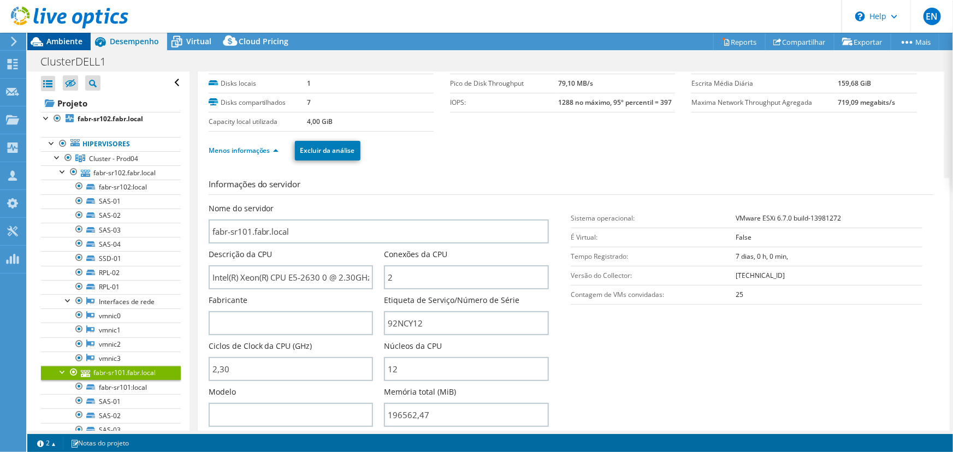
click at [60, 42] on span "Ambiente" at bounding box center [64, 41] width 36 height 10
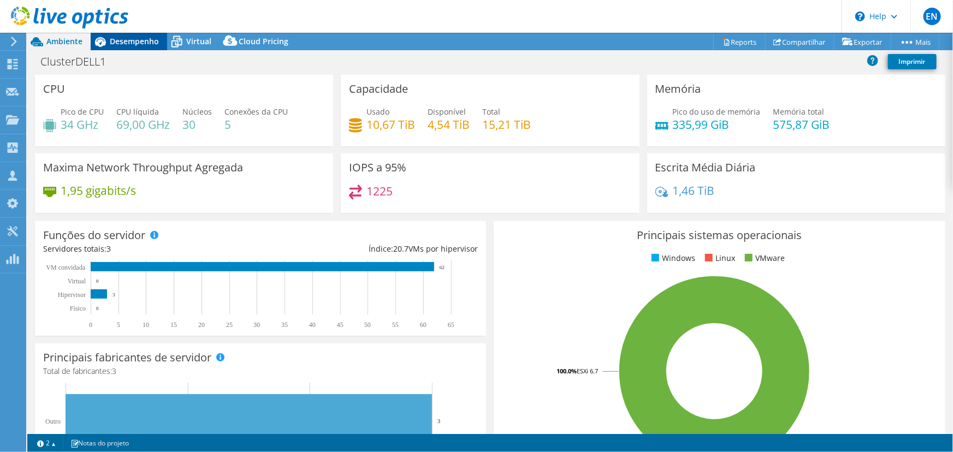
click at [133, 44] on span "Desempenho" at bounding box center [134, 41] width 49 height 10
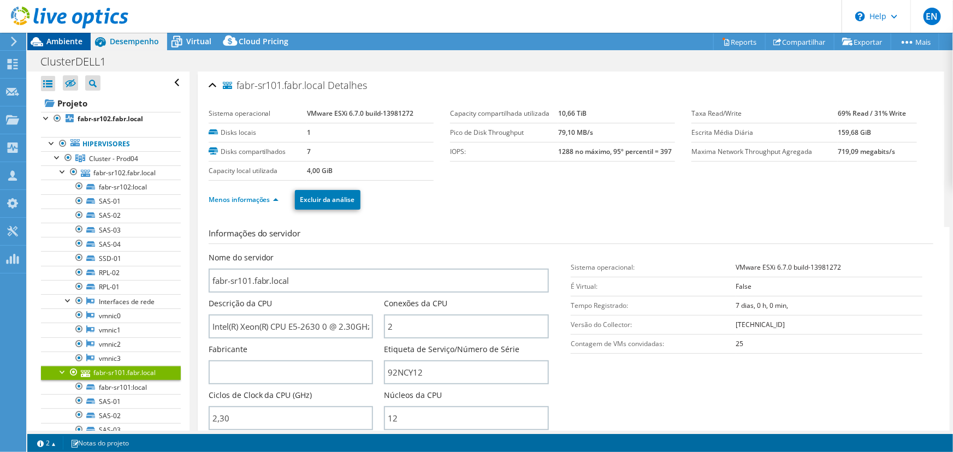
click at [76, 41] on span "Ambiente" at bounding box center [64, 41] width 36 height 10
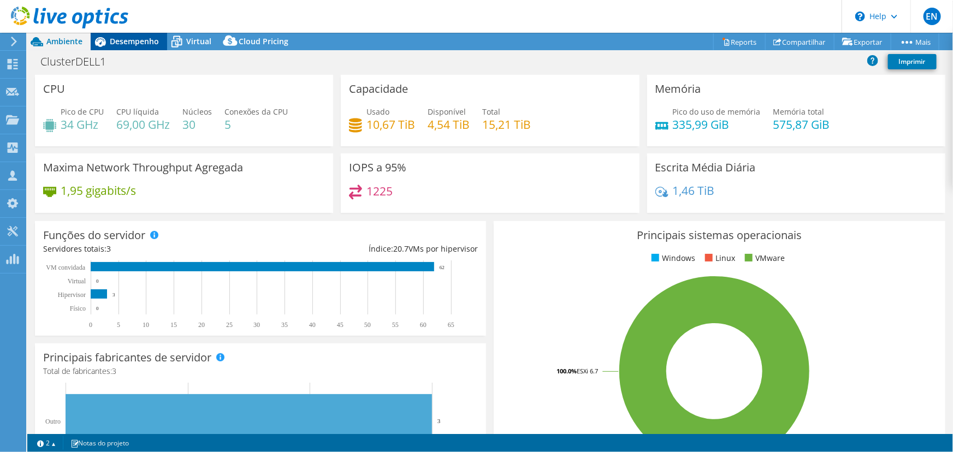
click at [123, 43] on span "Desempenho" at bounding box center [134, 41] width 49 height 10
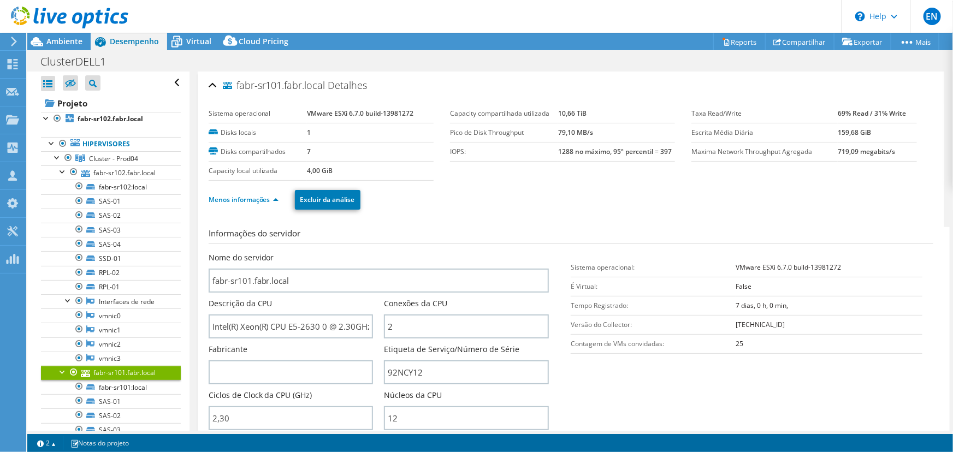
click at [763, 264] on b "VMware ESXi 6.7.0 build-13981272" at bounding box center [788, 267] width 105 height 9
click at [763, 265] on b "VMware ESXi 6.7.0 build-13981272" at bounding box center [788, 267] width 105 height 9
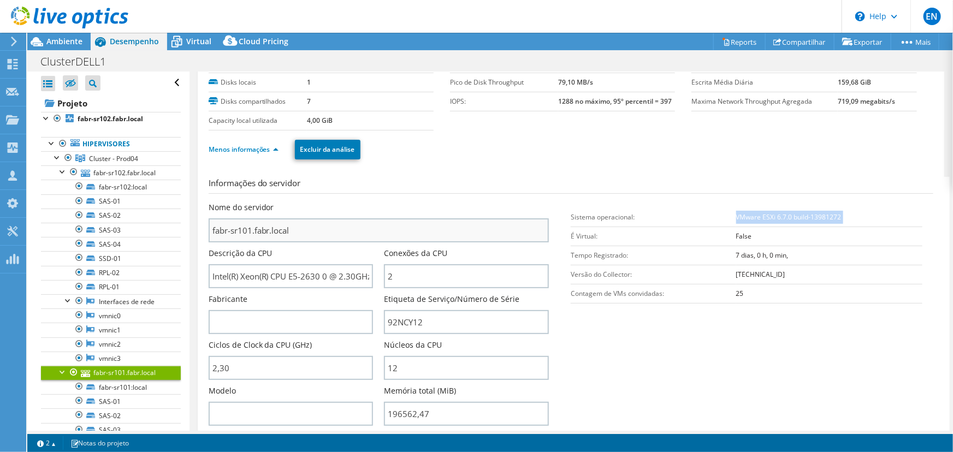
scroll to position [99, 0]
